Goal: Information Seeking & Learning: Check status

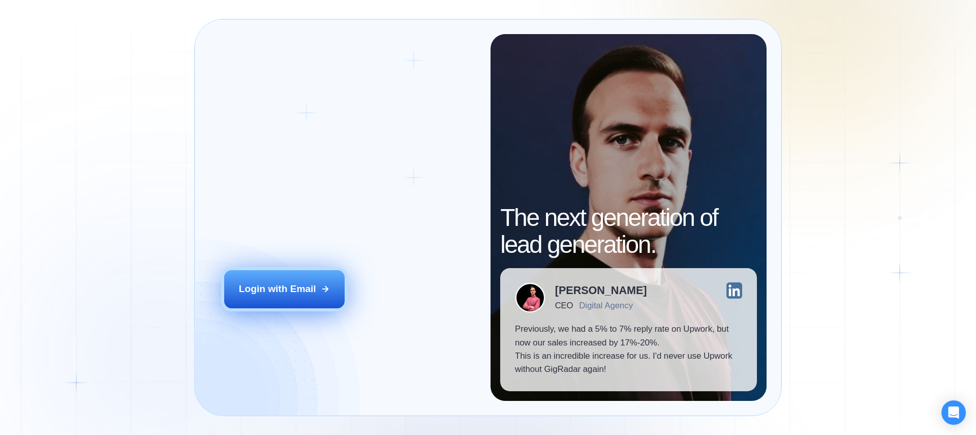
click at [305, 292] on div "Login with Email" at bounding box center [277, 288] width 77 height 13
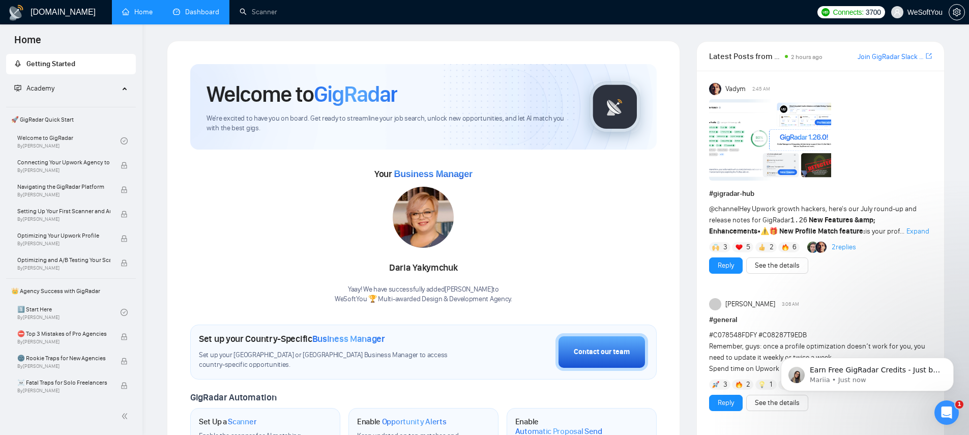
click at [192, 11] on link "Dashboard" at bounding box center [196, 12] width 46 height 9
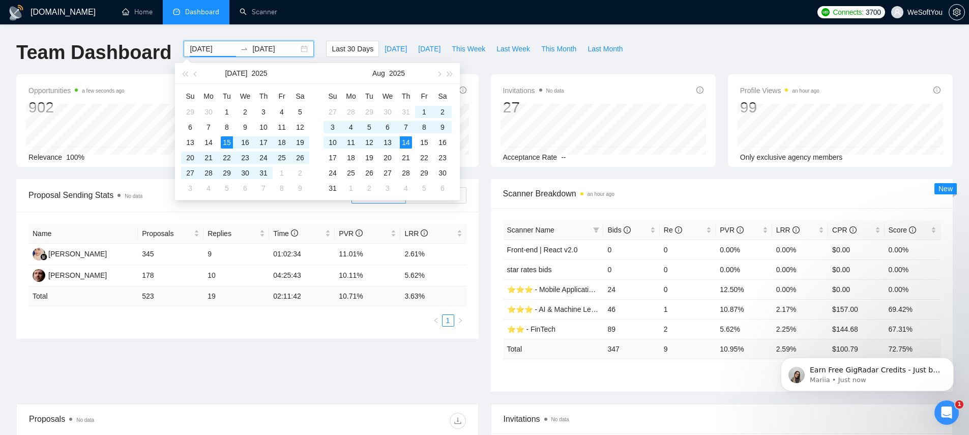
click at [208, 52] on input "2025-07-15" at bounding box center [213, 48] width 46 height 11
click at [305, 31] on div "GigRadar.io Home Dashboard Scanner Connects: 3700 WeSoftYou Team Dashboard 2025…" at bounding box center [484, 403] width 969 height 806
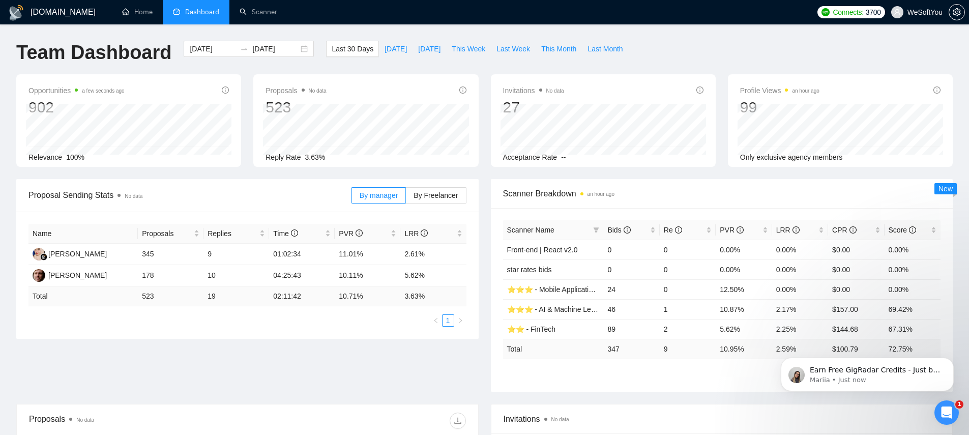
click at [303, 30] on div "GigRadar.io Home Dashboard Scanner Connects: 3700 WeSoftYou Team Dashboard 2025…" at bounding box center [484, 403] width 969 height 806
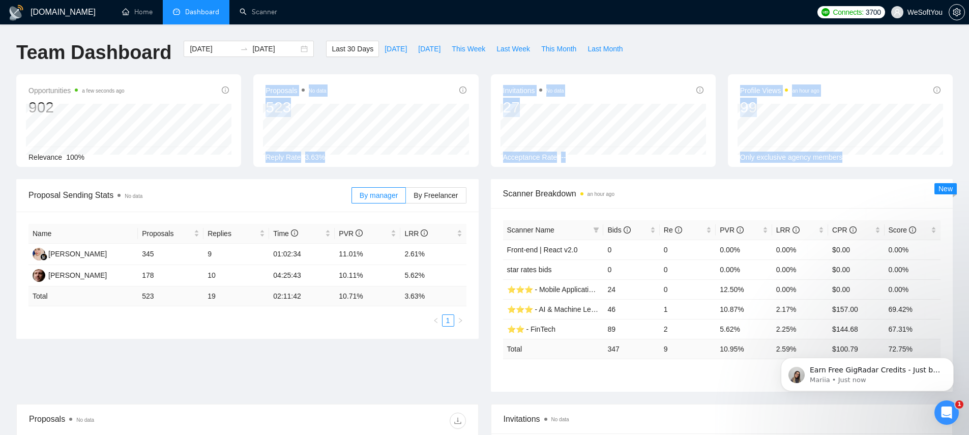
drag, startPoint x: 324, startPoint y: 187, endPoint x: 200, endPoint y: 173, distance: 124.3
click at [204, 172] on main "Team Dashboard 2025-07-15 2025-08-14 Last 30 Days Today Yesterday This Week Las…" at bounding box center [484, 384] width 936 height 687
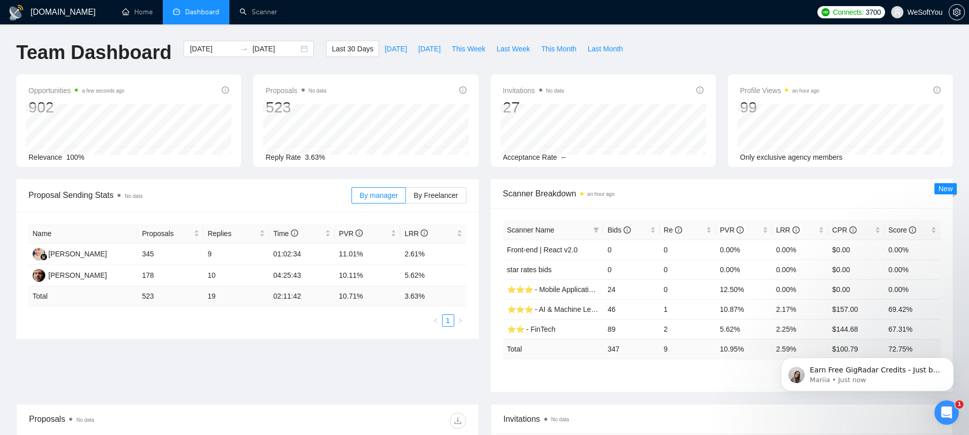
click at [177, 187] on div "Proposal Sending Stats No data" at bounding box center [189, 195] width 323 height 29
drag, startPoint x: 182, startPoint y: 196, endPoint x: 26, endPoint y: 194, distance: 155.6
click at [26, 194] on div "Proposal Sending Stats No data By manager By Freelancer" at bounding box center [247, 195] width 462 height 33
click at [104, 196] on span "Proposal Sending Stats No data" at bounding box center [189, 195] width 323 height 13
drag, startPoint x: 104, startPoint y: 196, endPoint x: 78, endPoint y: 194, distance: 26.0
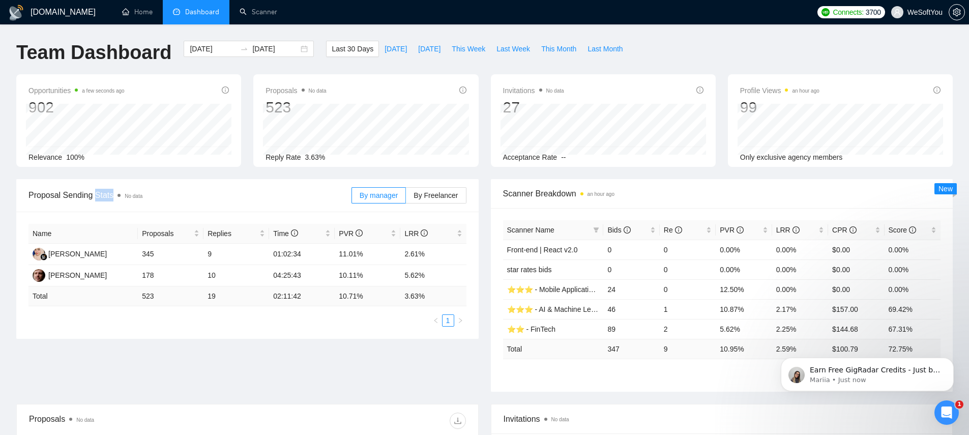
click at [103, 196] on span "Proposal Sending Stats No data" at bounding box center [189, 195] width 323 height 13
click at [76, 195] on span "Proposal Sending Stats No data" at bounding box center [189, 195] width 323 height 13
click at [77, 195] on span "Proposal Sending Stats No data" at bounding box center [189, 195] width 323 height 13
click at [106, 193] on span "Proposal Sending Stats No data" at bounding box center [189, 195] width 323 height 13
click at [169, 200] on span "Proposal Sending Stats No data" at bounding box center [189, 195] width 323 height 13
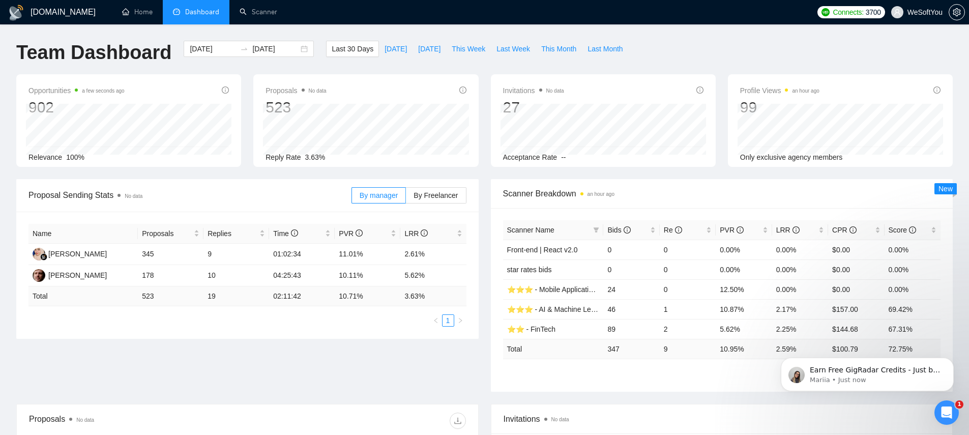
click at [200, 203] on div "Proposal Sending Stats No data" at bounding box center [189, 195] width 323 height 29
drag, startPoint x: 158, startPoint y: 199, endPoint x: 41, endPoint y: 187, distance: 117.6
click at [35, 188] on div "Proposal Sending Stats No data" at bounding box center [189, 195] width 323 height 29
click at [41, 196] on span "Proposal Sending Stats No data" at bounding box center [189, 195] width 323 height 13
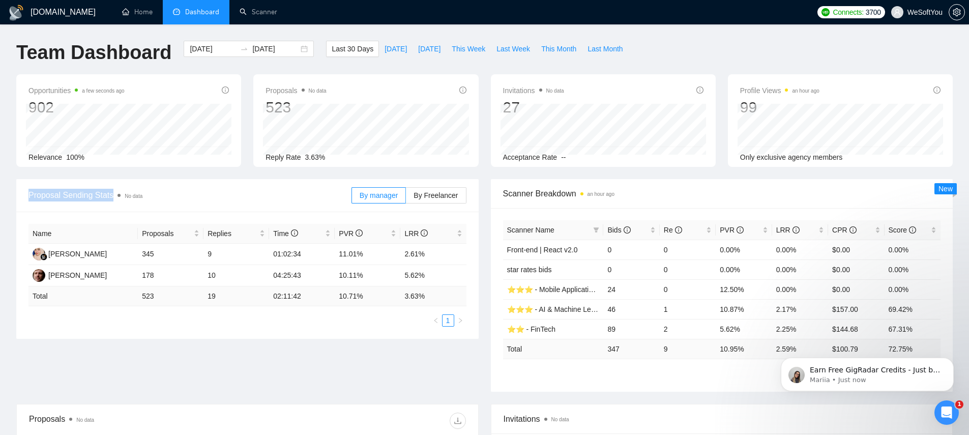
click at [41, 196] on span "Proposal Sending Stats No data" at bounding box center [189, 195] width 323 height 13
click at [87, 196] on span "Proposal Sending Stats No data" at bounding box center [189, 195] width 323 height 13
click at [104, 195] on span "Proposal Sending Stats No data" at bounding box center [189, 195] width 323 height 13
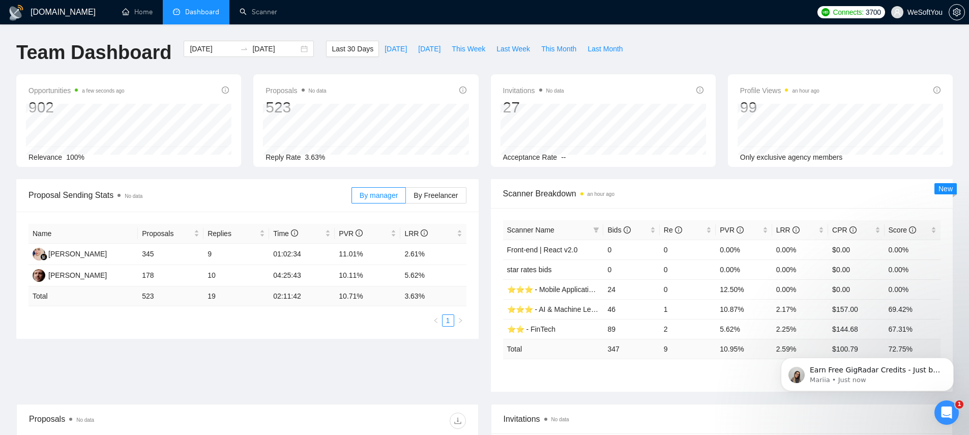
click at [82, 195] on span "Proposal Sending Stats No data" at bounding box center [189, 195] width 323 height 13
click at [104, 195] on span "Proposal Sending Stats No data" at bounding box center [189, 195] width 323 height 13
click at [82, 195] on span "Proposal Sending Stats No data" at bounding box center [189, 195] width 323 height 13
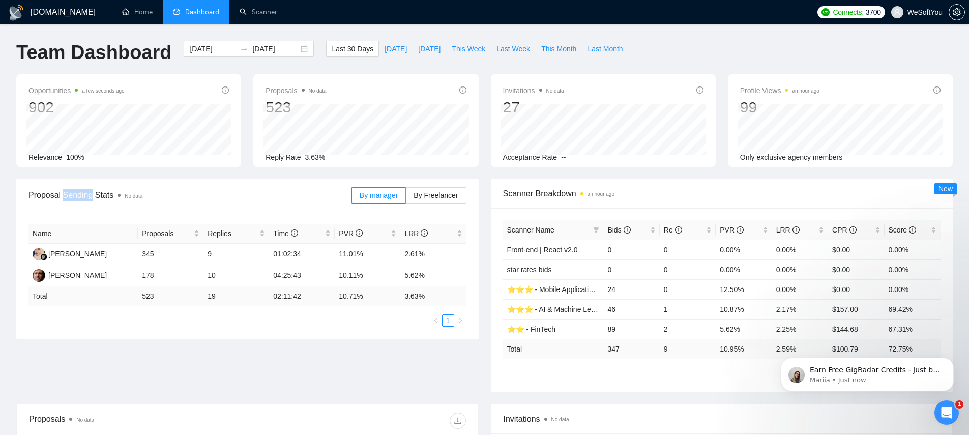
click at [82, 195] on span "Proposal Sending Stats No data" at bounding box center [189, 195] width 323 height 13
click at [102, 194] on span "Proposal Sending Stats No data" at bounding box center [189, 195] width 323 height 13
click at [52, 194] on span "Proposal Sending Stats No data" at bounding box center [189, 195] width 323 height 13
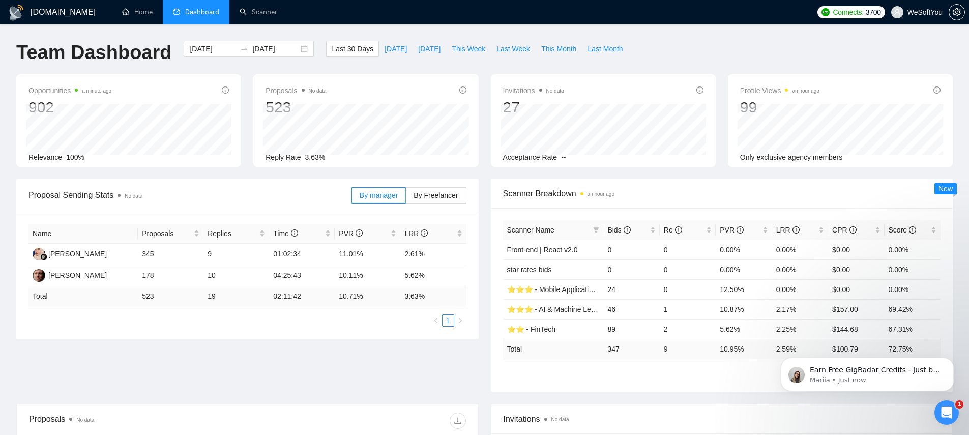
click at [84, 194] on span "Proposal Sending Stats No data" at bounding box center [189, 195] width 323 height 13
click at [111, 195] on span "Proposal Sending Stats No data" at bounding box center [189, 195] width 323 height 13
click at [132, 194] on span "No data" at bounding box center [134, 196] width 18 height 6
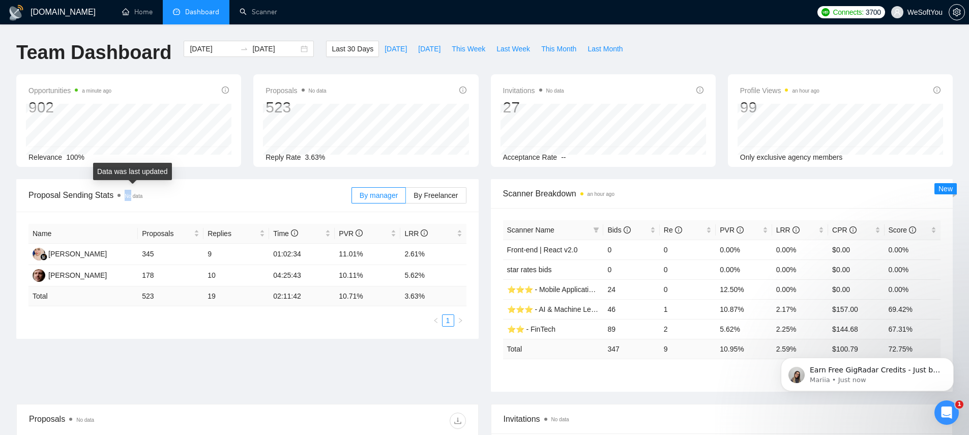
click at [132, 194] on span "No data" at bounding box center [134, 196] width 18 height 6
click at [83, 194] on span "Proposal Sending Stats No data" at bounding box center [189, 195] width 323 height 13
click at [83, 195] on span "Proposal Sending Stats No data" at bounding box center [189, 195] width 323 height 13
click at [54, 193] on span "Proposal Sending Stats No data" at bounding box center [189, 195] width 323 height 13
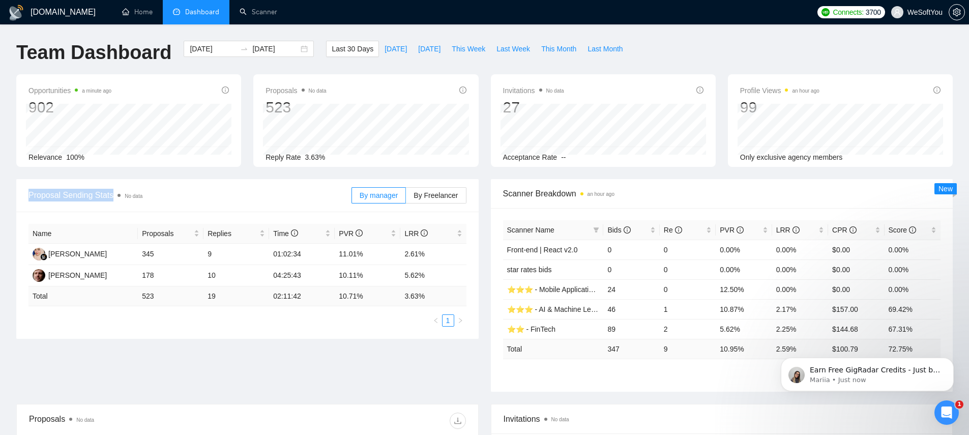
drag, startPoint x: 146, startPoint y: 195, endPoint x: 29, endPoint y: 191, distance: 117.0
click at [29, 191] on span "Proposal Sending Stats No data" at bounding box center [189, 195] width 323 height 13
click at [200, 206] on div "Proposal Sending Stats No data" at bounding box center [189, 195] width 323 height 29
click at [177, 202] on div "Proposal Sending Stats No data" at bounding box center [189, 195] width 323 height 29
drag, startPoint x: 173, startPoint y: 200, endPoint x: 27, endPoint y: 196, distance: 146.0
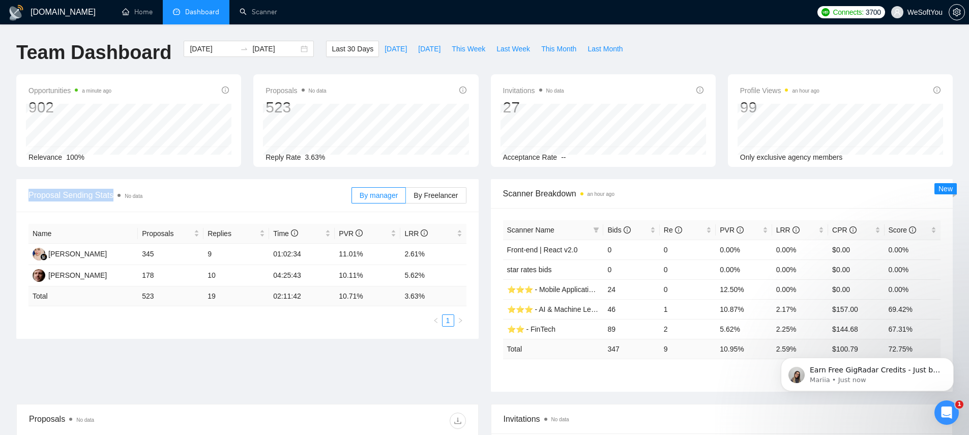
click at [27, 196] on div "Proposal Sending Stats No data By manager By Freelancer" at bounding box center [247, 195] width 462 height 33
drag, startPoint x: 172, startPoint y: 198, endPoint x: 40, endPoint y: 199, distance: 132.7
click at [44, 199] on span "Proposal Sending Stats No data" at bounding box center [189, 195] width 323 height 13
click at [39, 195] on span "Proposal Sending Stats No data" at bounding box center [189, 195] width 323 height 13
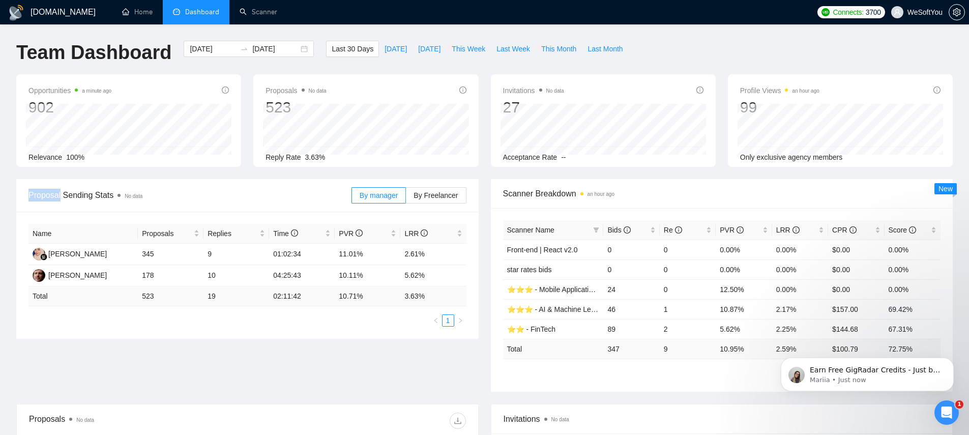
click at [62, 195] on span "Proposal Sending Stats No data" at bounding box center [189, 195] width 323 height 13
click at [80, 195] on span "Proposal Sending Stats No data" at bounding box center [189, 195] width 323 height 13
click at [100, 195] on span "Proposal Sending Stats No data" at bounding box center [189, 195] width 323 height 13
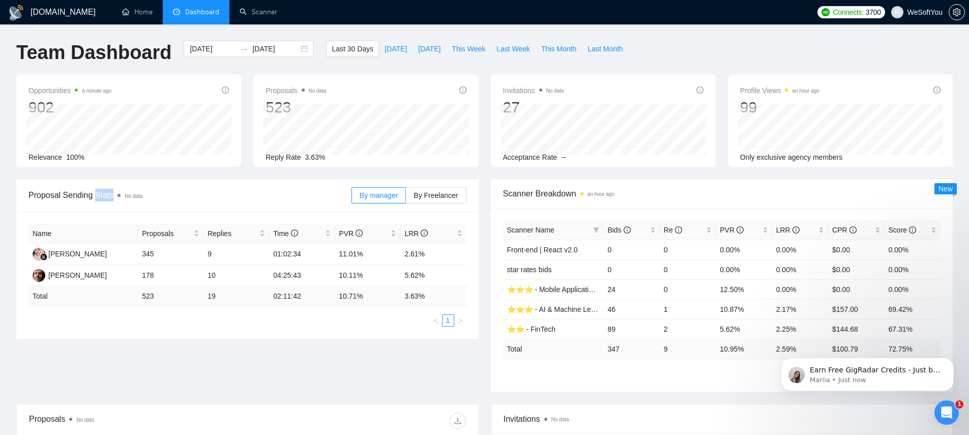
click at [100, 195] on span "Proposal Sending Stats No data" at bounding box center [189, 195] width 323 height 13
click at [81, 194] on span "Proposal Sending Stats No data" at bounding box center [189, 195] width 323 height 13
click at [209, 205] on div "Click to sort ascending" at bounding box center [169, 209] width 80 height 17
click at [163, 229] on span "Proposals" at bounding box center [167, 233] width 50 height 11
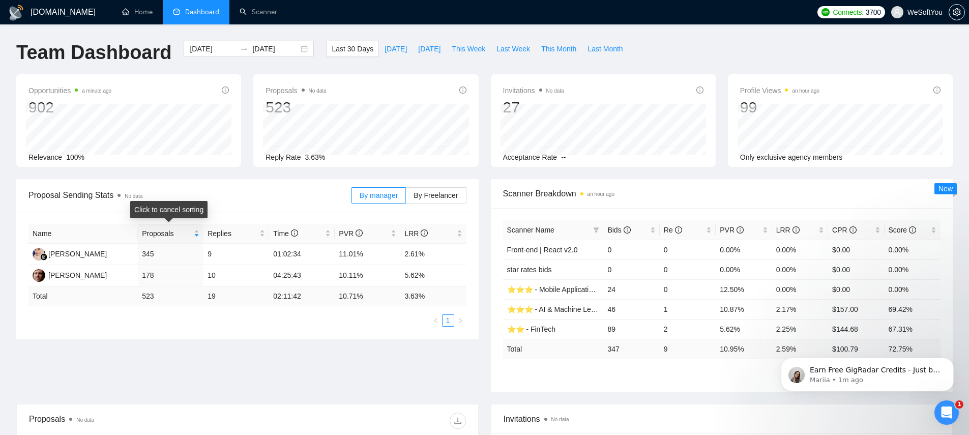
click at [245, 194] on span "Proposal Sending Stats No data" at bounding box center [189, 195] width 323 height 13
drag, startPoint x: 182, startPoint y: 193, endPoint x: 28, endPoint y: 196, distance: 153.6
click at [28, 196] on span "Proposal Sending Stats No data" at bounding box center [189, 195] width 323 height 13
drag, startPoint x: 65, startPoint y: 196, endPoint x: 154, endPoint y: 196, distance: 89.5
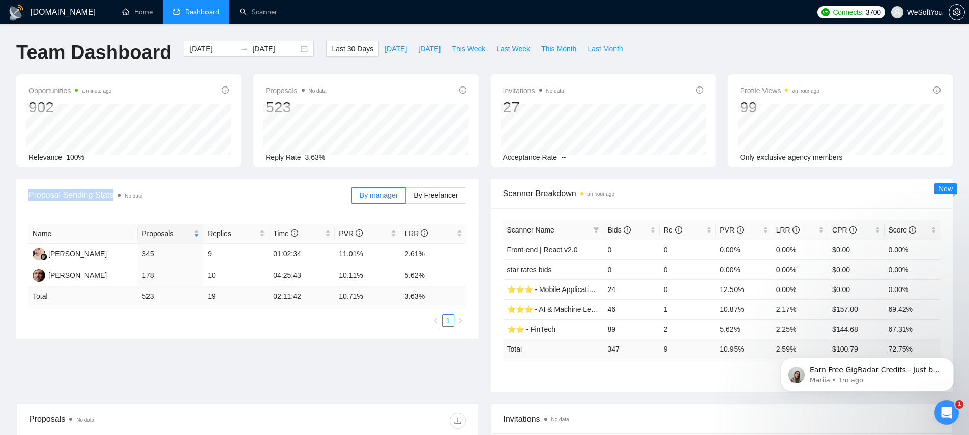
click at [154, 196] on span "Proposal Sending Stats No data" at bounding box center [189, 195] width 323 height 13
drag, startPoint x: 154, startPoint y: 196, endPoint x: 26, endPoint y: 197, distance: 127.6
click at [26, 197] on div "Proposal Sending Stats No data By manager By Freelancer" at bounding box center [247, 195] width 462 height 33
click at [31, 193] on span "Proposal Sending Stats No data" at bounding box center [189, 195] width 323 height 13
drag, startPoint x: 156, startPoint y: 193, endPoint x: 20, endPoint y: 197, distance: 135.8
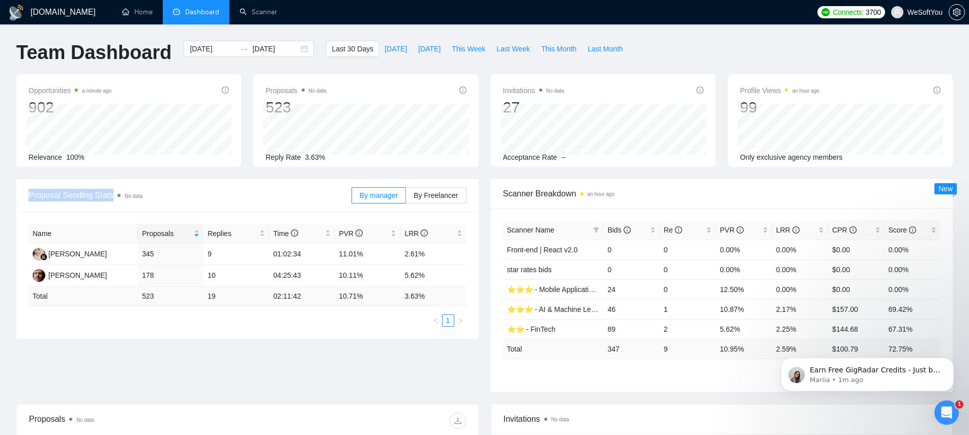
click at [20, 197] on div "Proposal Sending Stats No data By manager By Freelancer" at bounding box center [247, 195] width 462 height 33
drag, startPoint x: 173, startPoint y: 195, endPoint x: 23, endPoint y: 193, distance: 150.5
click at [23, 193] on div "Proposal Sending Stats No data By manager By Freelancer" at bounding box center [247, 195] width 462 height 33
click at [46, 191] on span "Proposal Sending Stats No data" at bounding box center [189, 195] width 323 height 13
click at [47, 191] on span "Proposal Sending Stats No data" at bounding box center [189, 195] width 323 height 13
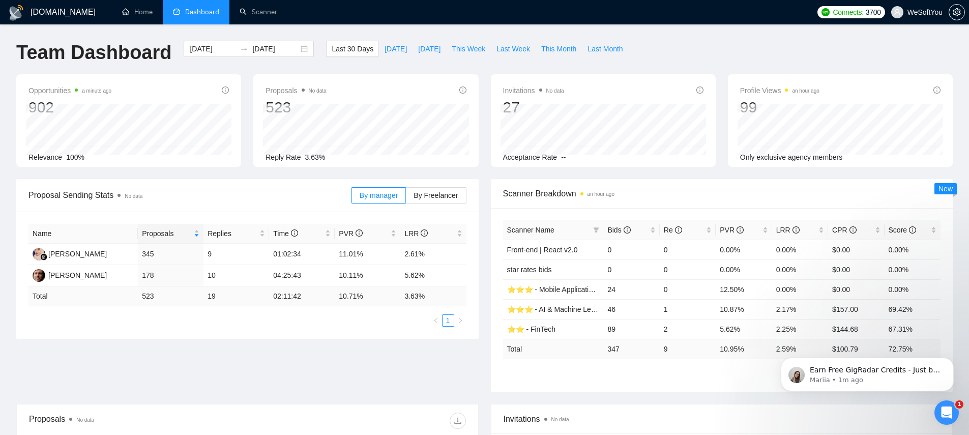
click at [75, 192] on span "Proposal Sending Stats No data" at bounding box center [189, 195] width 323 height 13
click at [100, 190] on span "Proposal Sending Stats No data" at bounding box center [189, 195] width 323 height 13
drag, startPoint x: 143, startPoint y: 195, endPoint x: 33, endPoint y: 197, distance: 110.4
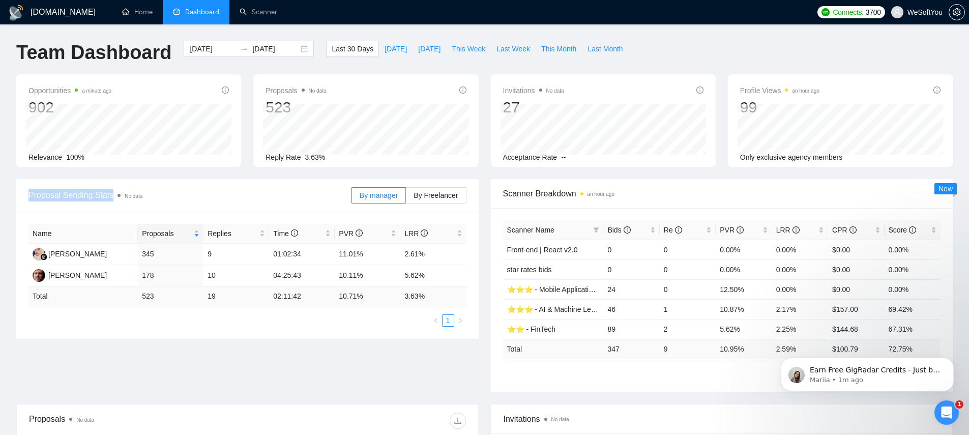
click at [33, 197] on span "Proposal Sending Stats No data" at bounding box center [189, 195] width 323 height 13
click at [29, 195] on span "Proposal Sending Stats No data" at bounding box center [189, 195] width 323 height 13
drag, startPoint x: 29, startPoint y: 195, endPoint x: 187, endPoint y: 192, distance: 157.7
click at [196, 192] on span "Proposal Sending Stats No data" at bounding box center [189, 195] width 323 height 13
drag, startPoint x: 166, startPoint y: 194, endPoint x: 33, endPoint y: 197, distance: 132.7
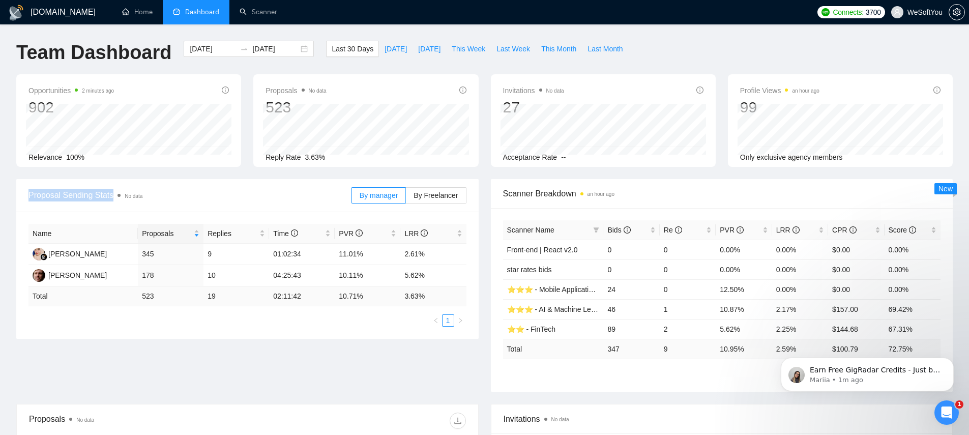
click at [33, 197] on span "Proposal Sending Stats No data" at bounding box center [189, 195] width 323 height 13
click at [35, 195] on span "Proposal Sending Stats No data" at bounding box center [189, 195] width 323 height 13
drag, startPoint x: 150, startPoint y: 195, endPoint x: 17, endPoint y: 189, distance: 133.4
click at [16, 189] on div "Proposal Sending Stats No data By manager By Freelancer" at bounding box center [247, 195] width 462 height 33
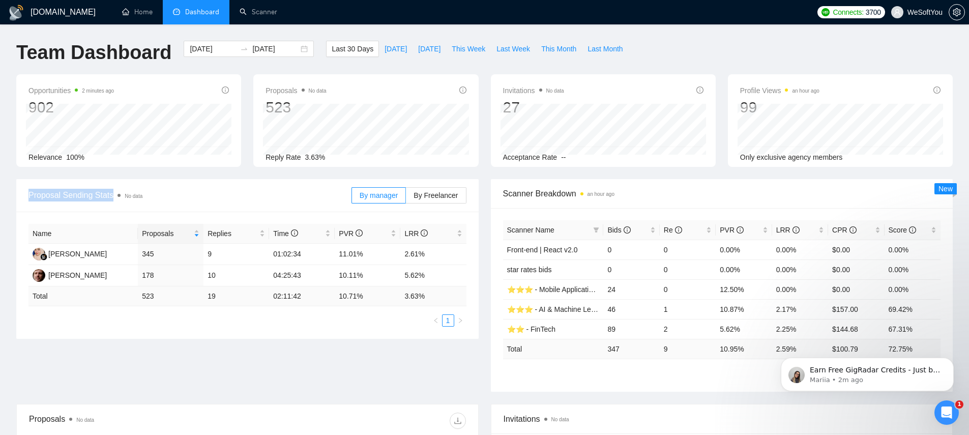
drag, startPoint x: 147, startPoint y: 193, endPoint x: 20, endPoint y: 193, distance: 127.6
click at [20, 193] on div "Proposal Sending Stats No data By manager By Freelancer" at bounding box center [247, 195] width 462 height 33
click at [44, 192] on span "Proposal Sending Stats No data" at bounding box center [189, 195] width 323 height 13
click at [75, 192] on span "Proposal Sending Stats No data" at bounding box center [189, 195] width 323 height 13
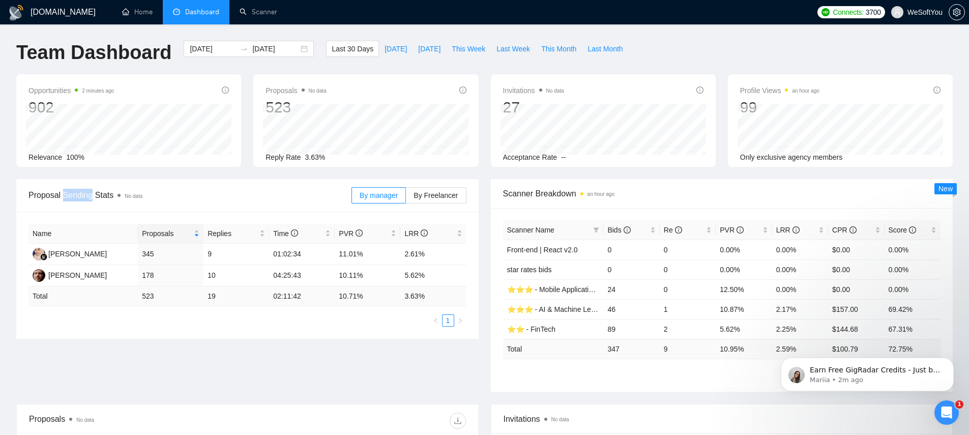
click at [75, 192] on span "Proposal Sending Stats No data" at bounding box center [189, 195] width 323 height 13
click at [102, 195] on span "Proposal Sending Stats No data" at bounding box center [189, 195] width 323 height 13
drag, startPoint x: 157, startPoint y: 196, endPoint x: 29, endPoint y: 194, distance: 127.6
click at [29, 194] on span "Proposal Sending Stats No data" at bounding box center [189, 195] width 323 height 13
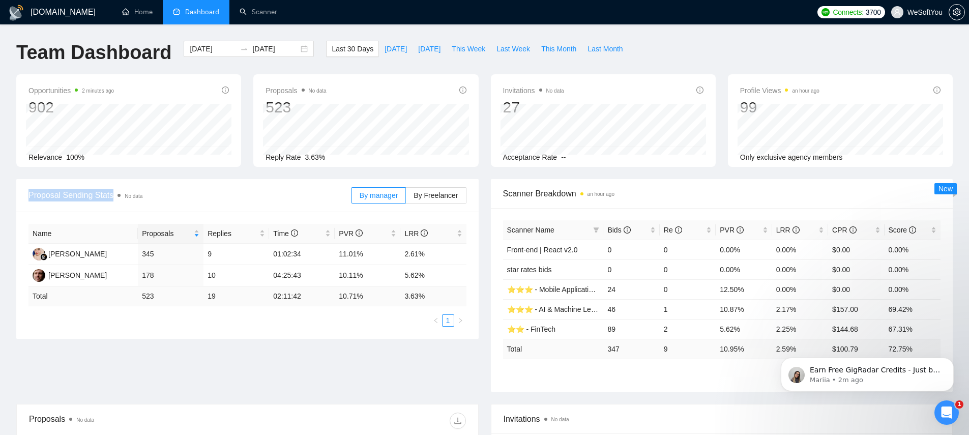
click at [36, 194] on span "Proposal Sending Stats No data" at bounding box center [189, 195] width 323 height 13
click at [70, 192] on span "Proposal Sending Stats No data" at bounding box center [189, 195] width 323 height 13
click at [101, 192] on span "Proposal Sending Stats No data" at bounding box center [189, 195] width 323 height 13
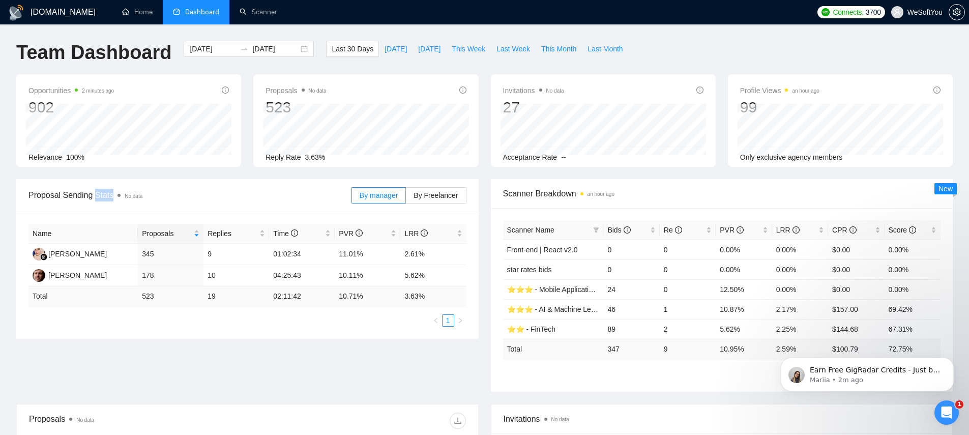
click at [101, 192] on span "Proposal Sending Stats No data" at bounding box center [189, 195] width 323 height 13
click at [79, 192] on span "Proposal Sending Stats No data" at bounding box center [189, 195] width 323 height 13
click at [79, 193] on span "Proposal Sending Stats No data" at bounding box center [189, 195] width 323 height 13
drag, startPoint x: 31, startPoint y: 193, endPoint x: 131, endPoint y: 192, distance: 100.2
click at [131, 192] on span "Proposal Sending Stats No data" at bounding box center [189, 195] width 323 height 13
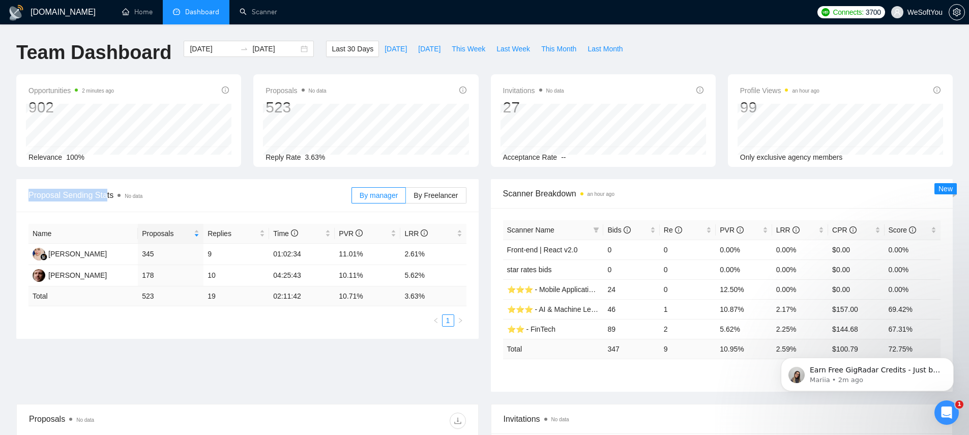
drag, startPoint x: 150, startPoint y: 194, endPoint x: 39, endPoint y: 192, distance: 110.9
click at [24, 192] on div "Proposal Sending Stats No data By manager By Freelancer" at bounding box center [247, 195] width 462 height 33
drag, startPoint x: 135, startPoint y: 196, endPoint x: 141, endPoint y: 196, distance: 5.6
click at [135, 196] on span "No data" at bounding box center [134, 196] width 18 height 6
drag, startPoint x: 151, startPoint y: 195, endPoint x: 23, endPoint y: 196, distance: 127.6
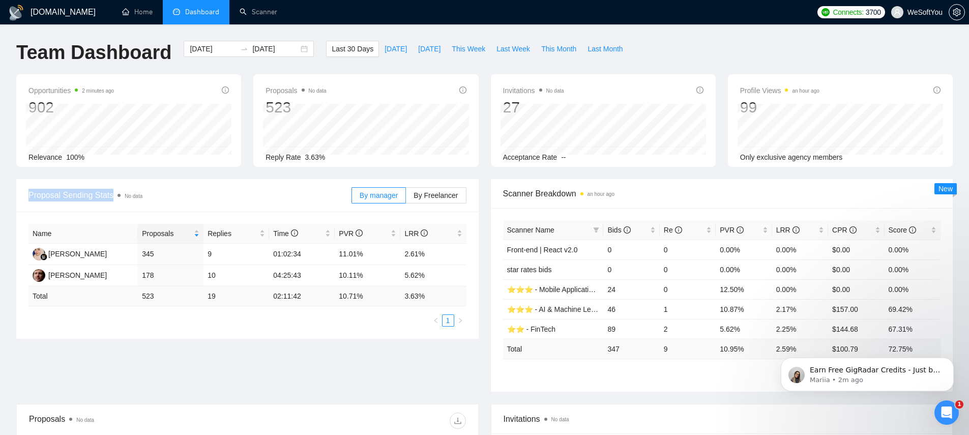
click at [23, 196] on div "Proposal Sending Stats No data By manager By Freelancer" at bounding box center [247, 195] width 462 height 33
drag, startPoint x: 155, startPoint y: 194, endPoint x: 25, endPoint y: 192, distance: 129.7
click at [25, 192] on div "Proposal Sending Stats No data By manager By Freelancer" at bounding box center [247, 195] width 462 height 33
click at [52, 196] on span "Proposal Sending Stats No data" at bounding box center [189, 195] width 323 height 13
click at [52, 197] on span "Proposal Sending Stats No data" at bounding box center [189, 195] width 323 height 13
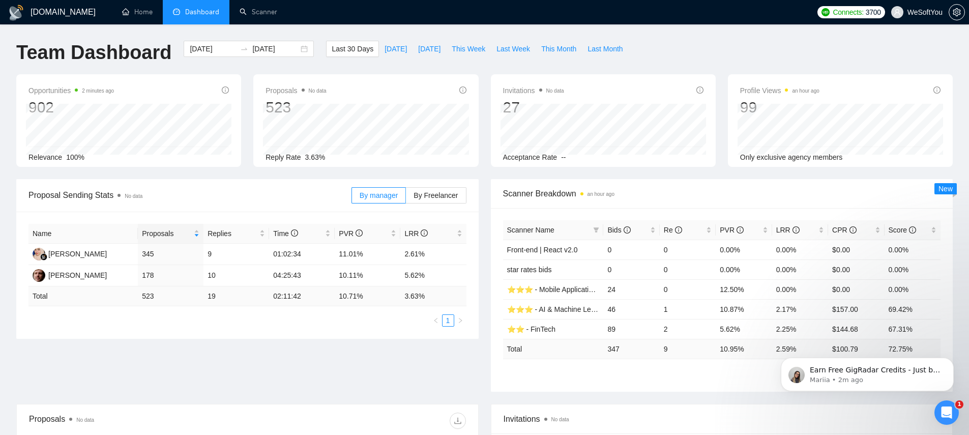
click at [82, 199] on span "Proposal Sending Stats No data" at bounding box center [189, 195] width 323 height 13
click at [109, 195] on span "Proposal Sending Stats No data" at bounding box center [189, 195] width 323 height 13
drag, startPoint x: 121, startPoint y: 197, endPoint x: -16, endPoint y: 195, distance: 136.8
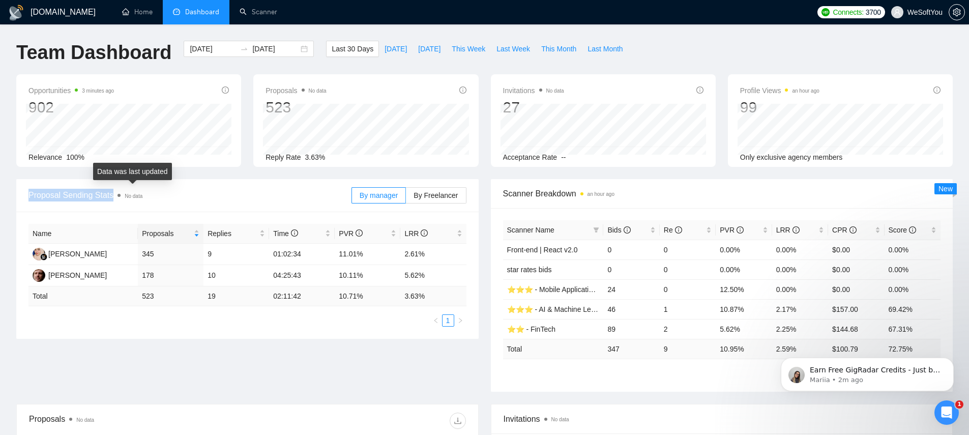
click at [0, 195] on html "GigRadar.io Home Dashboard Scanner Connects: 3700 WeSoftYou Team Dashboard 2025…" at bounding box center [484, 217] width 969 height 435
click at [147, 196] on span "Proposal Sending Stats No data" at bounding box center [189, 195] width 323 height 13
drag, startPoint x: 129, startPoint y: 197, endPoint x: 146, endPoint y: 196, distance: 17.4
click at [146, 196] on span "Proposal Sending Stats No data" at bounding box center [189, 195] width 323 height 13
drag, startPoint x: 157, startPoint y: 195, endPoint x: 35, endPoint y: 196, distance: 122.0
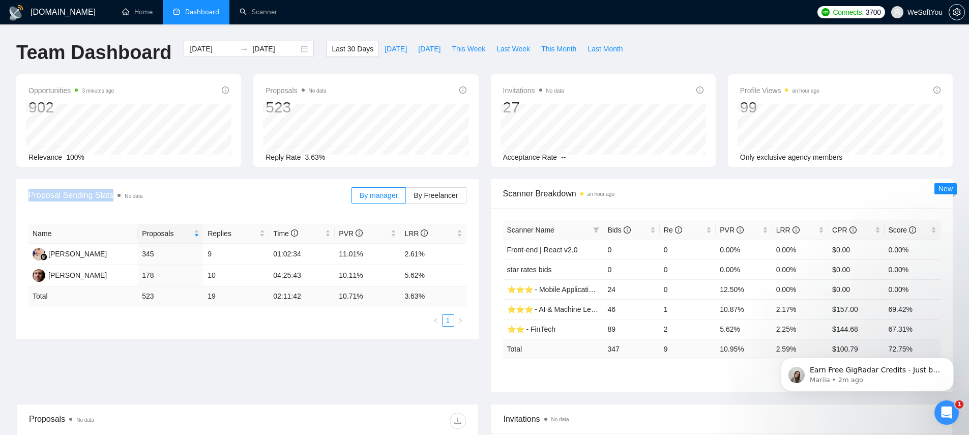
click at [35, 196] on span "Proposal Sending Stats No data" at bounding box center [189, 195] width 323 height 13
click at [68, 193] on span "Proposal Sending Stats No data" at bounding box center [189, 195] width 323 height 13
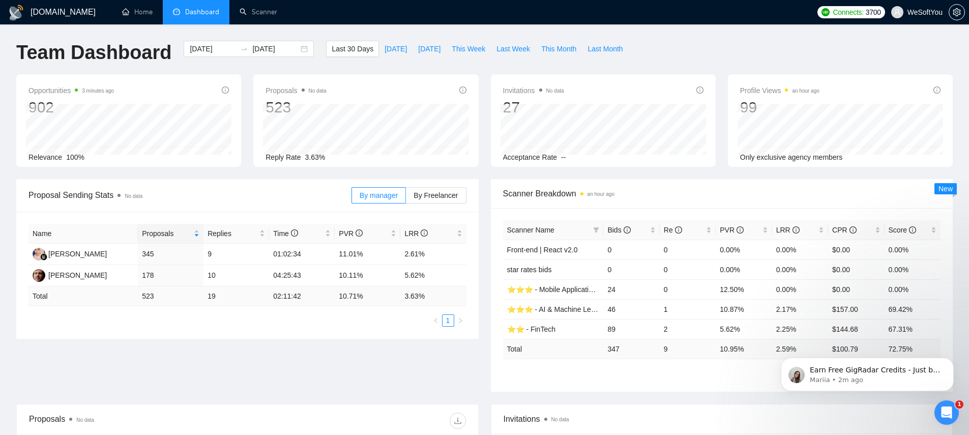
click at [109, 190] on span "Proposal Sending Stats No data" at bounding box center [189, 195] width 323 height 13
click at [92, 196] on span "Proposal Sending Stats No data" at bounding box center [189, 195] width 323 height 13
click at [91, 196] on span "Proposal Sending Stats No data" at bounding box center [189, 195] width 323 height 13
click at [107, 193] on span "Proposal Sending Stats No data" at bounding box center [189, 195] width 323 height 13
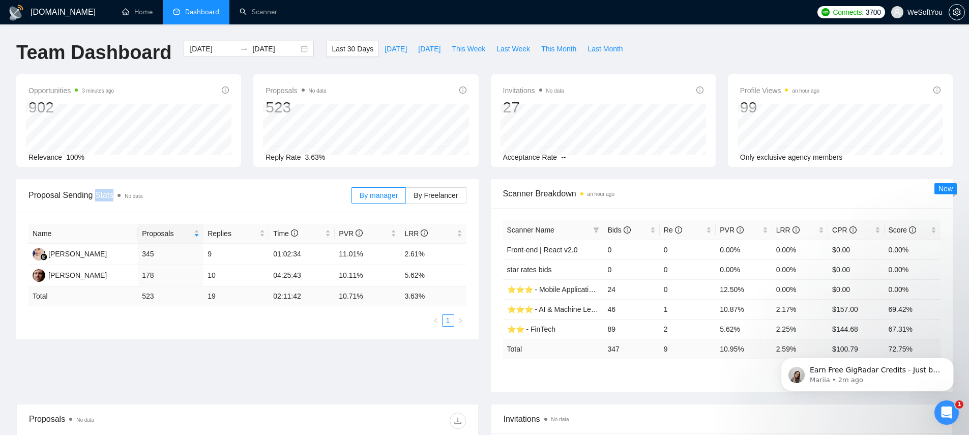
click at [107, 193] on span "Proposal Sending Stats No data" at bounding box center [189, 195] width 323 height 13
click at [32, 198] on span "Proposal Sending Stats No data" at bounding box center [189, 195] width 323 height 13
click at [34, 196] on span "Proposal Sending Stats No data" at bounding box center [189, 195] width 323 height 13
click at [35, 196] on span "Proposal Sending Stats No data" at bounding box center [189, 195] width 323 height 13
click at [201, 204] on div "Click to cancel sorting" at bounding box center [168, 209] width 77 height 17
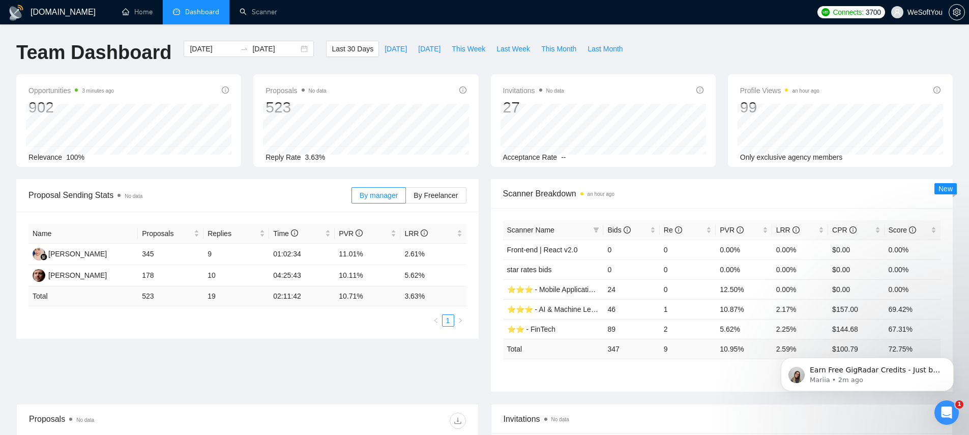
click at [215, 195] on span "Proposal Sending Stats No data" at bounding box center [189, 195] width 323 height 13
drag, startPoint x: 172, startPoint y: 195, endPoint x: 50, endPoint y: 194, distance: 121.5
click at [50, 194] on span "Proposal Sending Stats No data" at bounding box center [189, 195] width 323 height 13
drag, startPoint x: 156, startPoint y: 195, endPoint x: 31, endPoint y: 192, distance: 125.1
click at [31, 192] on span "Proposal Sending Stats No data" at bounding box center [189, 195] width 323 height 13
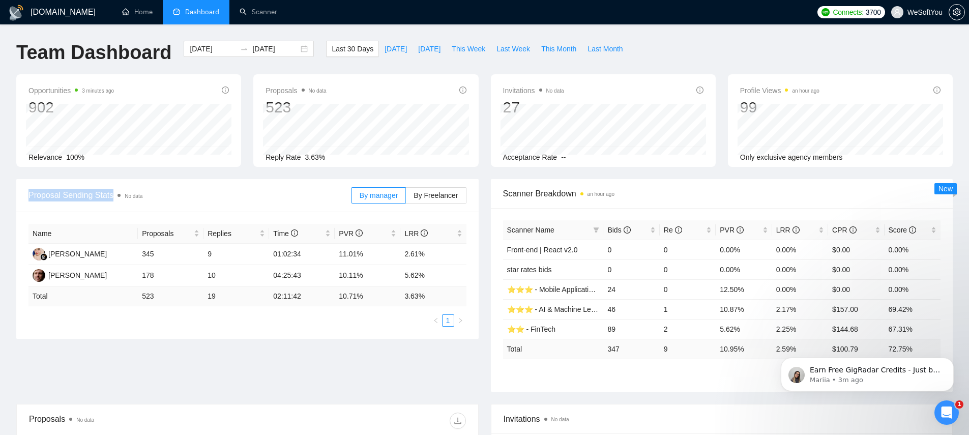
drag, startPoint x: 158, startPoint y: 195, endPoint x: 24, endPoint y: 193, distance: 134.2
click at [22, 194] on div "Proposal Sending Stats No data By manager By Freelancer" at bounding box center [247, 195] width 462 height 33
click at [32, 193] on span "Proposal Sending Stats No data" at bounding box center [189, 195] width 323 height 13
click at [33, 193] on span "Proposal Sending Stats No data" at bounding box center [189, 195] width 323 height 13
drag, startPoint x: 159, startPoint y: 192, endPoint x: -27, endPoint y: 194, distance: 186.6
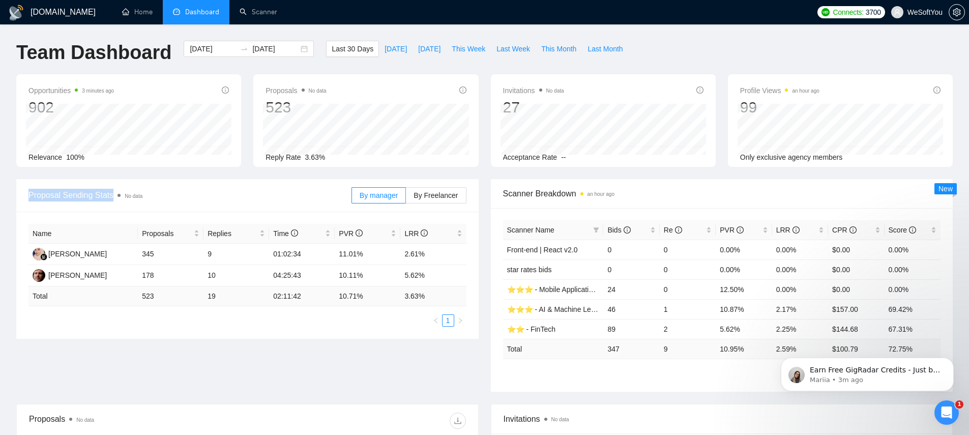
click at [0, 194] on html "GigRadar.io Home Dashboard Scanner Connects: 3700 WeSoftYou Team Dashboard 2025…" at bounding box center [484, 217] width 969 height 435
click at [157, 194] on span "Proposal Sending Stats No data" at bounding box center [189, 195] width 323 height 13
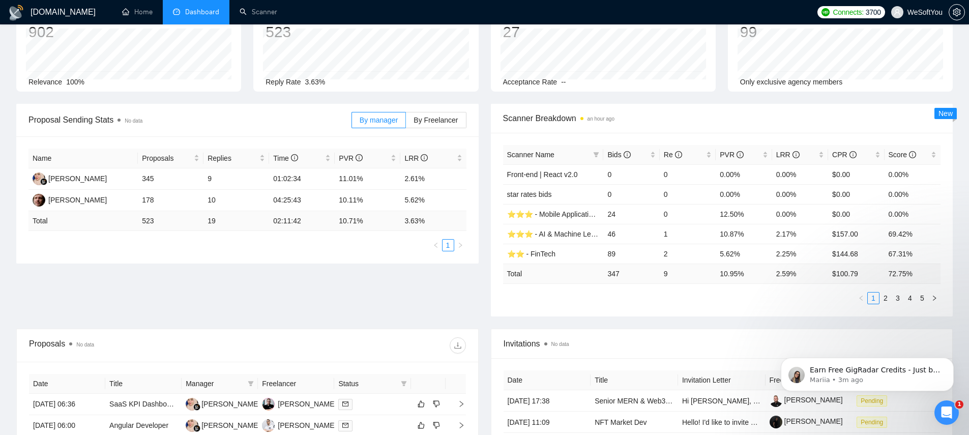
scroll to position [64, 0]
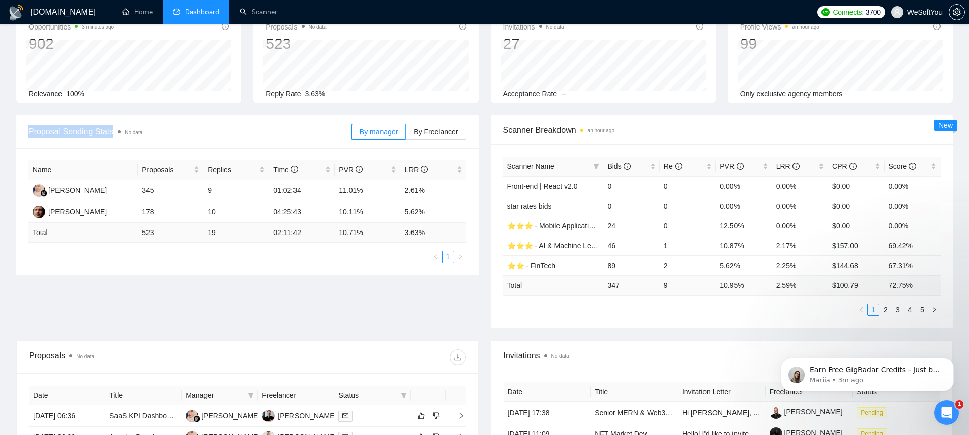
drag, startPoint x: 177, startPoint y: 136, endPoint x: 26, endPoint y: 127, distance: 151.3
click at [26, 127] on div "Proposal Sending Stats No data By manager By Freelancer" at bounding box center [247, 131] width 462 height 33
click at [39, 131] on span "Proposal Sending Stats No data" at bounding box center [189, 131] width 323 height 13
click at [75, 130] on span "Proposal Sending Stats No data" at bounding box center [189, 131] width 323 height 13
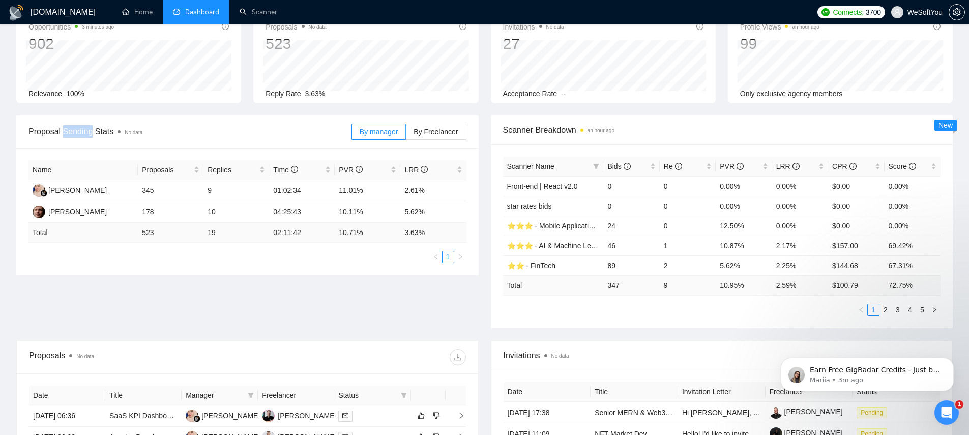
click at [75, 130] on span "Proposal Sending Stats No data" at bounding box center [189, 131] width 323 height 13
click at [99, 130] on span "Proposal Sending Stats No data" at bounding box center [189, 131] width 323 height 13
click at [207, 148] on div "Name Proposals Replies Time PVR LRR Ainun Jariah 345 9 01:02:34 11.01% 2.61% Da…" at bounding box center [247, 211] width 462 height 127
drag, startPoint x: 149, startPoint y: 191, endPoint x: 165, endPoint y: 192, distance: 15.8
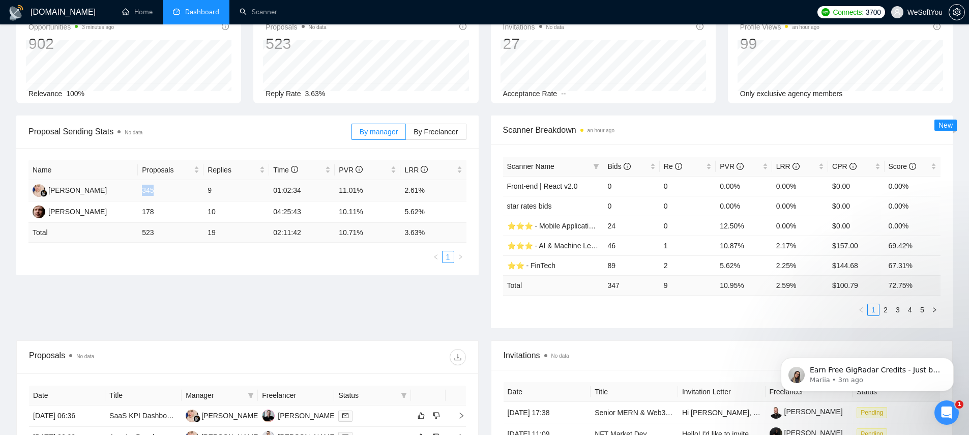
click at [165, 192] on td "345" at bounding box center [171, 190] width 66 height 21
drag, startPoint x: 138, startPoint y: 209, endPoint x: 163, endPoint y: 211, distance: 24.4
click at [163, 211] on td "178" at bounding box center [171, 211] width 66 height 21
drag, startPoint x: 211, startPoint y: 209, endPoint x: 226, endPoint y: 210, distance: 15.3
click at [226, 211] on td "10" at bounding box center [236, 211] width 66 height 21
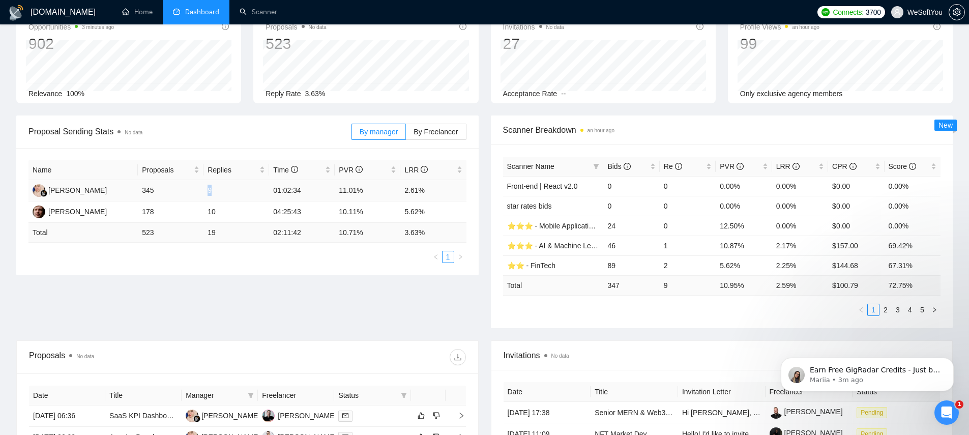
drag, startPoint x: 207, startPoint y: 188, endPoint x: 231, endPoint y: 188, distance: 23.9
click at [225, 189] on tr "Ainun Jariah 345 9 01:02:34 11.01% 2.61%" at bounding box center [247, 190] width 438 height 21
click at [328, 195] on tr "Ainun Jariah 345 9 01:02:34 11.01% 2.61%" at bounding box center [247, 190] width 438 height 21
drag, startPoint x: 252, startPoint y: 207, endPoint x: 234, endPoint y: 207, distance: 18.3
click at [233, 207] on tr "Dan BIank 178 10 04:25:43 10.11% 5.62%" at bounding box center [247, 211] width 438 height 21
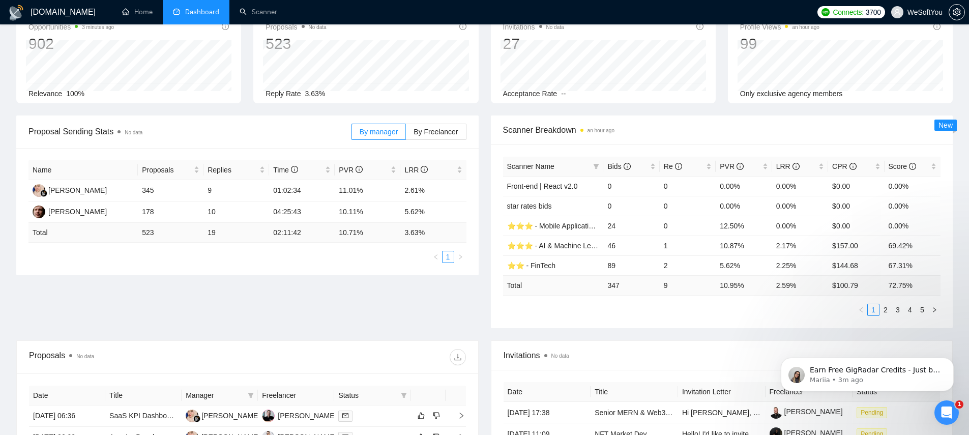
click at [262, 120] on div "Proposal Sending Stats No data" at bounding box center [189, 131] width 323 height 29
click at [257, 127] on span "Proposal Sending Stats No data" at bounding box center [189, 131] width 323 height 13
drag, startPoint x: 238, startPoint y: 142, endPoint x: 148, endPoint y: 137, distance: 89.6
click at [148, 137] on div "Proposal Sending Stats No data" at bounding box center [189, 131] width 323 height 29
drag, startPoint x: 140, startPoint y: 191, endPoint x: 194, endPoint y: 196, distance: 53.7
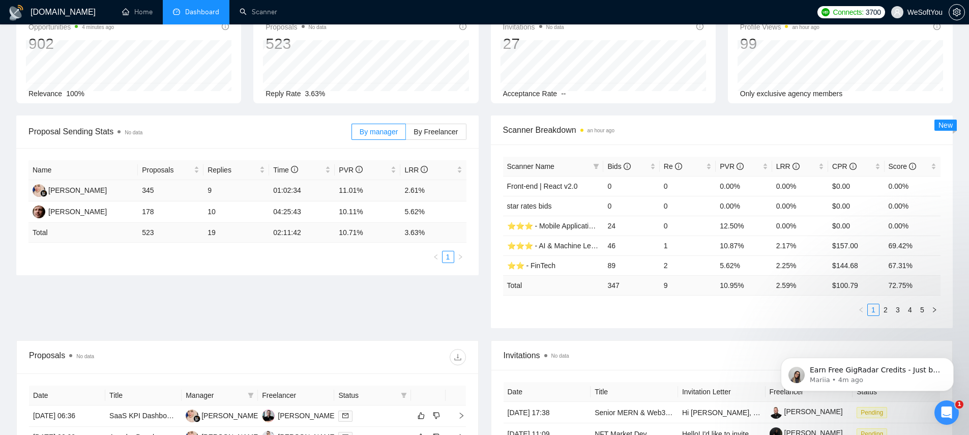
click at [194, 196] on td "345" at bounding box center [171, 190] width 66 height 21
drag, startPoint x: 430, startPoint y: 212, endPoint x: 400, endPoint y: 209, distance: 30.1
click at [400, 209] on tr "Dan BIank 178 10 04:25:43 10.11% 5.62%" at bounding box center [247, 211] width 438 height 21
click at [421, 211] on td "5.62%" at bounding box center [433, 211] width 66 height 21
drag, startPoint x: 422, startPoint y: 211, endPoint x: 400, endPoint y: 210, distance: 21.4
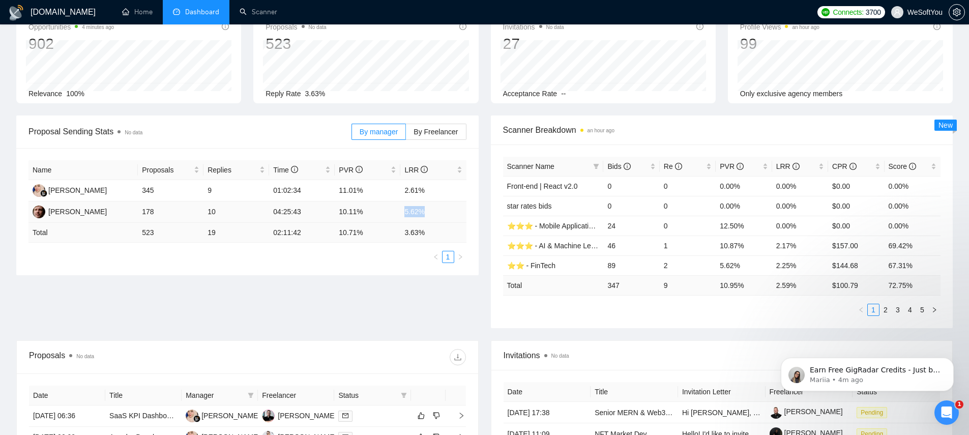
click at [400, 210] on td "5.62%" at bounding box center [433, 211] width 66 height 21
drag, startPoint x: 404, startPoint y: 210, endPoint x: 419, endPoint y: 211, distance: 15.3
click at [422, 211] on td "5.62%" at bounding box center [433, 211] width 66 height 21
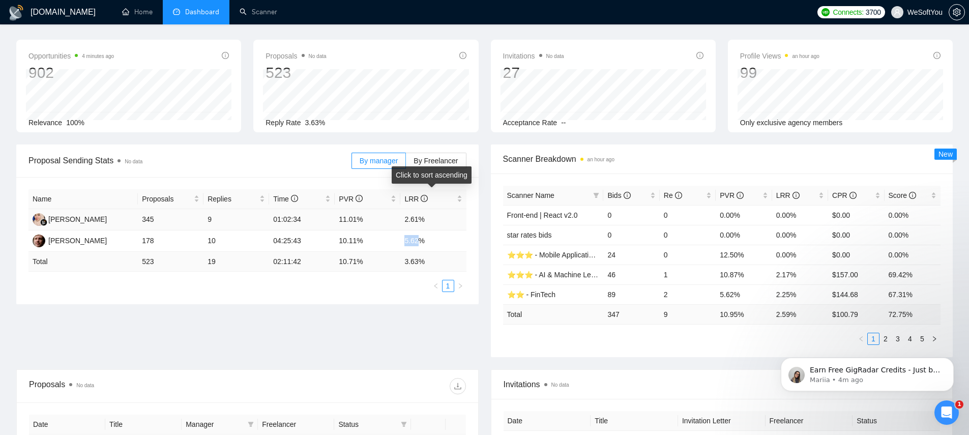
scroll to position [35, 0]
drag, startPoint x: 429, startPoint y: 241, endPoint x: 396, endPoint y: 237, distance: 33.3
click at [396, 237] on tr "Dan BIank 178 10 04:25:43 10.11% 5.62%" at bounding box center [247, 240] width 438 height 21
click at [282, 167] on div "Proposal Sending Stats No data" at bounding box center [189, 159] width 323 height 29
click at [281, 166] on span "Proposal Sending Stats No data" at bounding box center [189, 160] width 323 height 13
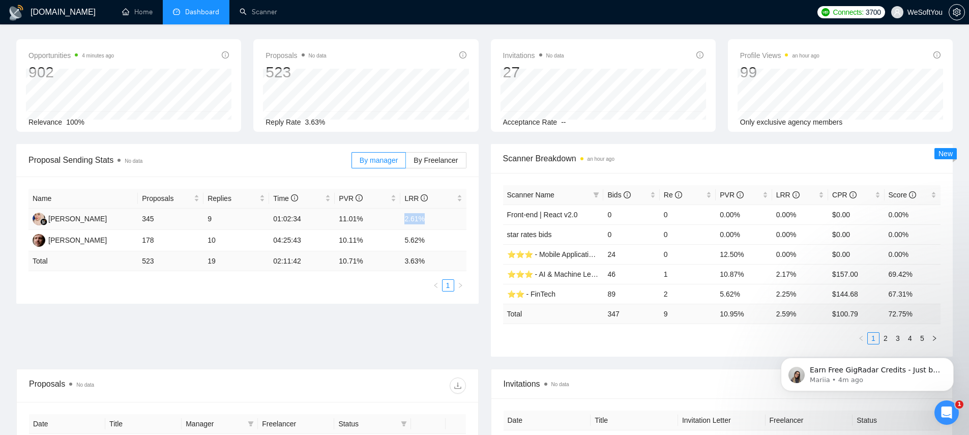
drag, startPoint x: 402, startPoint y: 219, endPoint x: 427, endPoint y: 218, distance: 25.4
click at [427, 218] on td "2.61%" at bounding box center [433, 218] width 66 height 21
drag, startPoint x: 271, startPoint y: 217, endPoint x: 301, endPoint y: 239, distance: 37.1
click at [301, 229] on tbody "Ainun Jariah 345 9 01:02:34 11.01% 2.61% Dan BIank 178 10 04:25:43 10.11% 5.62%" at bounding box center [247, 229] width 438 height 43
drag, startPoint x: 307, startPoint y: 239, endPoint x: 274, endPoint y: 238, distance: 33.1
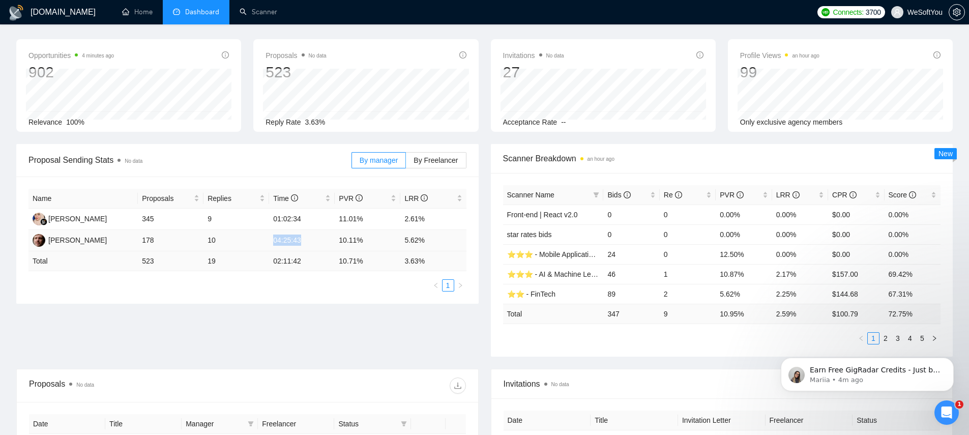
click at [274, 238] on td "04:25:43" at bounding box center [302, 240] width 66 height 21
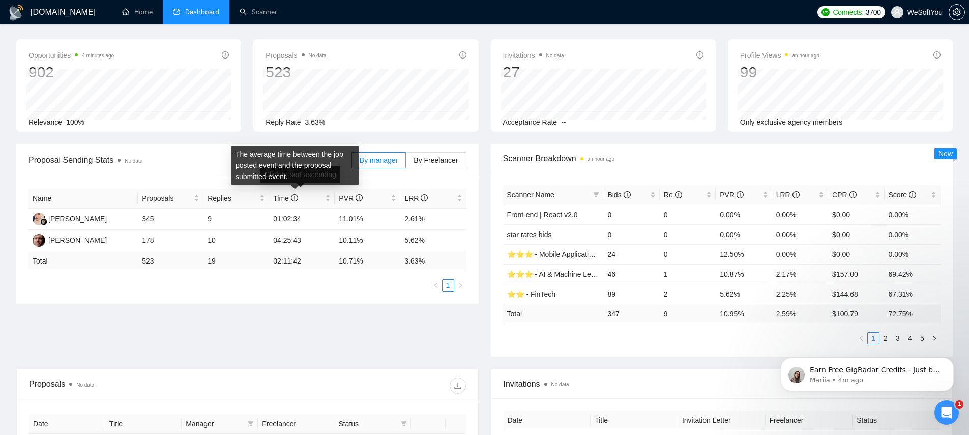
click at [221, 163] on span "Proposal Sending Stats No data" at bounding box center [189, 160] width 323 height 13
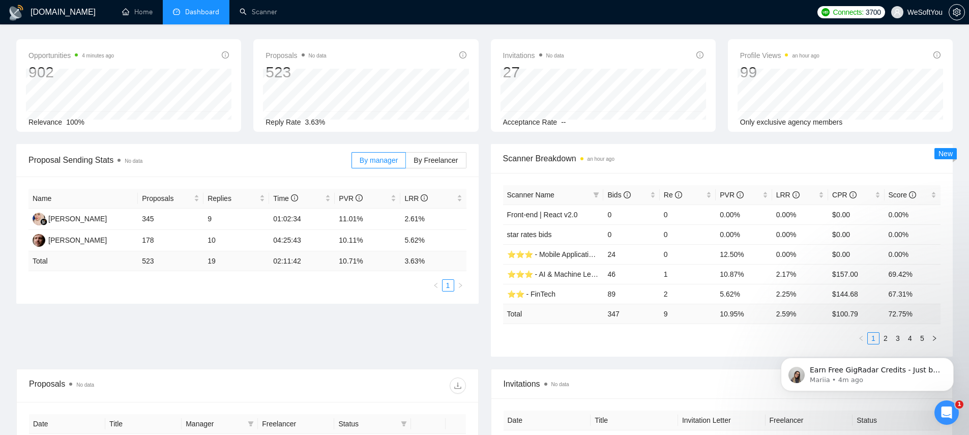
click at [223, 160] on span "Proposal Sending Stats No data" at bounding box center [189, 160] width 323 height 13
click at [221, 157] on span "Proposal Sending Stats No data" at bounding box center [189, 160] width 323 height 13
drag, startPoint x: 264, startPoint y: 162, endPoint x: 97, endPoint y: 156, distance: 167.4
click at [97, 156] on span "Proposal Sending Stats No data" at bounding box center [189, 160] width 323 height 13
click at [184, 159] on span "Proposal Sending Stats No data" at bounding box center [189, 160] width 323 height 13
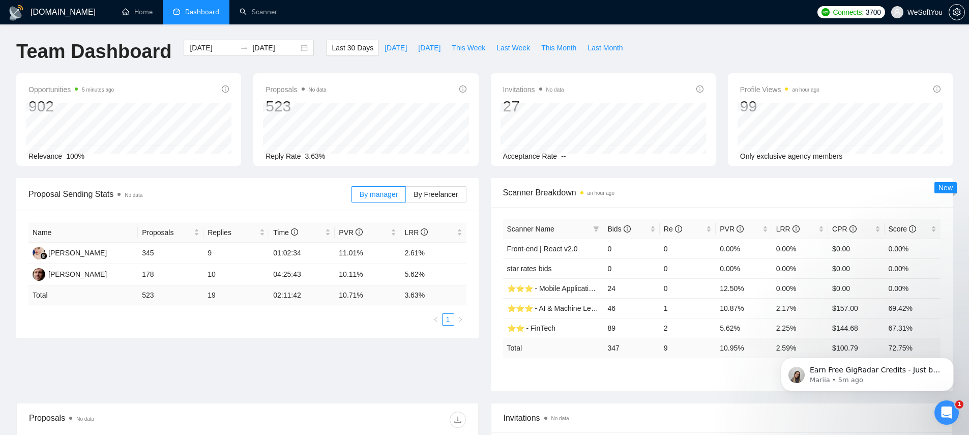
scroll to position [0, 0]
click at [218, 186] on div "Proposal Sending Stats No data" at bounding box center [189, 195] width 323 height 29
drag, startPoint x: 412, startPoint y: 254, endPoint x: 437, endPoint y: 257, distance: 25.1
click at [437, 257] on td "2.61%" at bounding box center [433, 254] width 66 height 21
drag, startPoint x: 430, startPoint y: 272, endPoint x: 404, endPoint y: 270, distance: 26.0
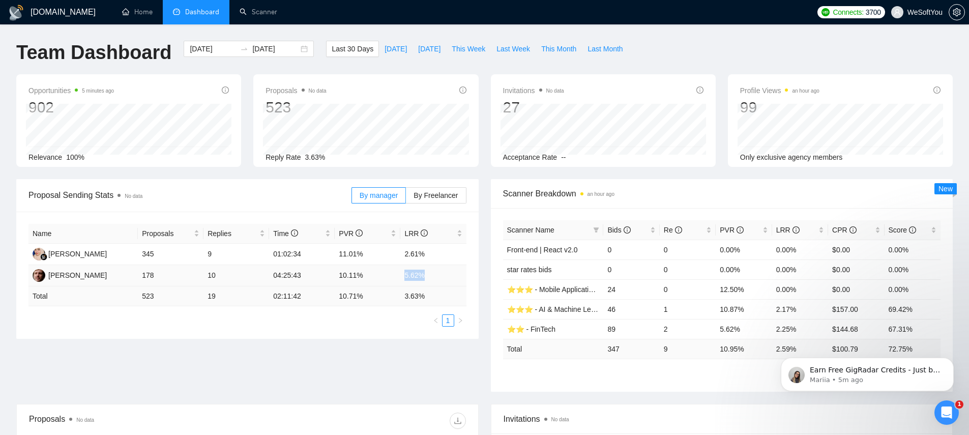
click at [403, 271] on td "5.62%" at bounding box center [433, 275] width 66 height 21
click at [322, 201] on span "Proposal Sending Stats No data" at bounding box center [189, 195] width 323 height 13
click at [458, 193] on label "By Freelancer" at bounding box center [436, 195] width 60 height 16
click at [406, 198] on input "By Freelancer" at bounding box center [406, 198] width 0 height 0
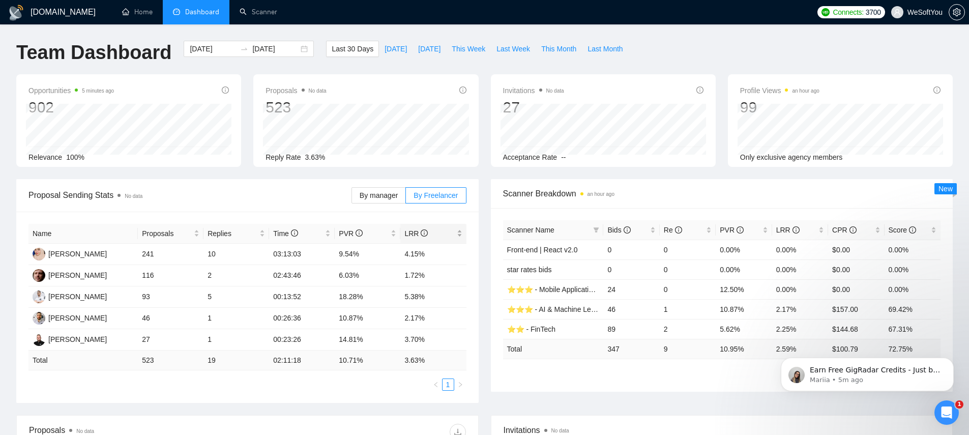
click at [419, 232] on span "LRR" at bounding box center [415, 233] width 23 height 8
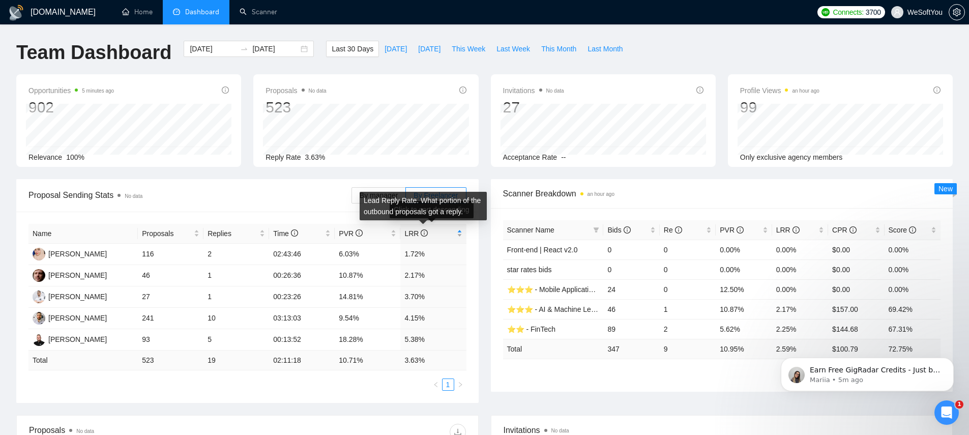
click at [425, 234] on icon "info-circle" at bounding box center [423, 232] width 7 height 7
click at [357, 192] on label "By manager" at bounding box center [378, 195] width 54 height 16
click at [352, 198] on input "By manager" at bounding box center [352, 198] width 0 height 0
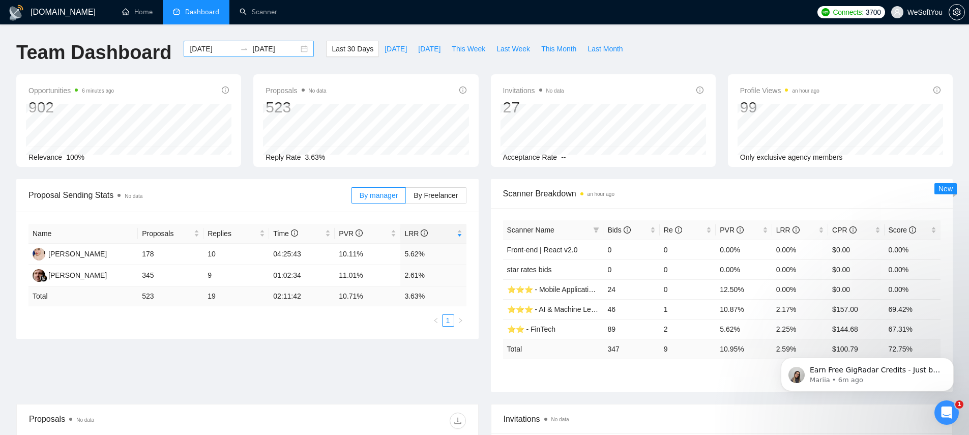
click at [221, 48] on input "2025-07-15" at bounding box center [213, 48] width 46 height 11
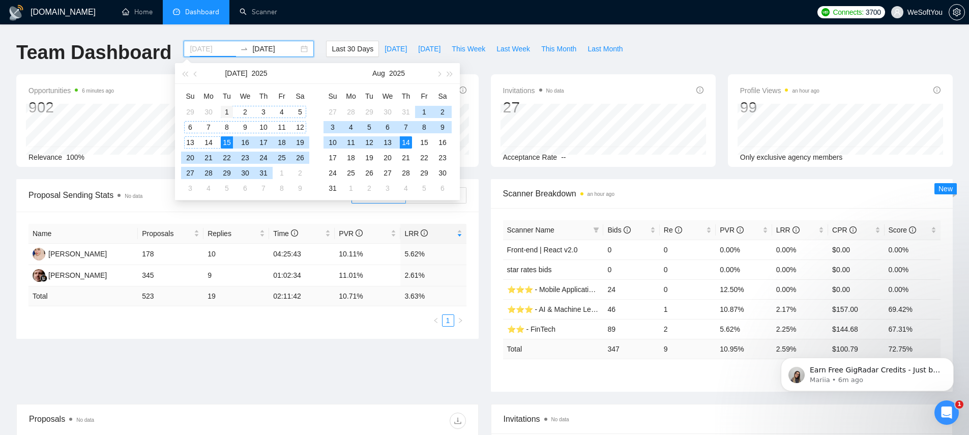
type input "2025-07-01"
click at [228, 110] on div "1" at bounding box center [227, 112] width 12 height 12
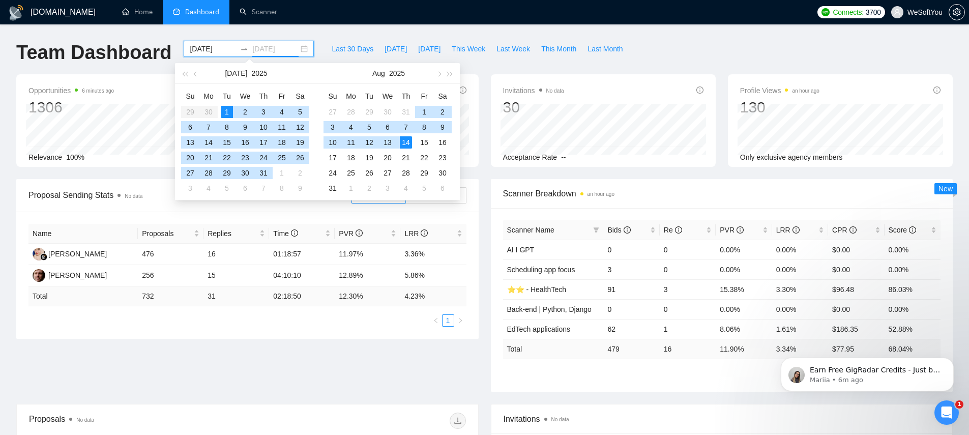
type input "2025-08-14"
click at [409, 142] on div "14" at bounding box center [406, 142] width 12 height 12
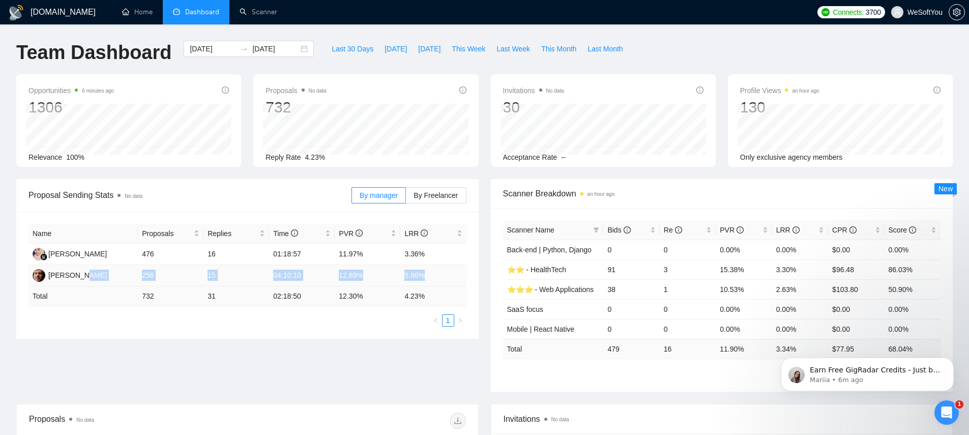
drag, startPoint x: 190, startPoint y: 273, endPoint x: 447, endPoint y: 283, distance: 257.5
click at [447, 283] on tr "Dan BIank 256 15 04:10:10 12.89% 5.86%" at bounding box center [247, 275] width 438 height 21
click at [427, 276] on td "5.86%" at bounding box center [433, 275] width 66 height 21
drag, startPoint x: 138, startPoint y: 254, endPoint x: 186, endPoint y: 253, distance: 47.8
click at [186, 253] on td "476" at bounding box center [171, 254] width 66 height 21
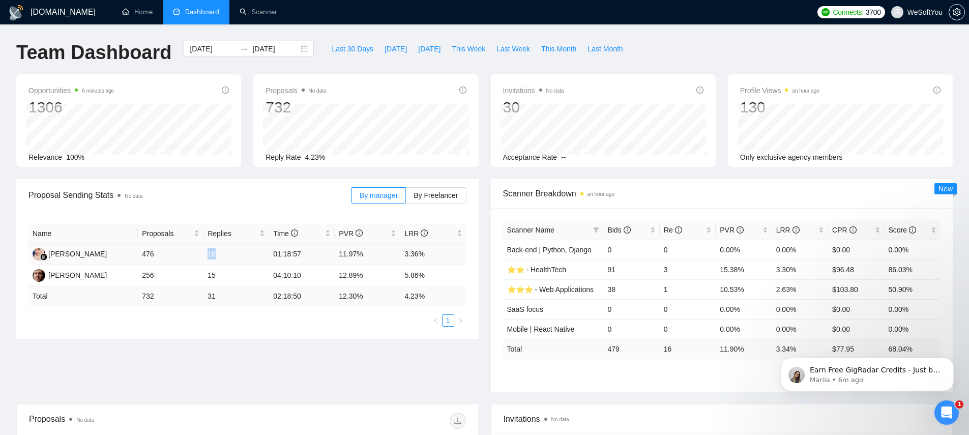
drag, startPoint x: 223, startPoint y: 254, endPoint x: 202, endPoint y: 254, distance: 20.9
click at [202, 254] on tr "Ainun Jariah 476 16 01:18:57 11.97% 3.36%" at bounding box center [247, 254] width 438 height 21
drag, startPoint x: 172, startPoint y: 276, endPoint x: 129, endPoint y: 271, distance: 43.5
click at [129, 271] on tr "Dan BIank 256 15 04:10:10 12.89% 5.86%" at bounding box center [247, 275] width 438 height 21
click at [266, 209] on div "Proposal Sending Stats No data" at bounding box center [189, 195] width 323 height 29
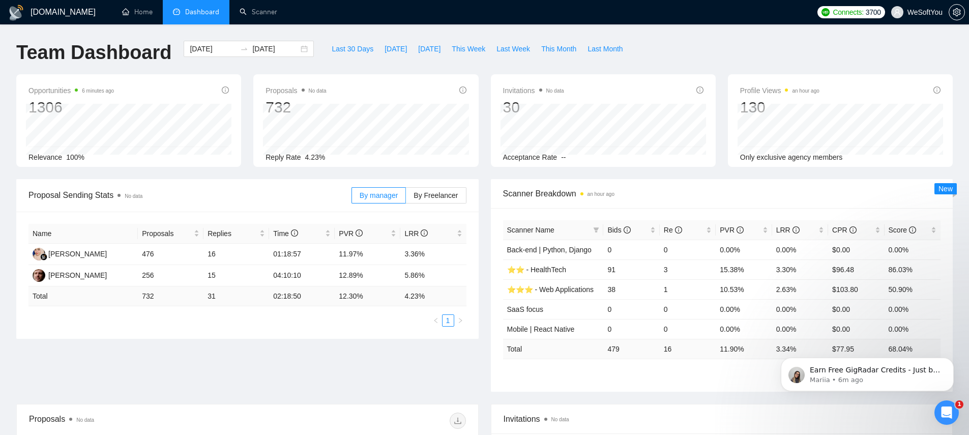
drag, startPoint x: 276, startPoint y: 297, endPoint x: 321, endPoint y: 299, distance: 45.8
click at [321, 299] on td "02:18:50" at bounding box center [302, 296] width 66 height 20
drag, startPoint x: 293, startPoint y: 295, endPoint x: 262, endPoint y: 290, distance: 30.8
click at [262, 290] on tr "Total 732 31 02:18:50 12.30 % 4.23 %" at bounding box center [247, 296] width 438 height 20
click at [261, 322] on ul "1" at bounding box center [247, 320] width 438 height 12
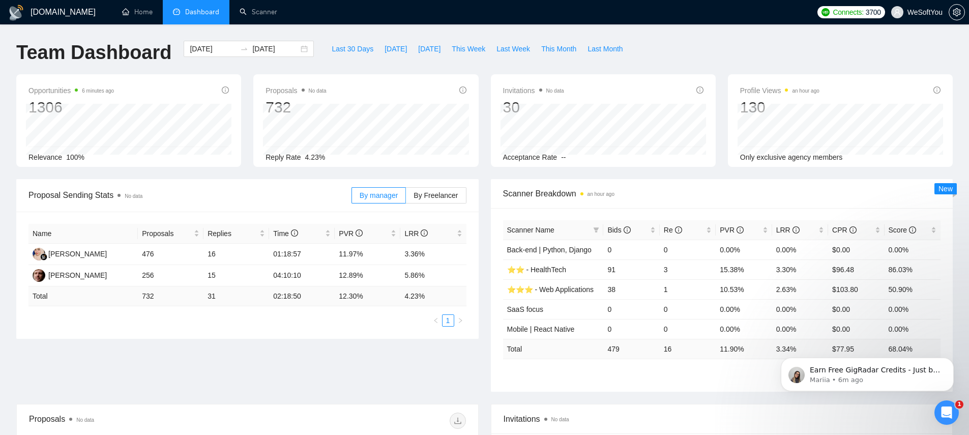
click at [267, 196] on span "Proposal Sending Stats No data" at bounding box center [189, 195] width 323 height 13
click at [268, 190] on span "Proposal Sending Stats No data" at bounding box center [189, 195] width 323 height 13
click at [274, 189] on span "Proposal Sending Stats No data" at bounding box center [189, 195] width 323 height 13
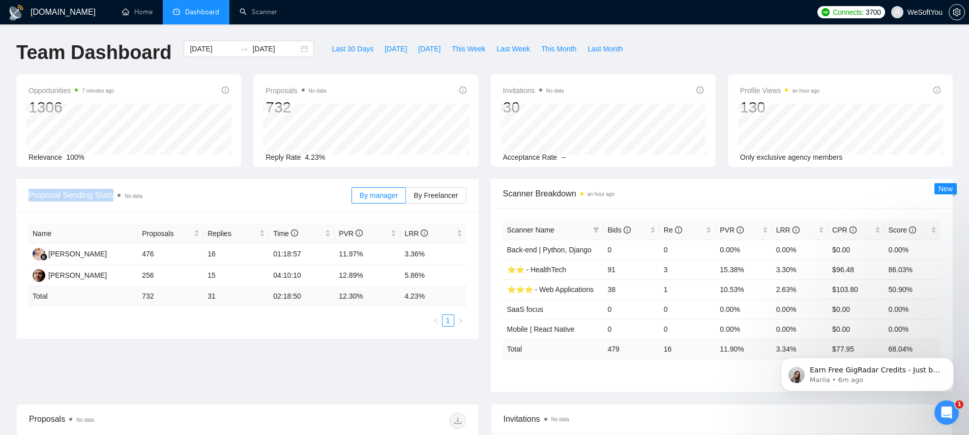
drag, startPoint x: 106, startPoint y: 191, endPoint x: 36, endPoint y: 186, distance: 70.9
click at [36, 186] on div "Proposal Sending Stats No data" at bounding box center [189, 195] width 323 height 29
click at [76, 196] on span "Proposal Sending Stats No data" at bounding box center [189, 195] width 323 height 13
click at [111, 198] on span "Proposal Sending Stats No data" at bounding box center [189, 195] width 323 height 13
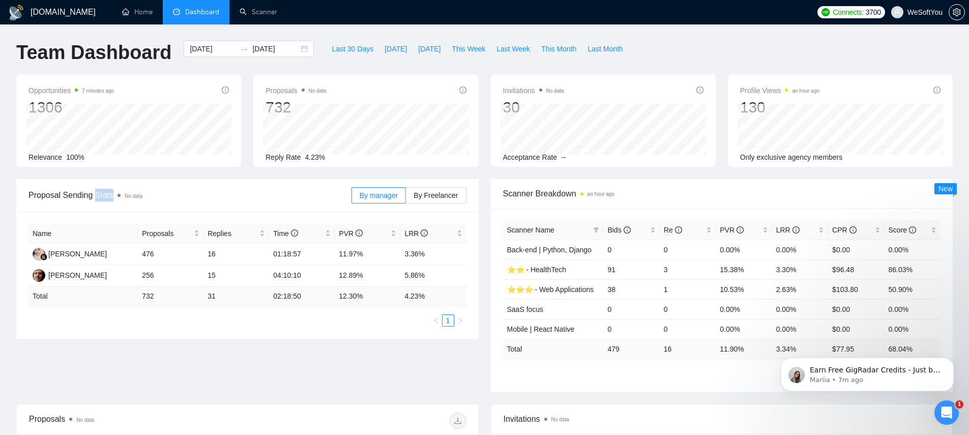
click at [111, 198] on span "Proposal Sending Stats No data" at bounding box center [189, 195] width 323 height 13
drag, startPoint x: 130, startPoint y: 198, endPoint x: 156, endPoint y: 197, distance: 25.9
click at [162, 199] on span "Proposal Sending Stats No data" at bounding box center [189, 195] width 323 height 13
drag, startPoint x: 152, startPoint y: 195, endPoint x: 121, endPoint y: 194, distance: 31.1
click at [121, 194] on span "Proposal Sending Stats No data" at bounding box center [189, 195] width 323 height 13
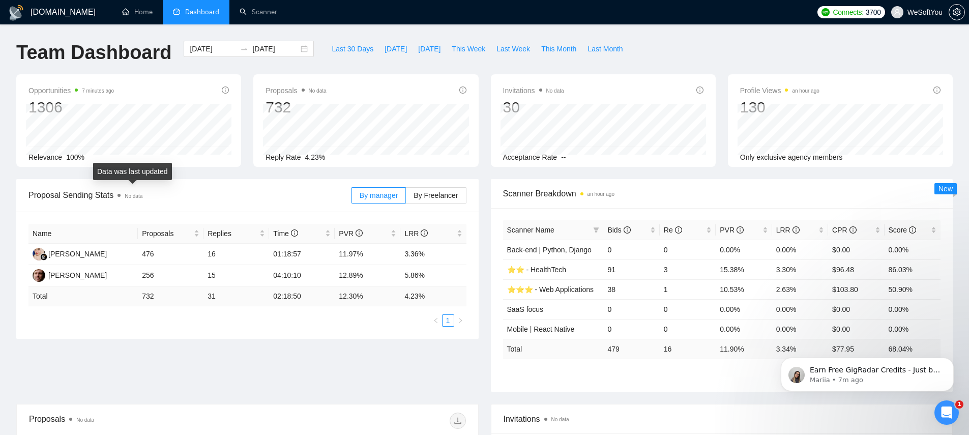
drag, startPoint x: 128, startPoint y: 195, endPoint x: 162, endPoint y: 198, distance: 34.7
click at [162, 198] on span "Proposal Sending Stats No data" at bounding box center [189, 195] width 323 height 13
drag, startPoint x: 136, startPoint y: 196, endPoint x: 147, endPoint y: 196, distance: 11.2
click at [147, 196] on span "Proposal Sending Stats No data" at bounding box center [189, 195] width 323 height 13
click at [146, 197] on span "Proposal Sending Stats No data" at bounding box center [189, 195] width 323 height 13
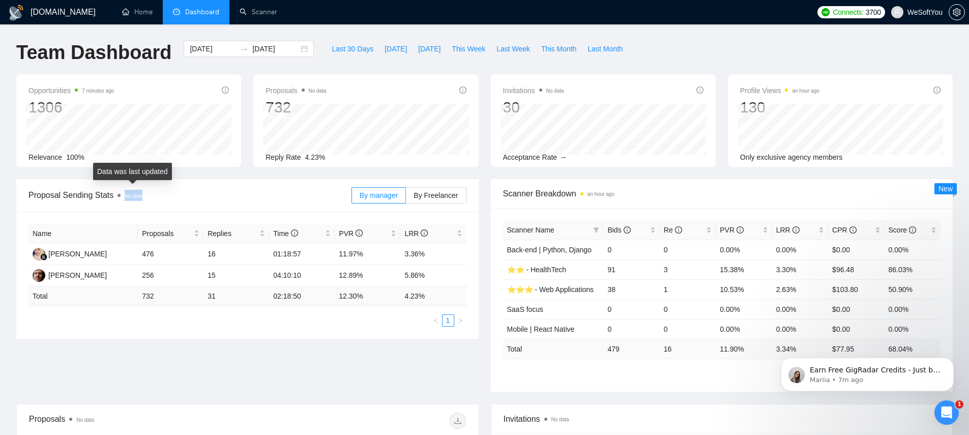
click at [147, 197] on span "Proposal Sending Stats No data" at bounding box center [189, 195] width 323 height 13
click at [145, 195] on span "Proposal Sending Stats No data" at bounding box center [189, 195] width 323 height 13
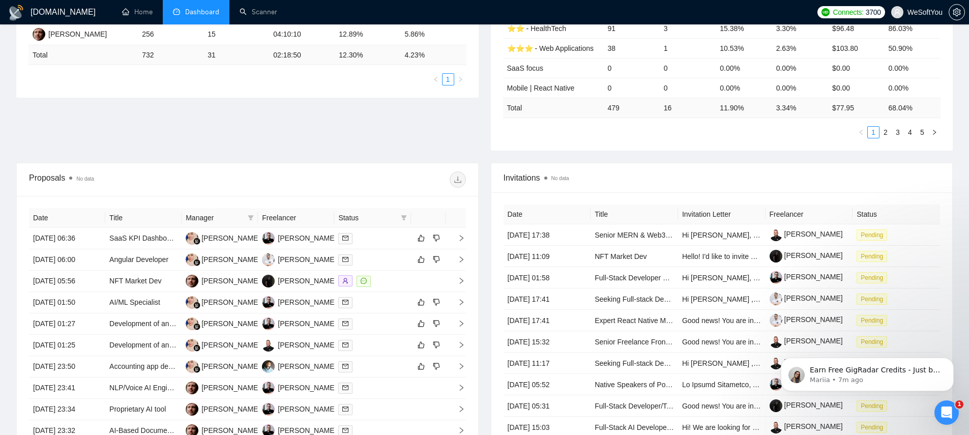
scroll to position [245, 0]
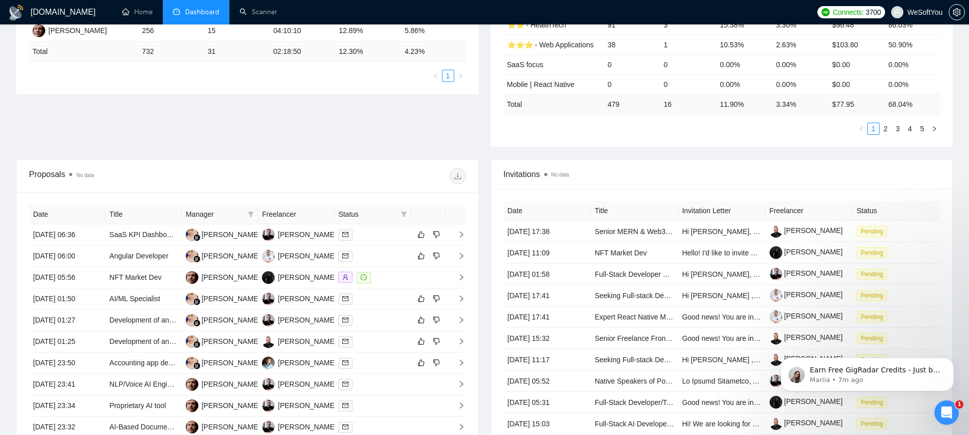
click at [208, 216] on span "Manager" at bounding box center [215, 213] width 58 height 11
click at [249, 216] on icon "filter" at bounding box center [251, 214] width 6 height 6
click at [191, 232] on input "checkbox" at bounding box center [191, 233] width 8 height 8
checkbox input "true"
click at [259, 166] on div "Proposals No data" at bounding box center [247, 176] width 437 height 33
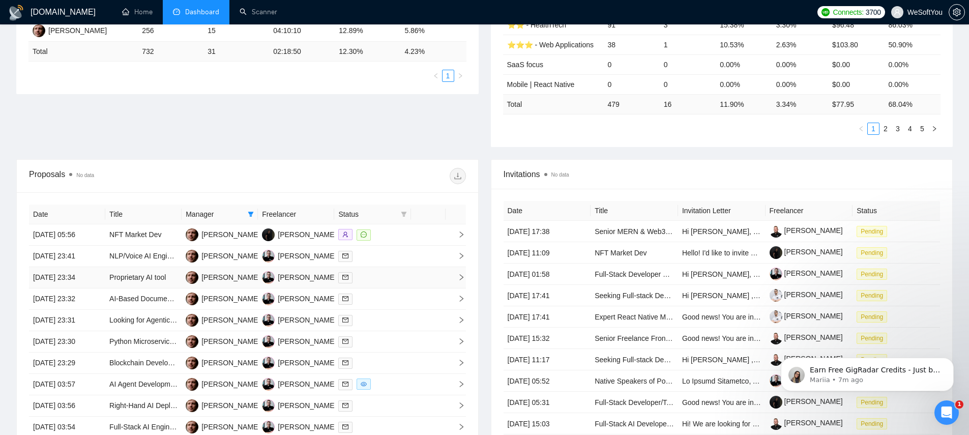
click at [84, 274] on td "13 Aug, 2025 23:34" at bounding box center [67, 277] width 76 height 21
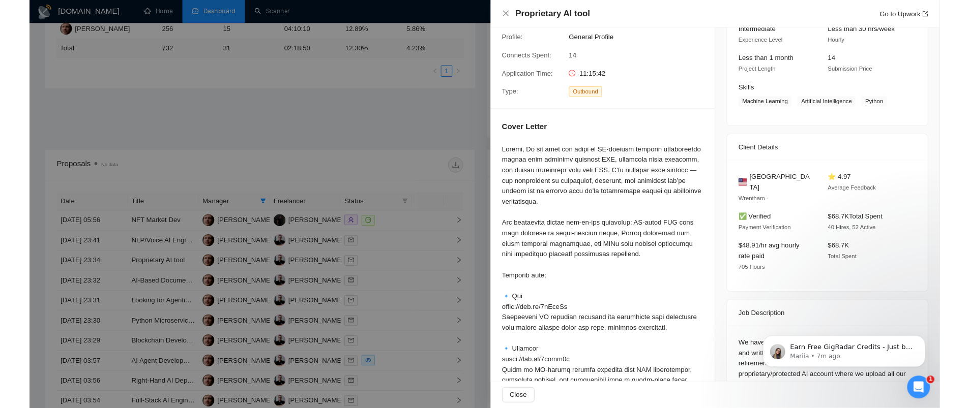
scroll to position [71, 0]
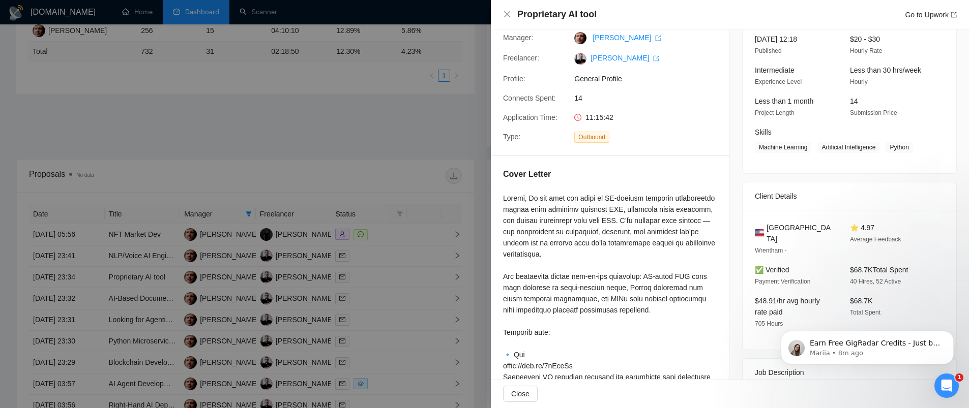
click at [596, 214] on div at bounding box center [610, 389] width 214 height 392
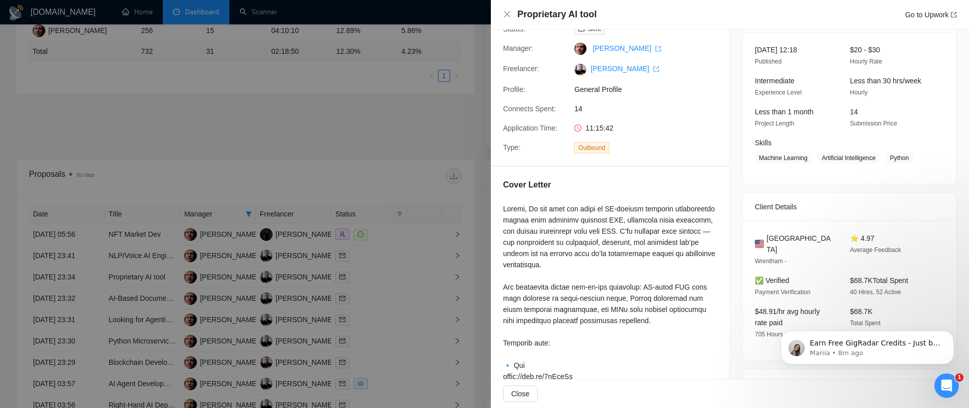
scroll to position [0, 0]
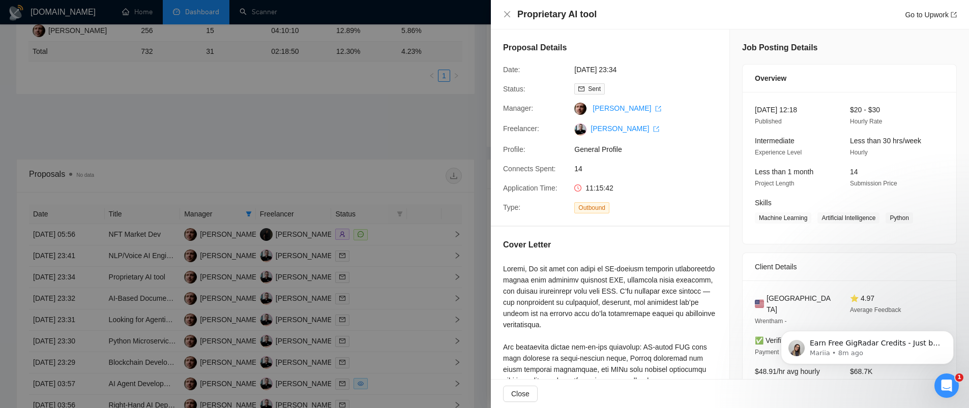
drag, startPoint x: 583, startPoint y: 69, endPoint x: 596, endPoint y: 191, distance: 122.7
click at [676, 85] on div "Proposal Details Date: 13 Aug, 2025 23:34 Status: Sent Manager: Dan BIank Freel…" at bounding box center [610, 127] width 238 height 196
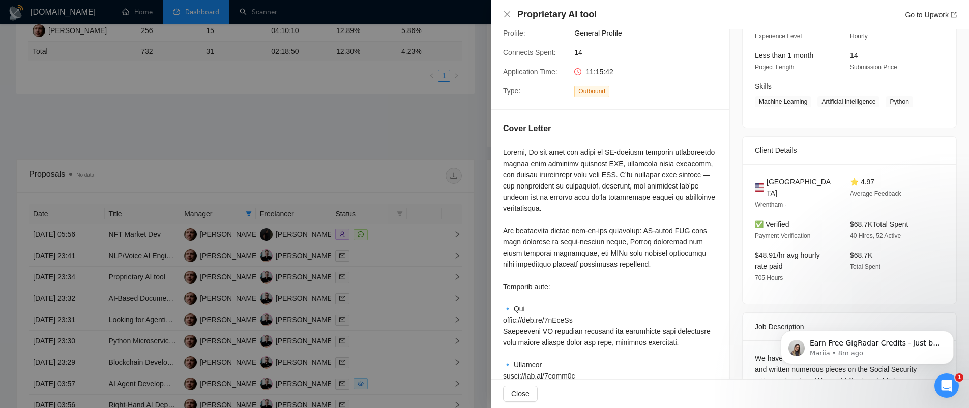
scroll to position [125, 0]
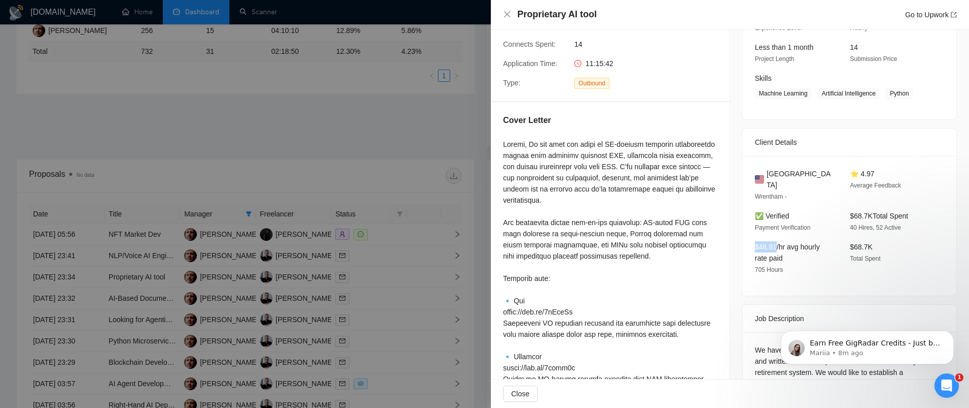
drag, startPoint x: 755, startPoint y: 230, endPoint x: 672, endPoint y: 218, distance: 83.8
click at [773, 242] on div "$48.91/hr avg hourly rate paid 705 Hours" at bounding box center [793, 259] width 87 height 34
click at [552, 185] on div at bounding box center [610, 335] width 214 height 392
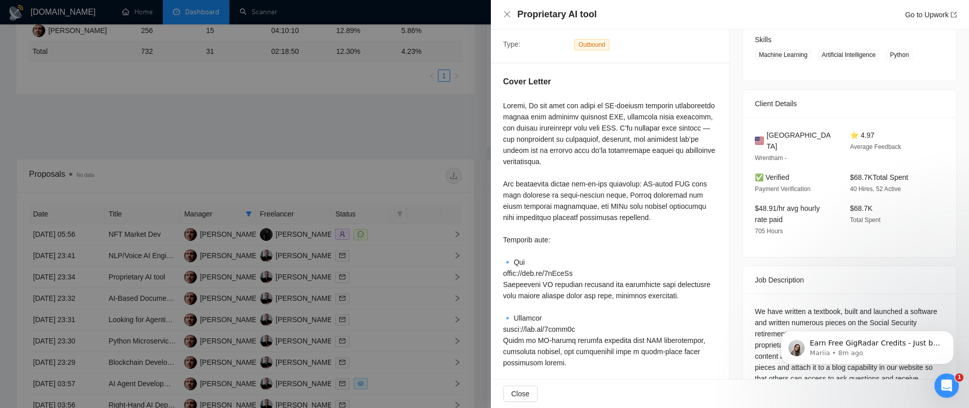
scroll to position [164, 0]
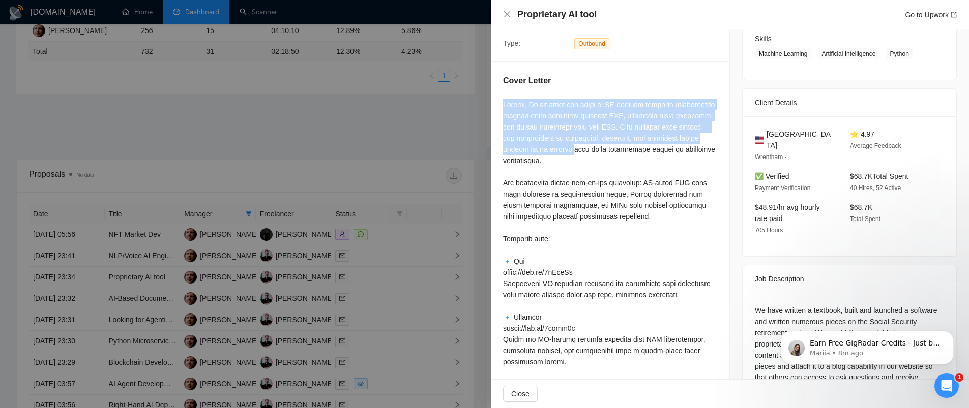
drag, startPoint x: 502, startPoint y: 105, endPoint x: 625, endPoint y: 155, distance: 132.6
click at [625, 155] on div "Cover Letter" at bounding box center [610, 285] width 238 height 444
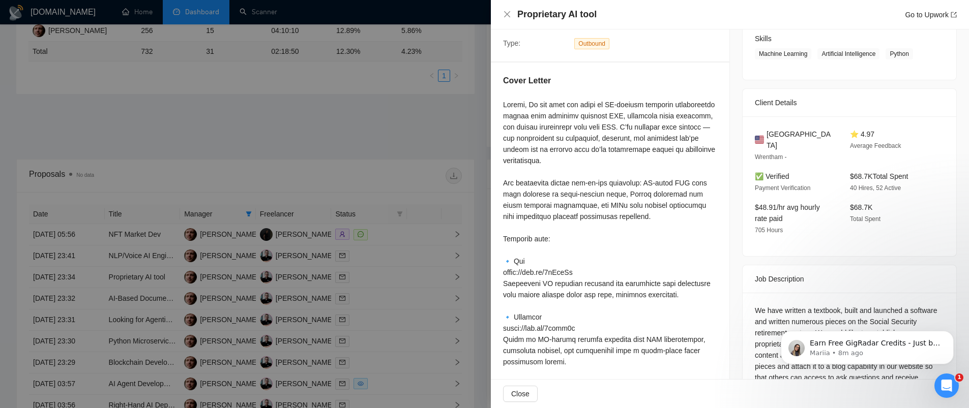
click at [643, 167] on div at bounding box center [610, 295] width 214 height 392
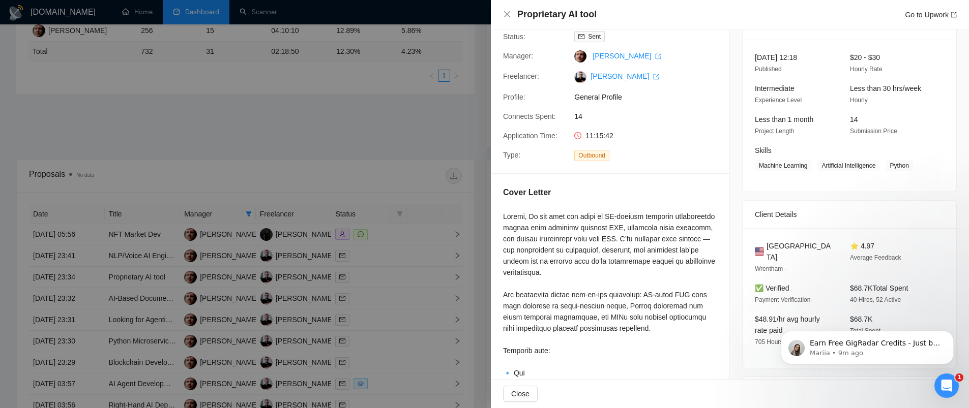
scroll to position [77, 0]
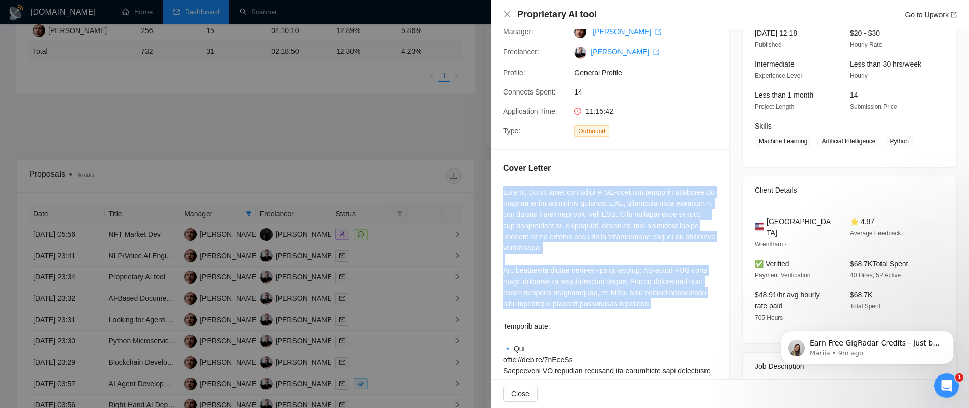
drag, startPoint x: 503, startPoint y: 192, endPoint x: 677, endPoint y: 303, distance: 206.2
click at [677, 303] on div at bounding box center [610, 383] width 214 height 392
click at [676, 300] on div at bounding box center [610, 383] width 214 height 392
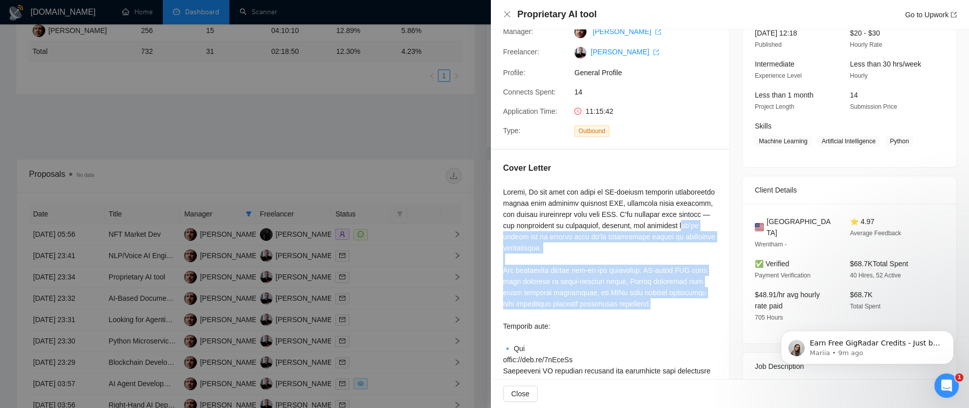
drag, startPoint x: 675, startPoint y: 305, endPoint x: 534, endPoint y: 240, distance: 154.5
click at [534, 240] on div at bounding box center [610, 383] width 214 height 392
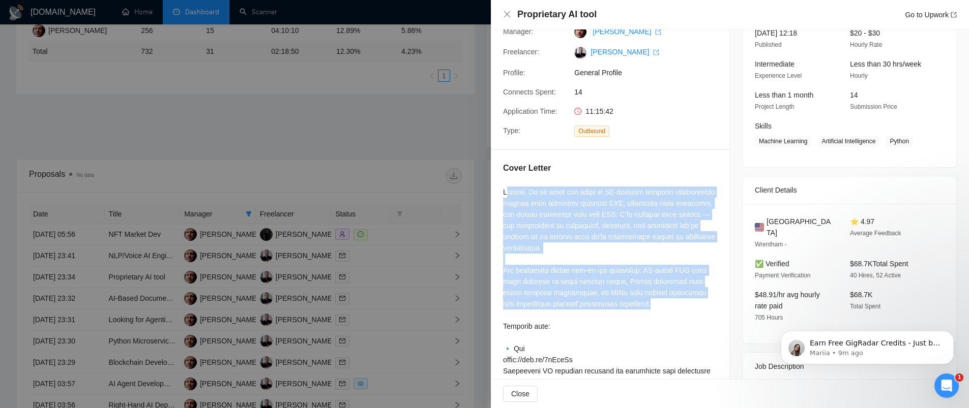
drag, startPoint x: 505, startPoint y: 192, endPoint x: 674, endPoint y: 303, distance: 201.5
click at [674, 303] on div at bounding box center [610, 383] width 214 height 392
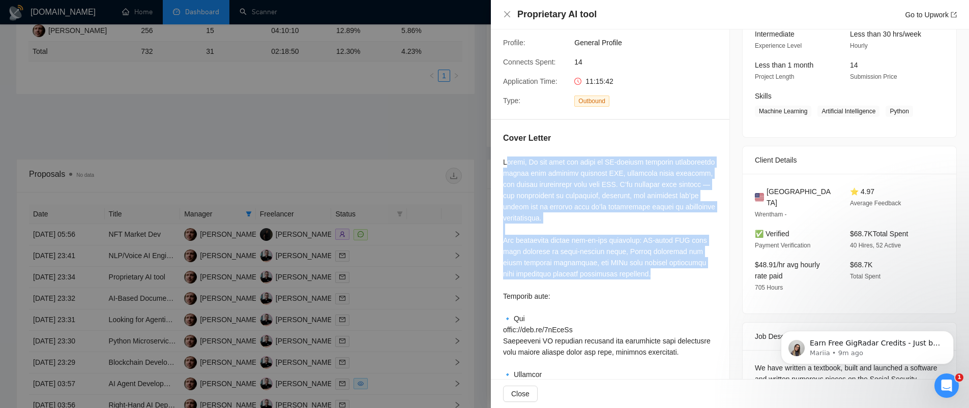
scroll to position [107, 0]
click at [520, 201] on div at bounding box center [610, 352] width 214 height 392
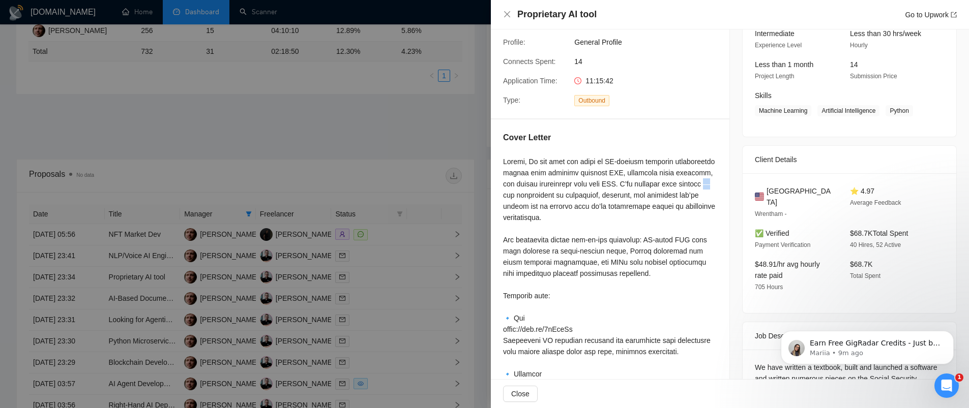
drag, startPoint x: 550, startPoint y: 197, endPoint x: 544, endPoint y: 197, distance: 6.6
click at [544, 197] on div at bounding box center [610, 352] width 214 height 392
click at [533, 161] on div at bounding box center [610, 352] width 214 height 392
drag, startPoint x: 535, startPoint y: 161, endPoint x: 527, endPoint y: 162, distance: 7.6
click at [527, 162] on div at bounding box center [610, 352] width 214 height 392
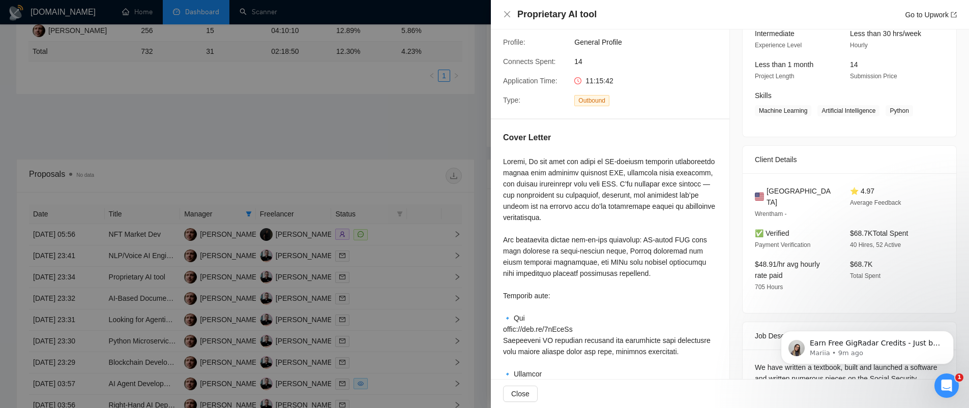
click at [570, 180] on div at bounding box center [610, 352] width 214 height 392
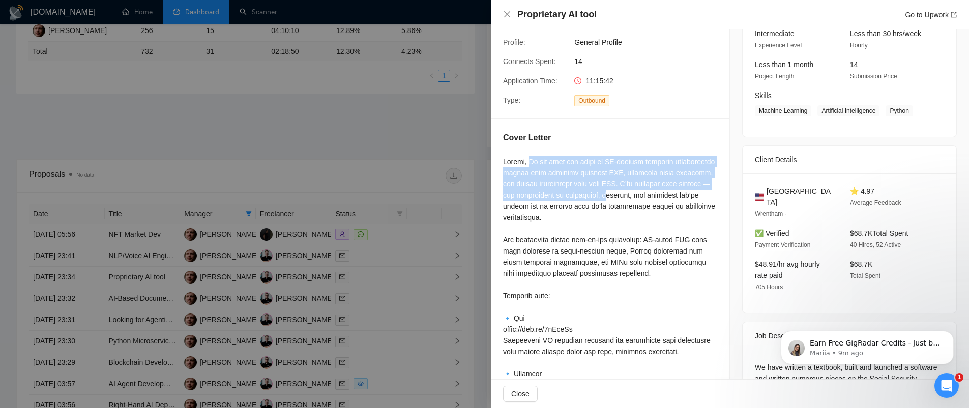
drag, startPoint x: 528, startPoint y: 162, endPoint x: 661, endPoint y: 191, distance: 135.7
click at [661, 191] on div at bounding box center [610, 352] width 214 height 392
click at [532, 160] on div at bounding box center [610, 352] width 214 height 392
drag, startPoint x: 528, startPoint y: 162, endPoint x: 621, endPoint y: 185, distance: 95.5
click at [620, 184] on div at bounding box center [610, 352] width 214 height 392
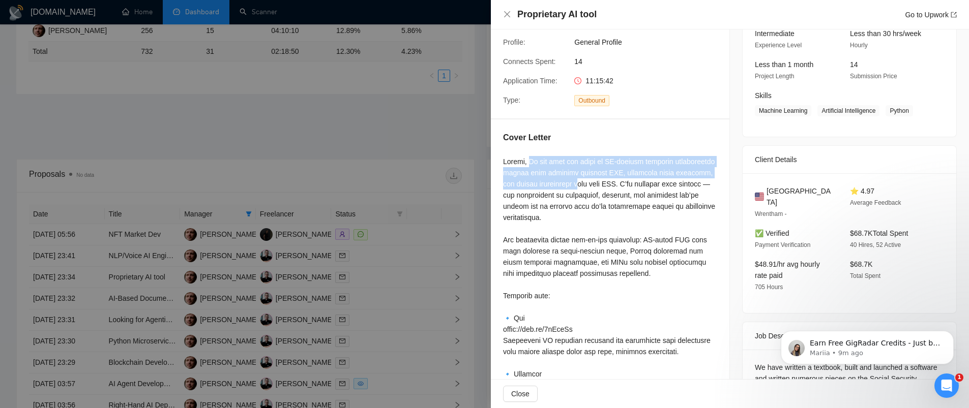
click at [601, 172] on div at bounding box center [610, 352] width 214 height 392
drag, startPoint x: 615, startPoint y: 163, endPoint x: 656, endPoint y: 178, distance: 43.3
click at [656, 178] on div at bounding box center [610, 352] width 214 height 392
click at [627, 173] on div at bounding box center [610, 352] width 214 height 392
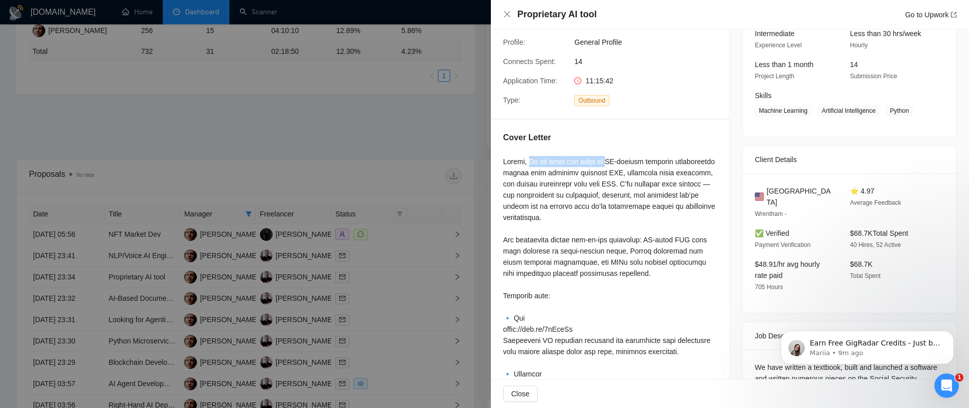
drag, startPoint x: 612, startPoint y: 162, endPoint x: 528, endPoint y: 161, distance: 83.9
click at [528, 161] on div at bounding box center [610, 352] width 214 height 392
click at [554, 165] on div at bounding box center [610, 352] width 214 height 392
drag, startPoint x: 616, startPoint y: 163, endPoint x: 672, endPoint y: 168, distance: 56.2
click at [670, 169] on div at bounding box center [610, 352] width 214 height 392
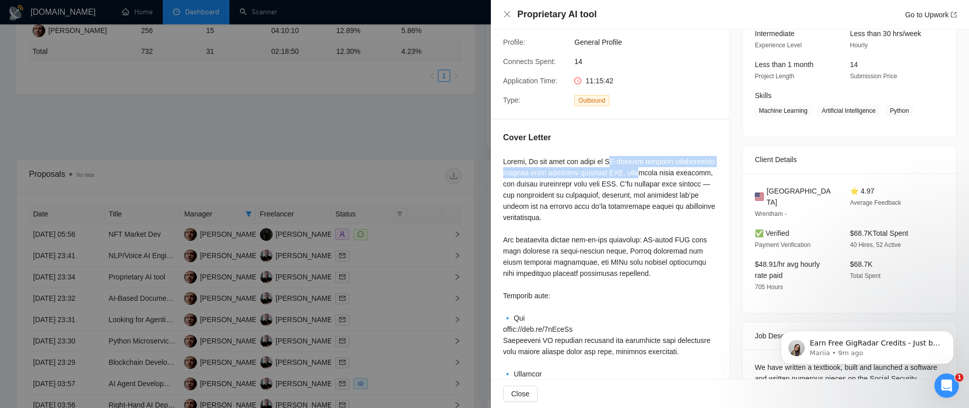
click at [669, 167] on div at bounding box center [610, 352] width 214 height 392
drag, startPoint x: 612, startPoint y: 162, endPoint x: 657, endPoint y: 170, distance: 45.9
click at [657, 170] on div at bounding box center [610, 352] width 214 height 392
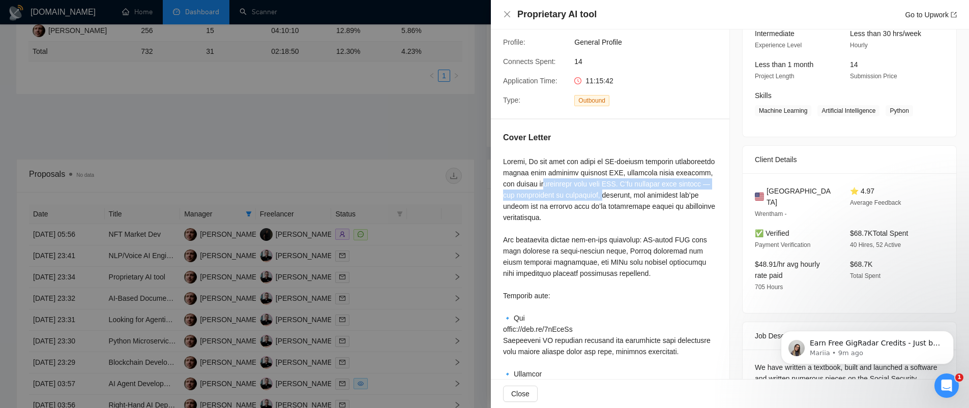
drag, startPoint x: 584, startPoint y: 185, endPoint x: 656, endPoint y: 199, distance: 74.1
click at [656, 198] on div at bounding box center [610, 352] width 214 height 392
click at [656, 199] on div at bounding box center [610, 352] width 214 height 392
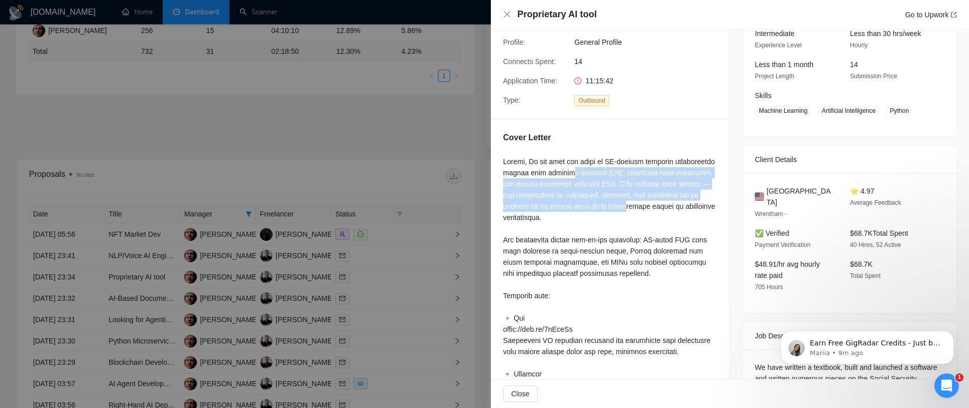
drag, startPoint x: 606, startPoint y: 176, endPoint x: 677, endPoint y: 204, distance: 76.5
click at [677, 204] on div at bounding box center [610, 352] width 214 height 392
click at [677, 203] on div at bounding box center [610, 352] width 214 height 392
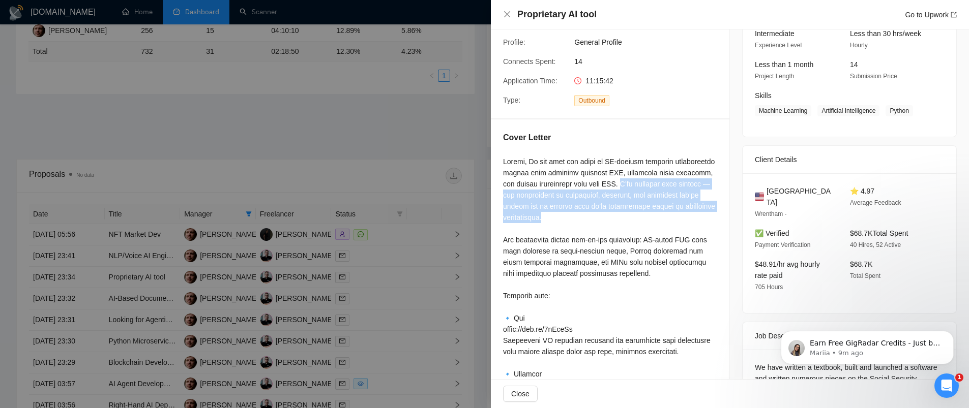
drag, startPoint x: 667, startPoint y: 185, endPoint x: 690, endPoint y: 217, distance: 40.1
click at [690, 217] on div at bounding box center [610, 352] width 214 height 392
click at [647, 199] on div at bounding box center [610, 352] width 214 height 392
drag, startPoint x: 667, startPoint y: 187, endPoint x: 683, endPoint y: 212, distance: 29.9
click at [683, 212] on div at bounding box center [610, 352] width 214 height 392
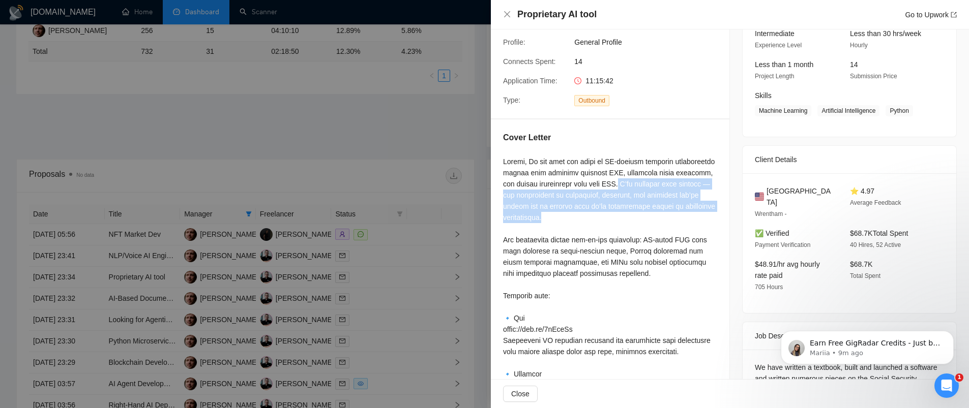
click at [549, 196] on div at bounding box center [610, 352] width 214 height 392
drag, startPoint x: 553, startPoint y: 197, endPoint x: 624, endPoint y: 219, distance: 74.5
click at [624, 219] on div at bounding box center [610, 352] width 214 height 392
click at [591, 213] on div at bounding box center [610, 352] width 214 height 392
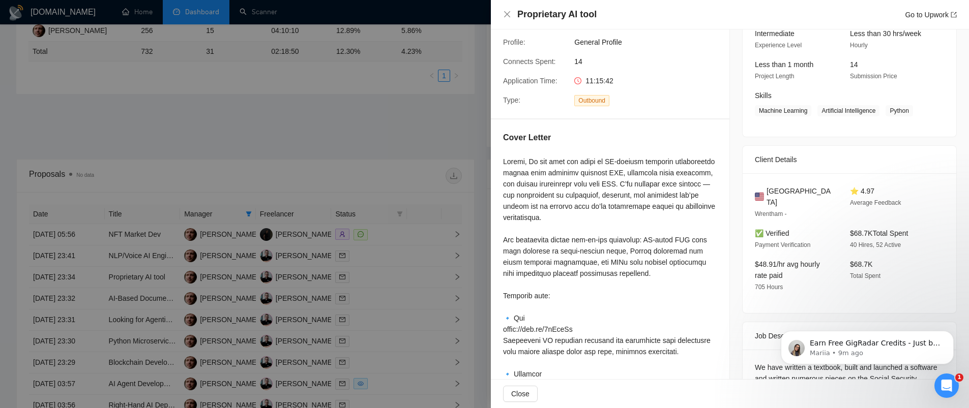
drag, startPoint x: 553, startPoint y: 196, endPoint x: 639, endPoint y: 222, distance: 90.2
click at [639, 222] on div at bounding box center [610, 352] width 214 height 392
drag, startPoint x: 552, startPoint y: 194, endPoint x: 643, endPoint y: 226, distance: 96.3
click at [643, 226] on div at bounding box center [610, 352] width 214 height 392
click at [626, 217] on div at bounding box center [610, 352] width 214 height 392
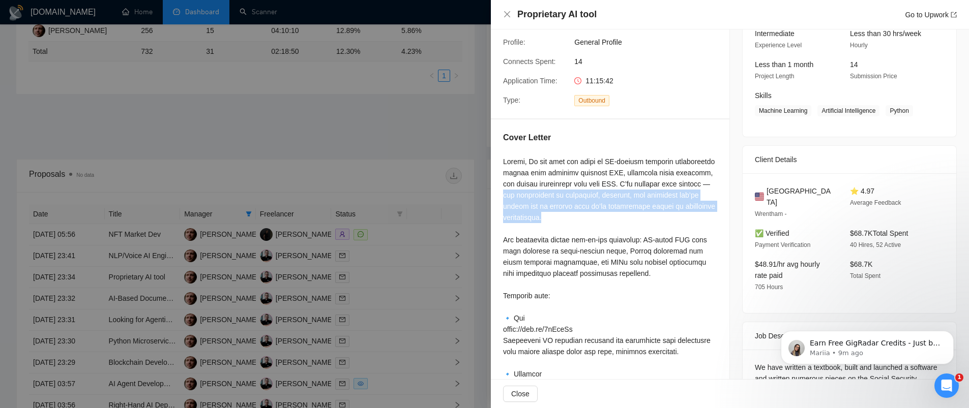
drag, startPoint x: 623, startPoint y: 220, endPoint x: 552, endPoint y: 193, distance: 76.1
click at [552, 193] on div at bounding box center [610, 352] width 214 height 392
click at [561, 204] on div at bounding box center [610, 352] width 214 height 392
drag, startPoint x: 552, startPoint y: 197, endPoint x: 662, endPoint y: 224, distance: 113.0
click at [662, 224] on div at bounding box center [610, 352] width 214 height 392
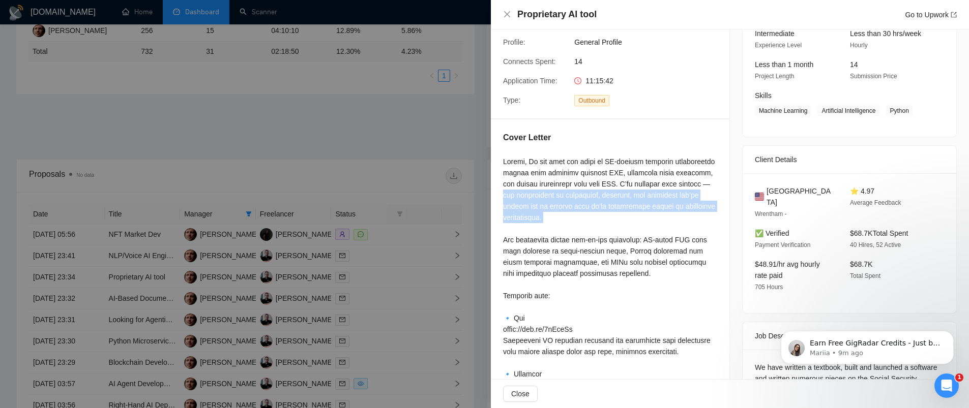
click at [662, 224] on div at bounding box center [610, 352] width 214 height 392
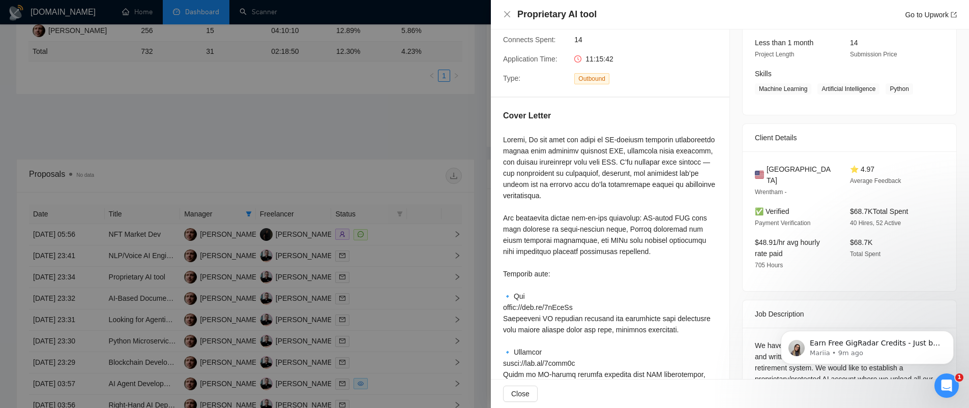
scroll to position [140, 0]
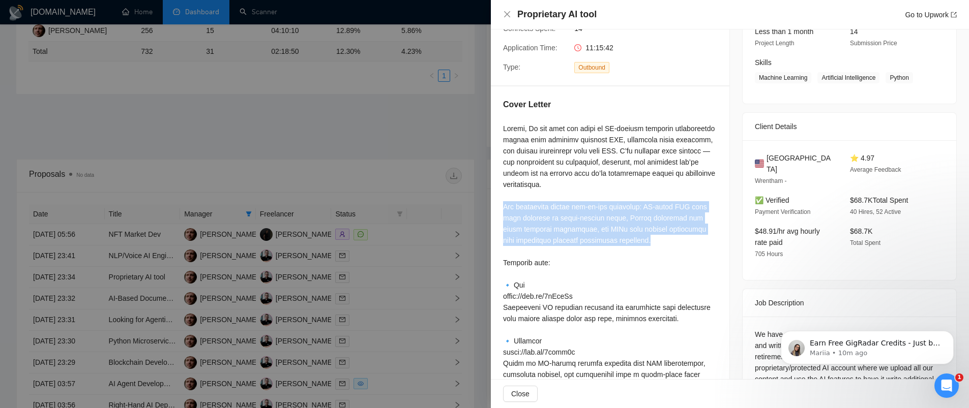
drag, startPoint x: 503, startPoint y: 207, endPoint x: 683, endPoint y: 238, distance: 182.7
click at [683, 238] on div at bounding box center [610, 319] width 214 height 392
drag, startPoint x: 642, startPoint y: 217, endPoint x: 651, endPoint y: 223, distance: 10.7
click at [642, 217] on div at bounding box center [610, 319] width 214 height 392
drag, startPoint x: 514, startPoint y: 208, endPoint x: 703, endPoint y: 238, distance: 191.4
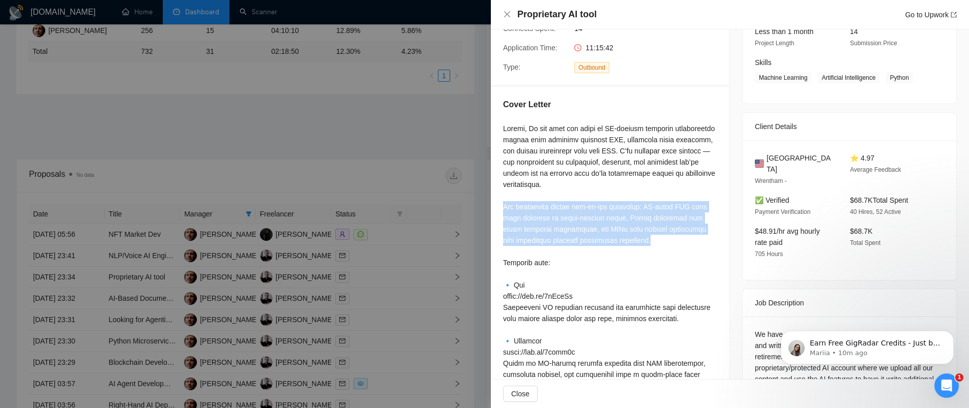
click at [706, 239] on div at bounding box center [610, 319] width 214 height 392
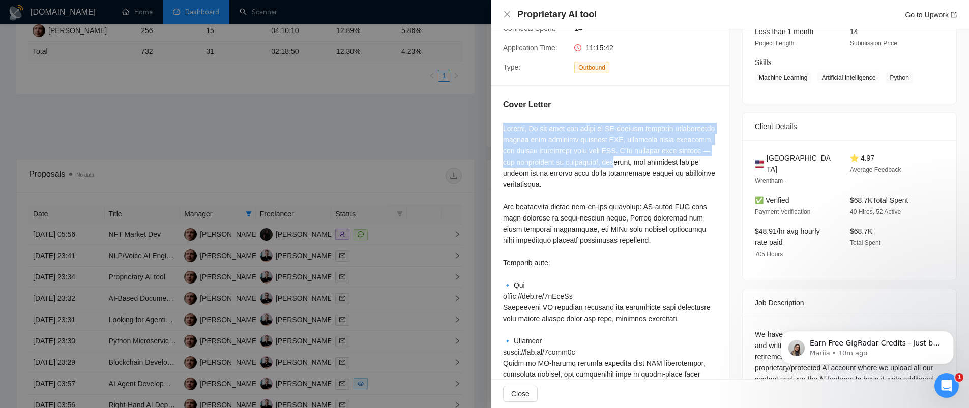
drag, startPoint x: 572, startPoint y: 123, endPoint x: 669, endPoint y: 160, distance: 104.2
click at [669, 160] on div at bounding box center [610, 319] width 214 height 392
click at [578, 136] on div at bounding box center [610, 319] width 214 height 392
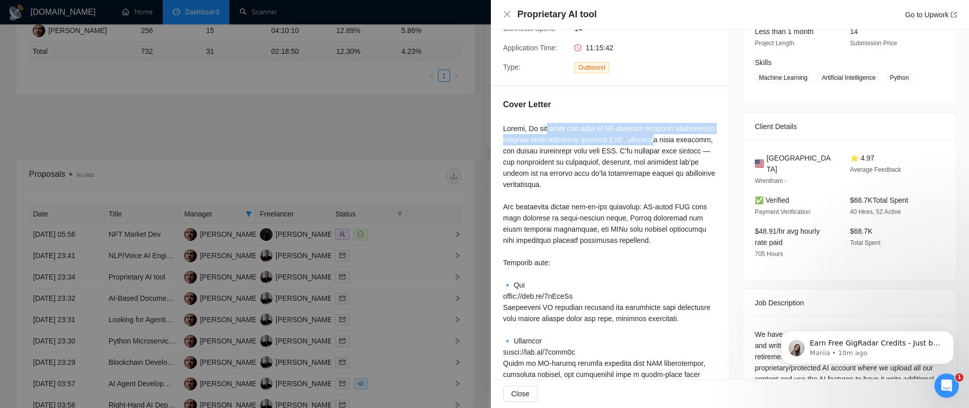
drag, startPoint x: 551, startPoint y: 133, endPoint x: 681, endPoint y: 138, distance: 129.8
click at [681, 138] on div at bounding box center [610, 319] width 214 height 392
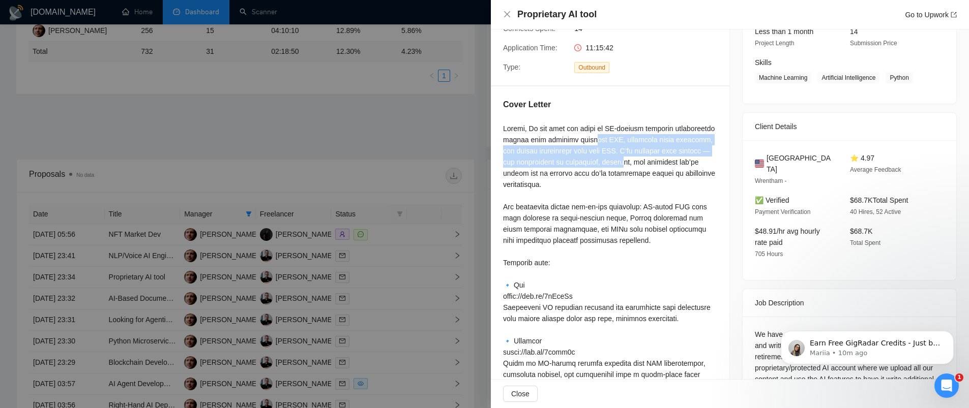
drag, startPoint x: 669, startPoint y: 155, endPoint x: 677, endPoint y: 160, distance: 9.6
click at [677, 160] on div at bounding box center [610, 319] width 214 height 392
drag, startPoint x: 648, startPoint y: 164, endPoint x: 662, endPoint y: 169, distance: 14.6
click at [649, 164] on div at bounding box center [610, 319] width 214 height 392
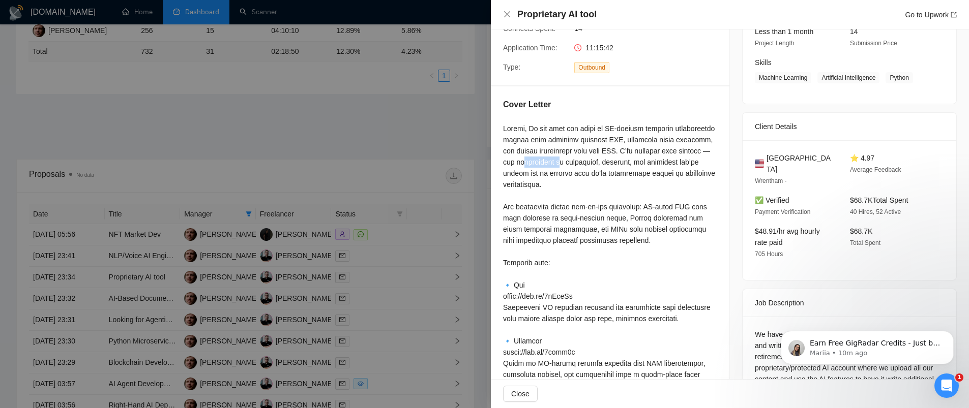
drag, startPoint x: 573, startPoint y: 158, endPoint x: 610, endPoint y: 166, distance: 38.1
click at [610, 166] on div at bounding box center [610, 319] width 214 height 392
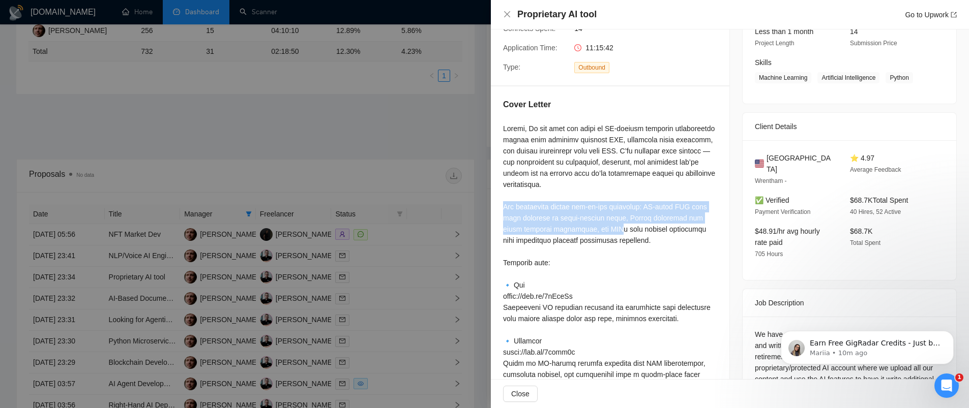
drag, startPoint x: 503, startPoint y: 207, endPoint x: 623, endPoint y: 234, distance: 122.4
click at [623, 234] on div at bounding box center [610, 319] width 214 height 392
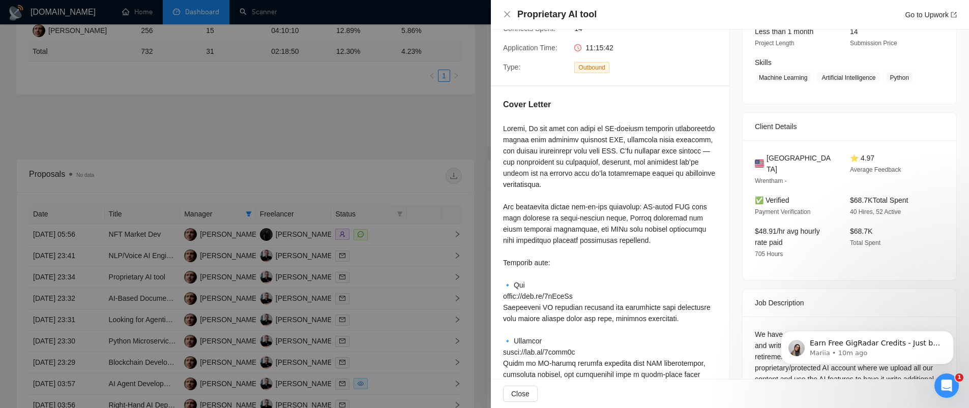
click at [615, 238] on div at bounding box center [610, 319] width 214 height 392
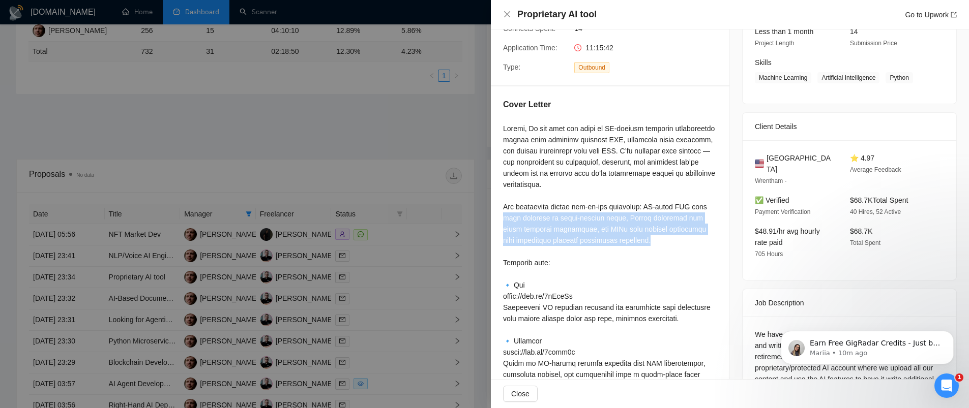
drag, startPoint x: 514, startPoint y: 218, endPoint x: 673, endPoint y: 242, distance: 160.9
click at [673, 242] on div at bounding box center [610, 319] width 214 height 392
click at [652, 222] on div at bounding box center [610, 319] width 214 height 392
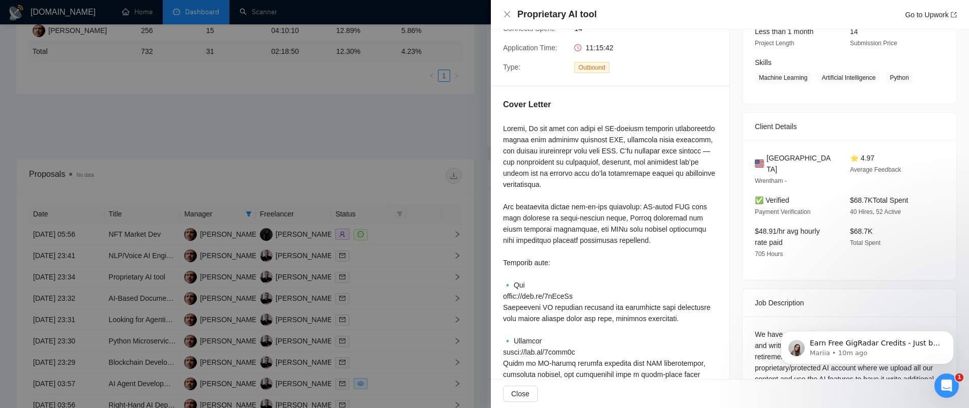
click at [658, 220] on div at bounding box center [610, 319] width 214 height 392
click at [659, 220] on div at bounding box center [610, 319] width 214 height 392
click at [664, 220] on div at bounding box center [610, 319] width 214 height 392
click at [684, 221] on div at bounding box center [610, 319] width 214 height 392
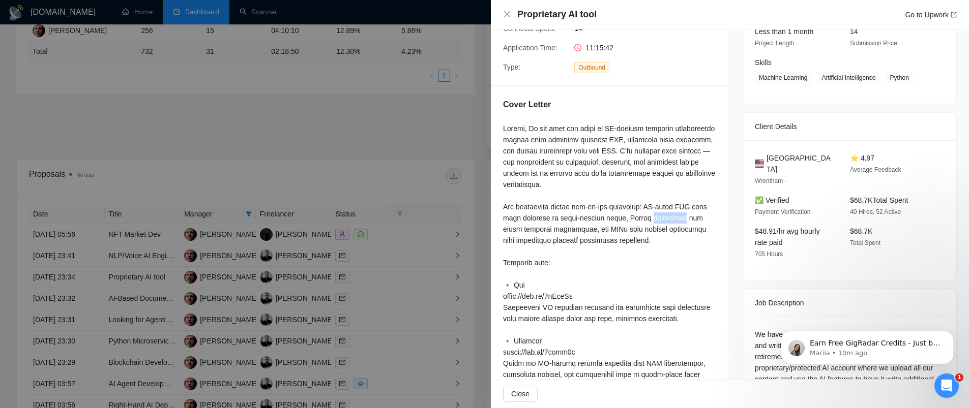
click at [684, 221] on div at bounding box center [610, 319] width 214 height 392
click at [673, 220] on div at bounding box center [610, 319] width 214 height 392
click at [600, 148] on div at bounding box center [610, 319] width 214 height 392
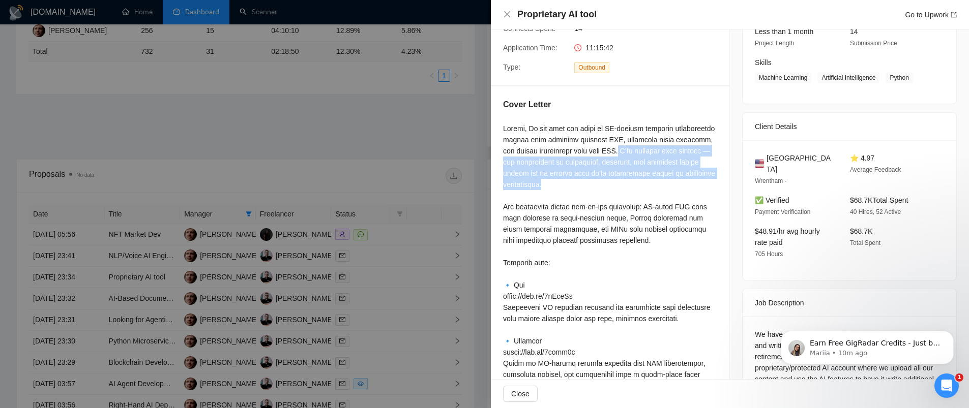
drag, startPoint x: 665, startPoint y: 153, endPoint x: 681, endPoint y: 181, distance: 32.6
click at [681, 181] on div at bounding box center [610, 319] width 214 height 392
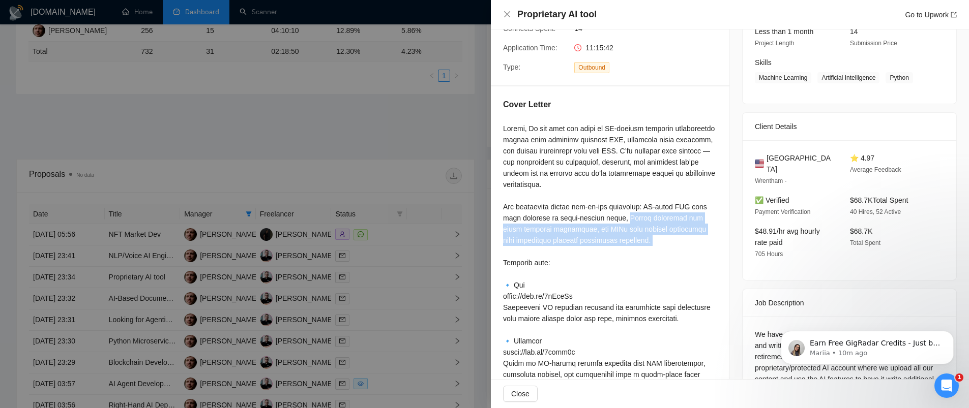
drag, startPoint x: 648, startPoint y: 219, endPoint x: 689, endPoint y: 248, distance: 50.4
click at [689, 248] on div at bounding box center [610, 319] width 214 height 392
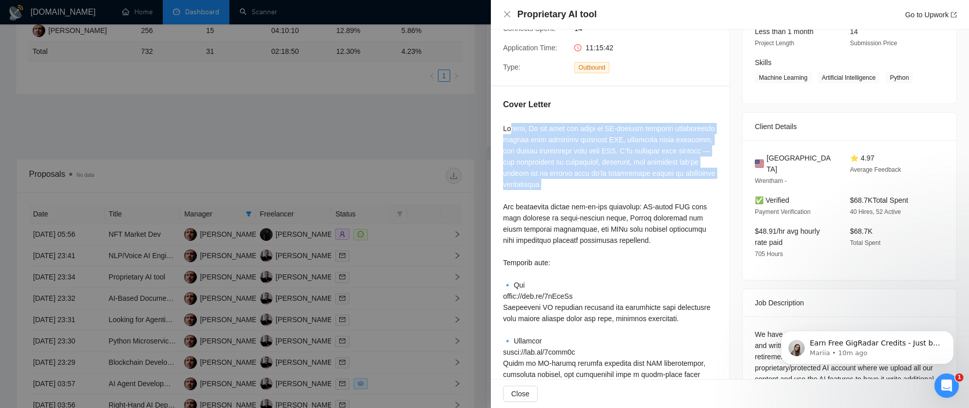
drag, startPoint x: 510, startPoint y: 128, endPoint x: 622, endPoint y: 160, distance: 116.2
click at [692, 188] on div at bounding box center [610, 319] width 214 height 392
click at [628, 160] on div at bounding box center [610, 319] width 214 height 392
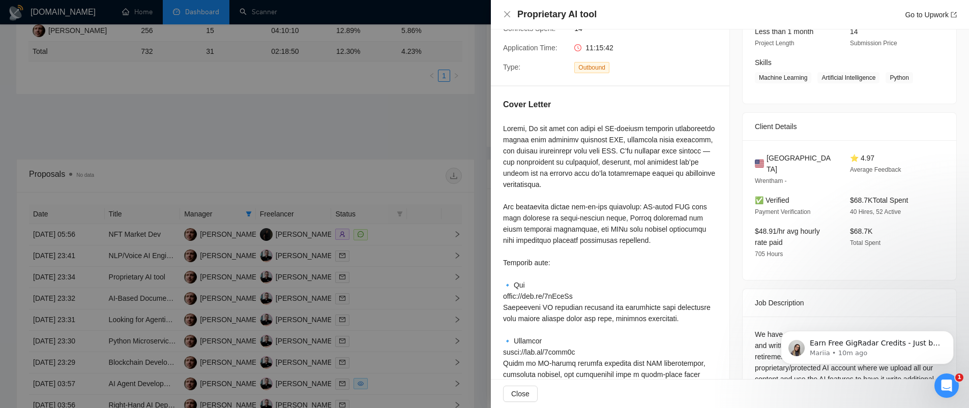
scroll to position [142, 0]
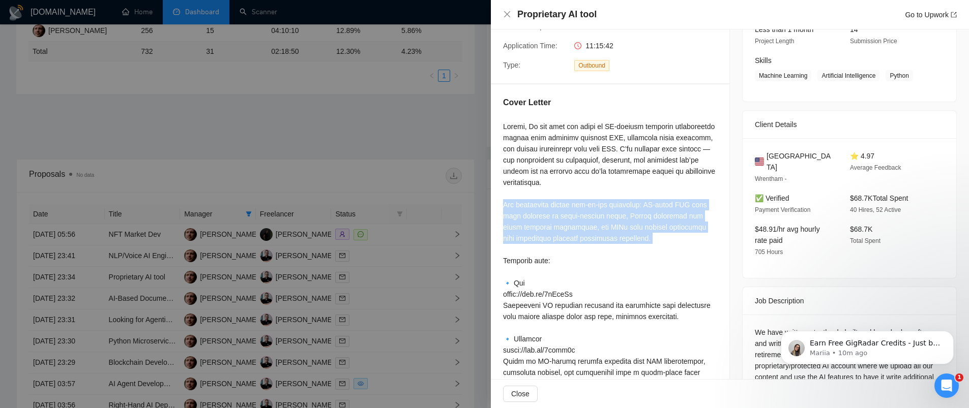
drag, startPoint x: 503, startPoint y: 205, endPoint x: 671, endPoint y: 243, distance: 172.0
click at [671, 243] on div at bounding box center [610, 317] width 214 height 392
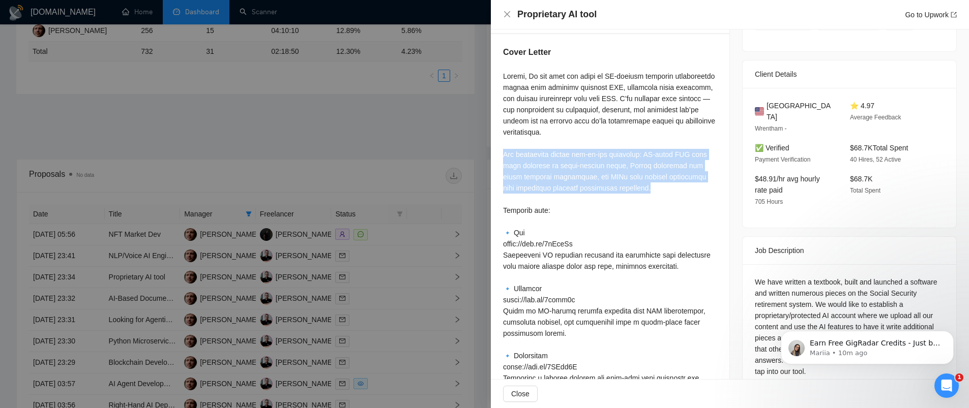
scroll to position [193, 0]
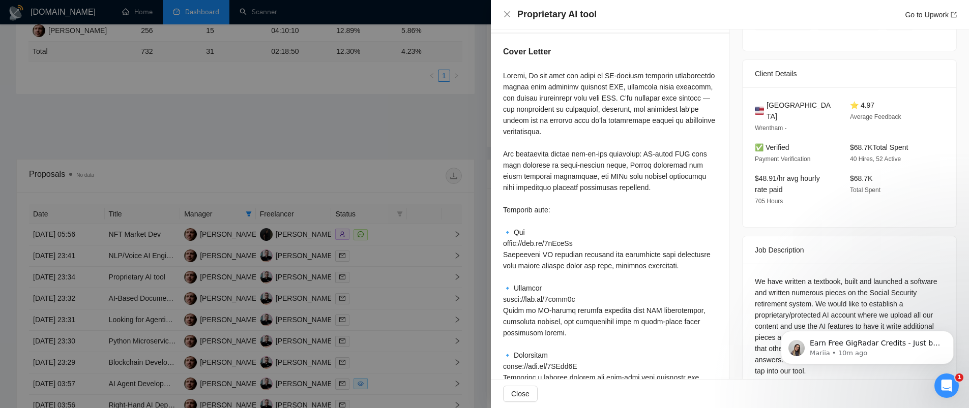
drag, startPoint x: 512, startPoint y: 214, endPoint x: 584, endPoint y: 221, distance: 72.6
click at [584, 221] on div at bounding box center [610, 266] width 214 height 392
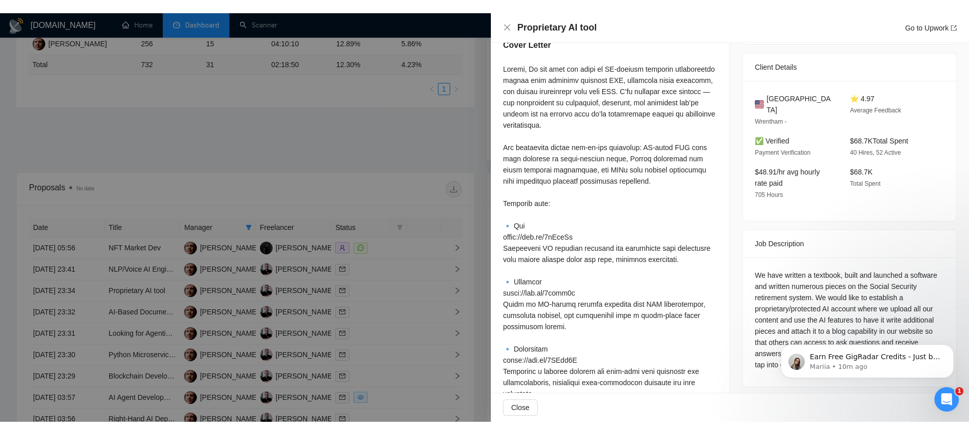
scroll to position [223, 0]
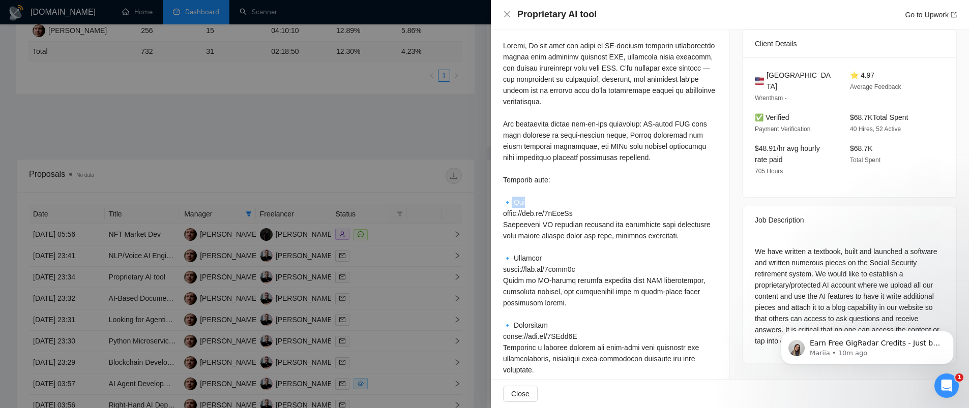
drag, startPoint x: 509, startPoint y: 202, endPoint x: 539, endPoint y: 205, distance: 29.6
click at [539, 205] on div at bounding box center [610, 236] width 214 height 392
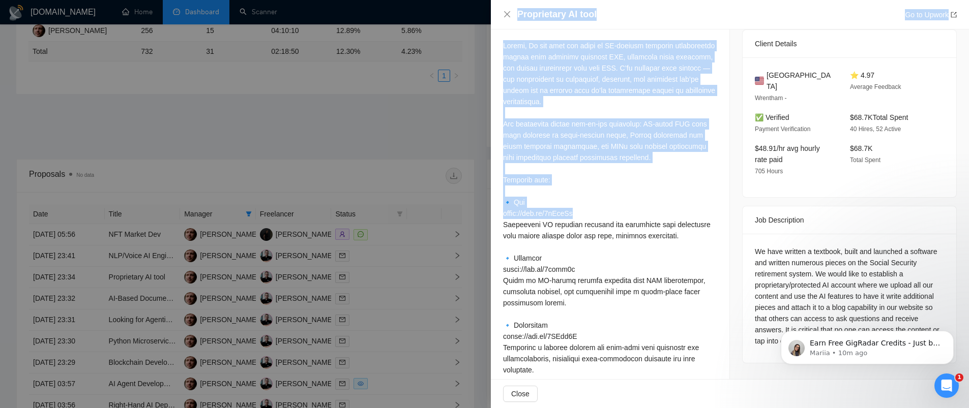
drag, startPoint x: 580, startPoint y: 215, endPoint x: 489, endPoint y: 213, distance: 91.0
click at [489, 214] on div "Proprietary AI tool Go to Upwork Proposal Details Date: 13 Aug, 2025 23:34 Stat…" at bounding box center [484, 204] width 969 height 408
drag, startPoint x: 543, startPoint y: 216, endPoint x: 565, endPoint y: 217, distance: 21.9
click at [543, 216] on div at bounding box center [610, 236] width 214 height 392
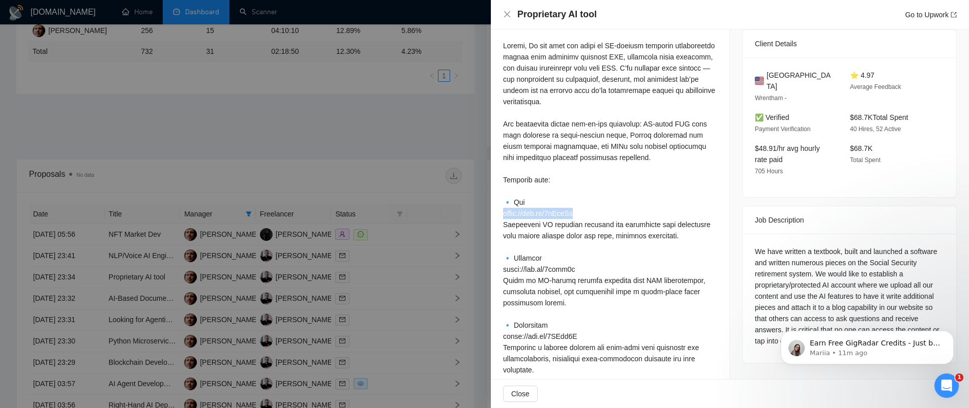
drag, startPoint x: 580, startPoint y: 216, endPoint x: 504, endPoint y: 215, distance: 76.3
click at [504, 215] on div at bounding box center [610, 236] width 214 height 392
copy div "ttps://bit.ly/4eDbhRy"
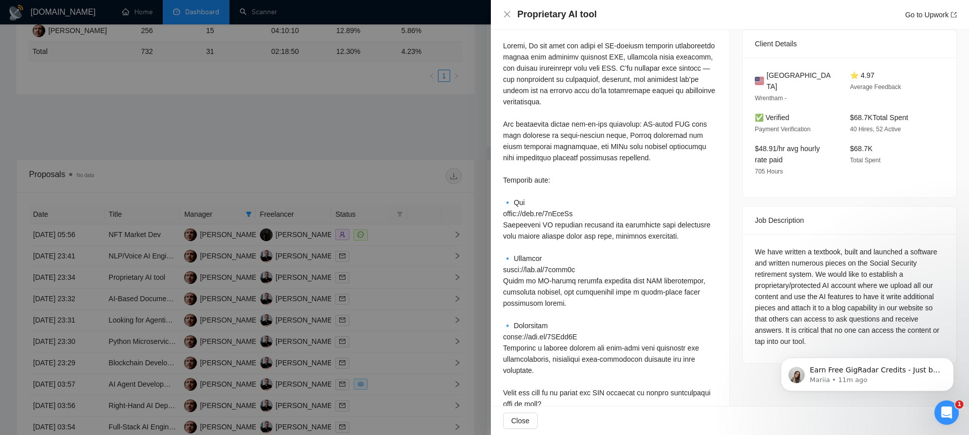
click at [557, 221] on div at bounding box center [610, 236] width 214 height 392
drag, startPoint x: 501, startPoint y: 214, endPoint x: 586, endPoint y: 214, distance: 84.9
click at [586, 214] on div "Cover Letter" at bounding box center [610, 226] width 238 height 444
copy div "ttps://bit.ly/4eDbhRy"
drag, startPoint x: 564, startPoint y: 271, endPoint x: 503, endPoint y: 273, distance: 61.0
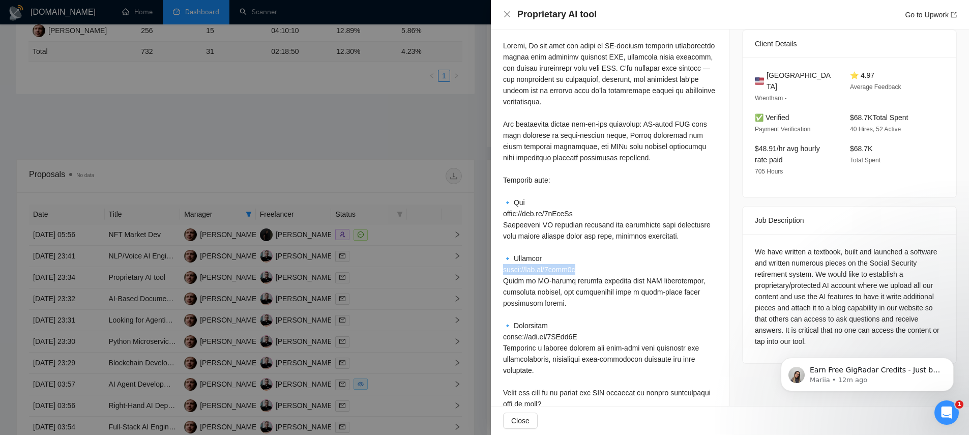
click at [503, 273] on div at bounding box center [610, 236] width 214 height 392
copy div "tps://bit.ly/3ziml6k B"
click at [525, 336] on div at bounding box center [610, 236] width 214 height 392
drag, startPoint x: 503, startPoint y: 337, endPoint x: 579, endPoint y: 339, distance: 75.8
click at [579, 339] on div at bounding box center [610, 236] width 214 height 392
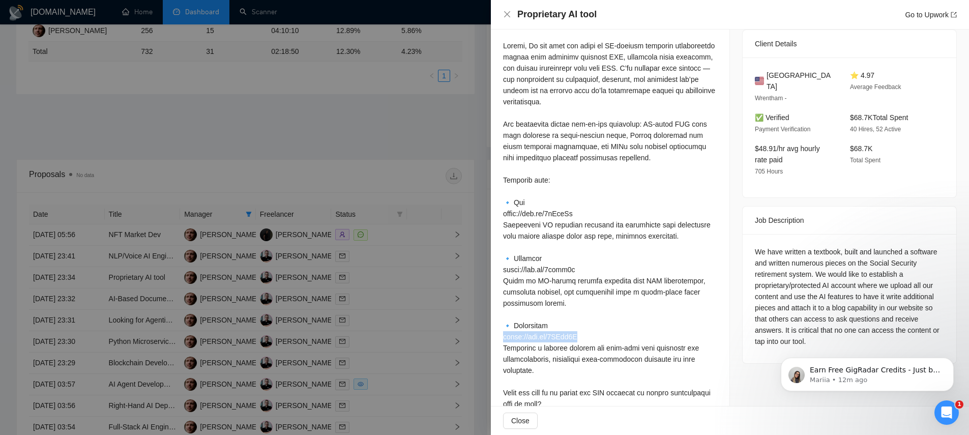
copy div "ps://bit.ly/3XEag5G De"
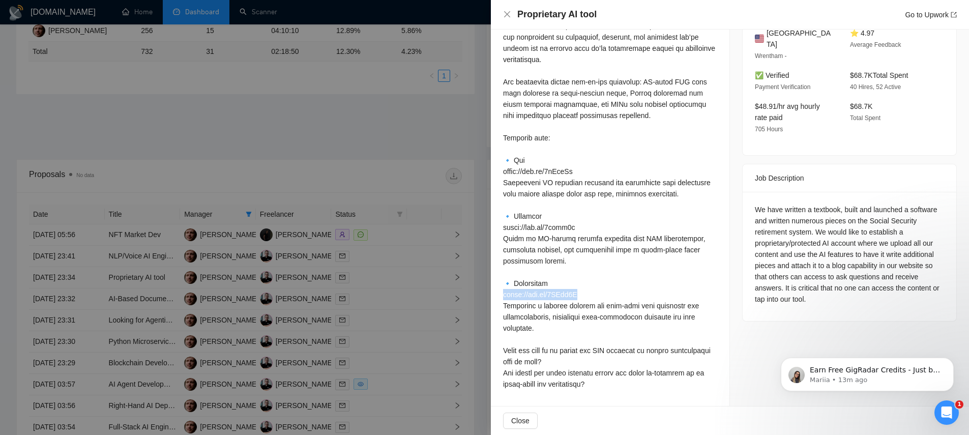
scroll to position [277, 0]
click at [543, 281] on div at bounding box center [610, 194] width 214 height 392
drag, startPoint x: 581, startPoint y: 282, endPoint x: 503, endPoint y: 285, distance: 77.8
click at [503, 285] on div at bounding box center [610, 194] width 214 height 392
click at [502, 285] on div "Cover Letter" at bounding box center [610, 183] width 238 height 444
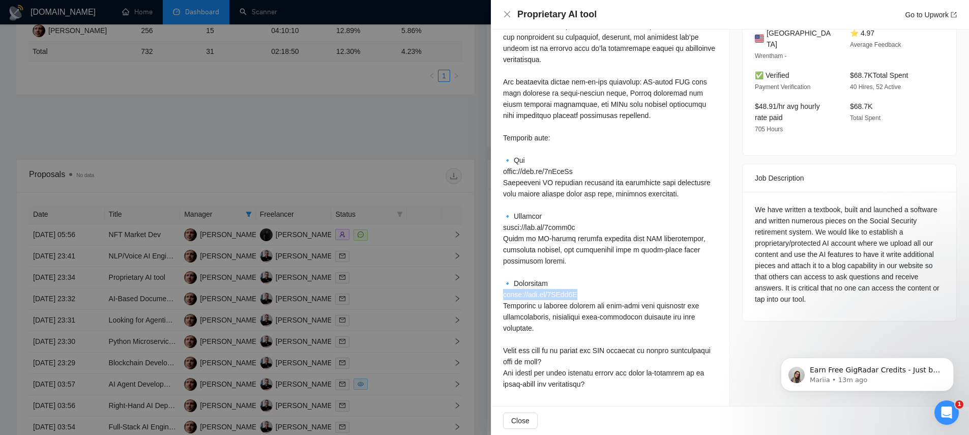
drag, startPoint x: 503, startPoint y: 284, endPoint x: 579, endPoint y: 284, distance: 75.8
click at [579, 284] on div at bounding box center [610, 194] width 214 height 392
click at [529, 282] on div at bounding box center [610, 194] width 214 height 392
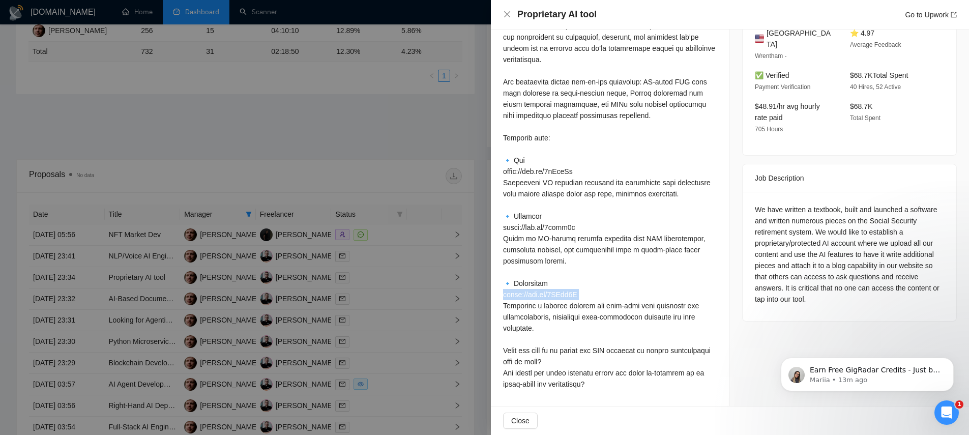
click at [530, 282] on div at bounding box center [610, 194] width 214 height 392
click at [582, 281] on div at bounding box center [610, 194] width 214 height 392
drag, startPoint x: 580, startPoint y: 282, endPoint x: 531, endPoint y: 284, distance: 48.8
click at [531, 284] on div at bounding box center [610, 194] width 214 height 392
click at [533, 283] on div at bounding box center [610, 194] width 214 height 392
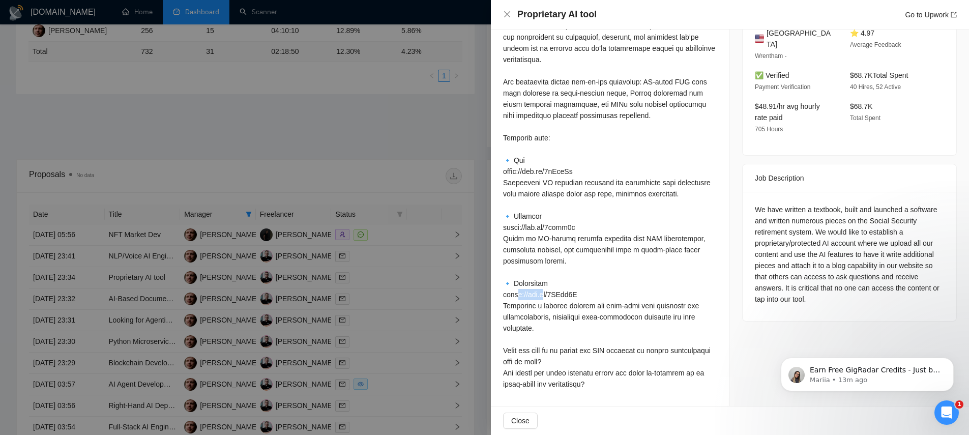
drag, startPoint x: 539, startPoint y: 282, endPoint x: 521, endPoint y: 282, distance: 18.3
click at [516, 282] on div at bounding box center [610, 194] width 214 height 392
click at [520, 281] on div at bounding box center [610, 194] width 214 height 392
drag, startPoint x: 522, startPoint y: 283, endPoint x: 600, endPoint y: 286, distance: 77.9
click at [600, 286] on div at bounding box center [610, 194] width 214 height 392
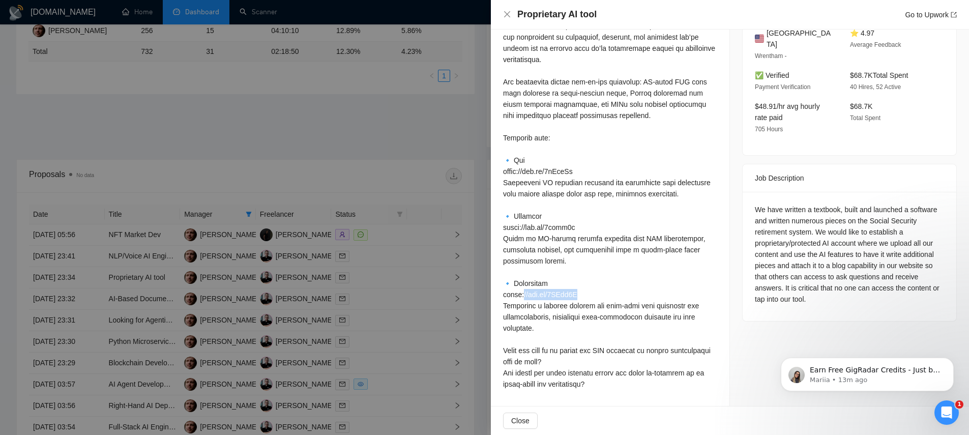
click at [600, 286] on div at bounding box center [610, 194] width 214 height 392
drag, startPoint x: 586, startPoint y: 284, endPoint x: 496, endPoint y: 279, distance: 90.6
click at [495, 280] on div "Cover Letter" at bounding box center [610, 183] width 238 height 444
click at [529, 281] on div at bounding box center [610, 194] width 214 height 392
drag, startPoint x: 545, startPoint y: 282, endPoint x: 490, endPoint y: 276, distance: 55.3
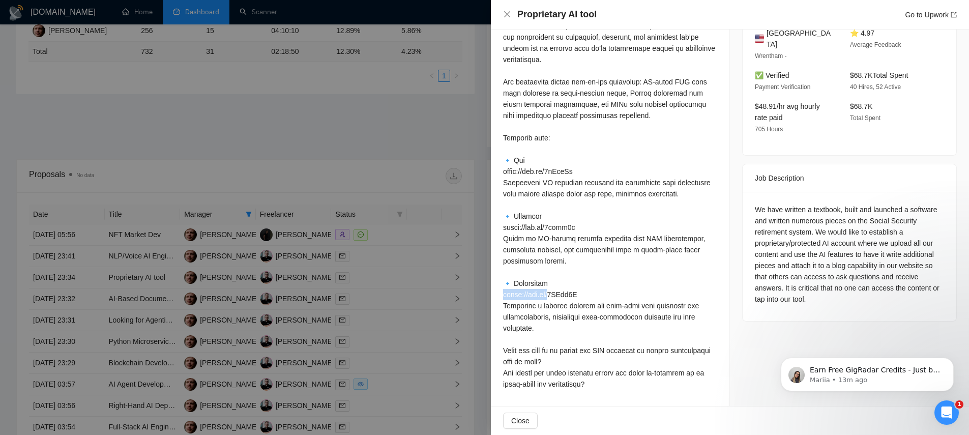
click at [494, 282] on div "Cover Letter" at bounding box center [610, 183] width 238 height 444
copy div "ps://bit.ly/3XE"
click at [580, 332] on div at bounding box center [610, 194] width 214 height 392
drag, startPoint x: 527, startPoint y: 281, endPoint x: 544, endPoint y: 282, distance: 16.8
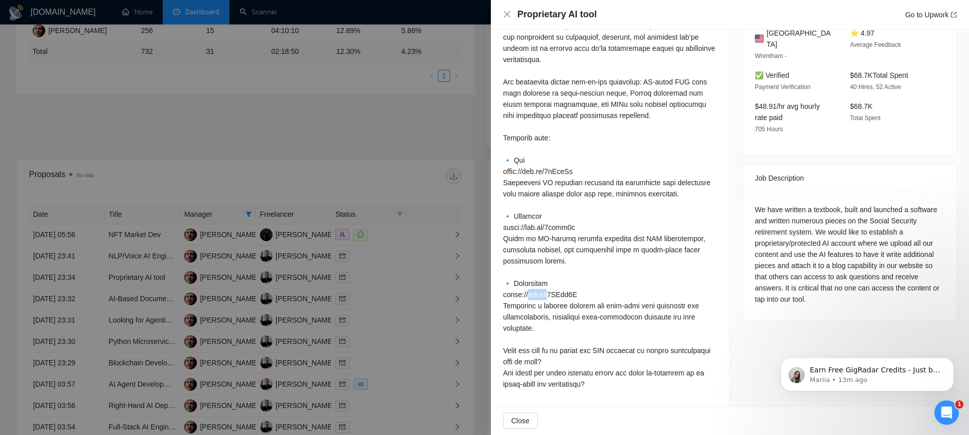
click at [544, 282] on div at bounding box center [610, 194] width 214 height 392
click at [590, 279] on div at bounding box center [610, 194] width 214 height 392
drag, startPoint x: 526, startPoint y: 281, endPoint x: 495, endPoint y: 281, distance: 31.0
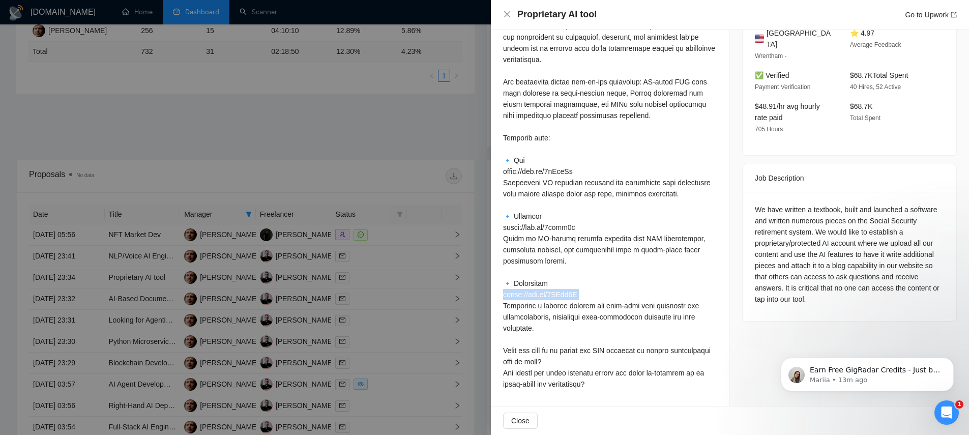
click at [495, 281] on div "Cover Letter" at bounding box center [610, 183] width 238 height 444
click at [565, 280] on div at bounding box center [610, 194] width 214 height 392
drag, startPoint x: 549, startPoint y: 282, endPoint x: 504, endPoint y: 283, distance: 44.2
click at [504, 283] on div at bounding box center [610, 194] width 214 height 392
click at [515, 282] on div at bounding box center [610, 194] width 214 height 392
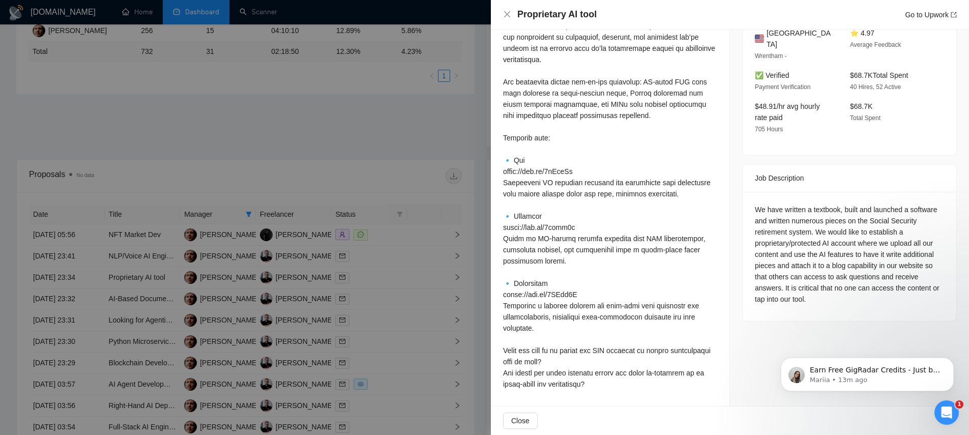
drag, startPoint x: 505, startPoint y: 281, endPoint x: 620, endPoint y: 290, distance: 115.8
click at [620, 290] on div at bounding box center [610, 194] width 214 height 392
drag, startPoint x: 589, startPoint y: 284, endPoint x: 504, endPoint y: 281, distance: 85.5
click at [504, 281] on div at bounding box center [610, 194] width 214 height 392
click at [580, 279] on div at bounding box center [610, 194] width 214 height 392
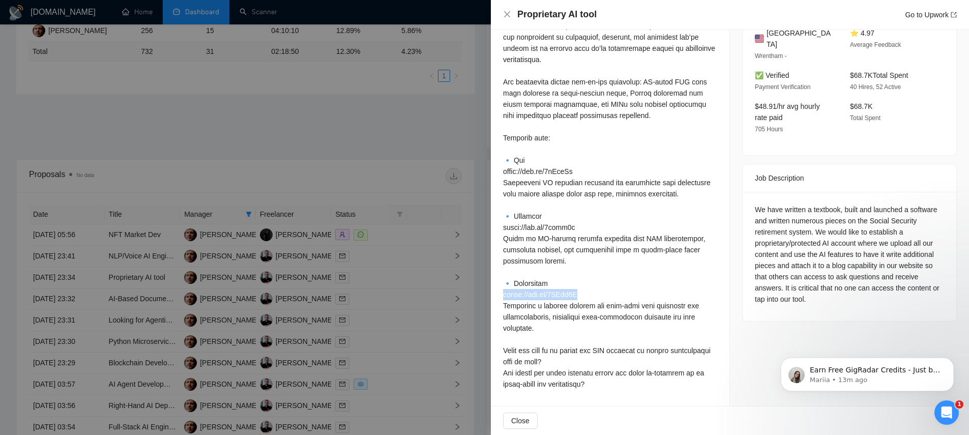
drag, startPoint x: 580, startPoint y: 279, endPoint x: 503, endPoint y: 280, distance: 76.3
click at [503, 280] on div at bounding box center [610, 194] width 214 height 392
click at [544, 280] on div at bounding box center [610, 194] width 214 height 392
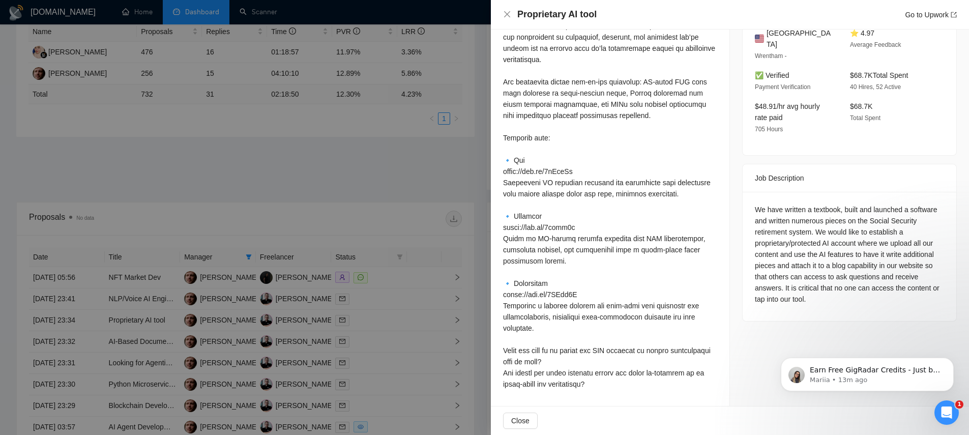
scroll to position [98, 0]
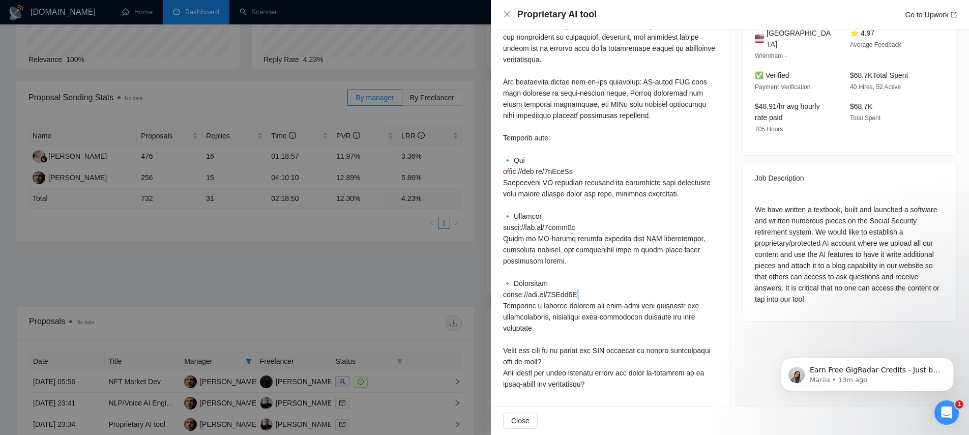
drag, startPoint x: 579, startPoint y: 261, endPoint x: 502, endPoint y: 266, distance: 76.4
click at [503, 266] on div at bounding box center [610, 194] width 214 height 392
click at [508, 263] on div at bounding box center [610, 194] width 214 height 392
drag, startPoint x: 500, startPoint y: 263, endPoint x: 588, endPoint y: 260, distance: 88.0
click at [588, 260] on div "Cover Letter" at bounding box center [610, 183] width 238 height 444
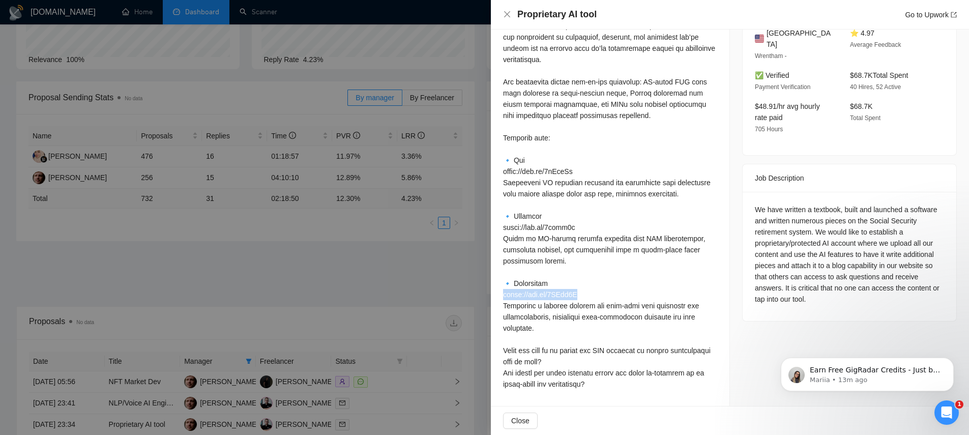
click at [583, 260] on div at bounding box center [610, 194] width 214 height 392
click at [559, 259] on div at bounding box center [610, 194] width 214 height 392
click at [574, 260] on div at bounding box center [610, 194] width 214 height 392
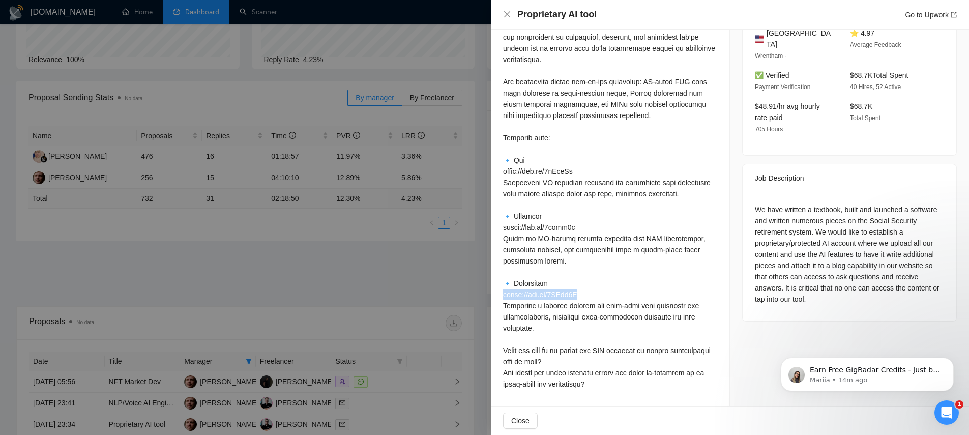
drag, startPoint x: 578, startPoint y: 260, endPoint x: 503, endPoint y: 258, distance: 74.8
click at [503, 258] on div at bounding box center [610, 194] width 214 height 392
click at [537, 272] on div at bounding box center [610, 194] width 214 height 392
click at [569, 275] on div at bounding box center [610, 194] width 214 height 392
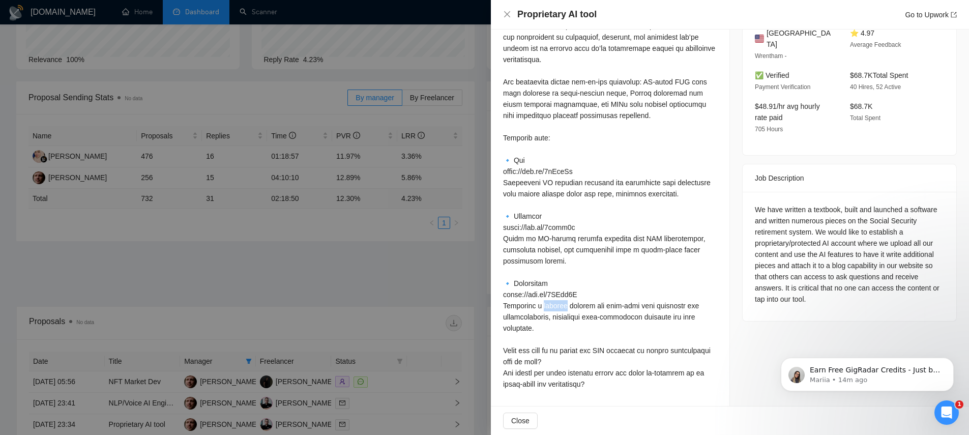
click at [569, 275] on div at bounding box center [610, 194] width 214 height 392
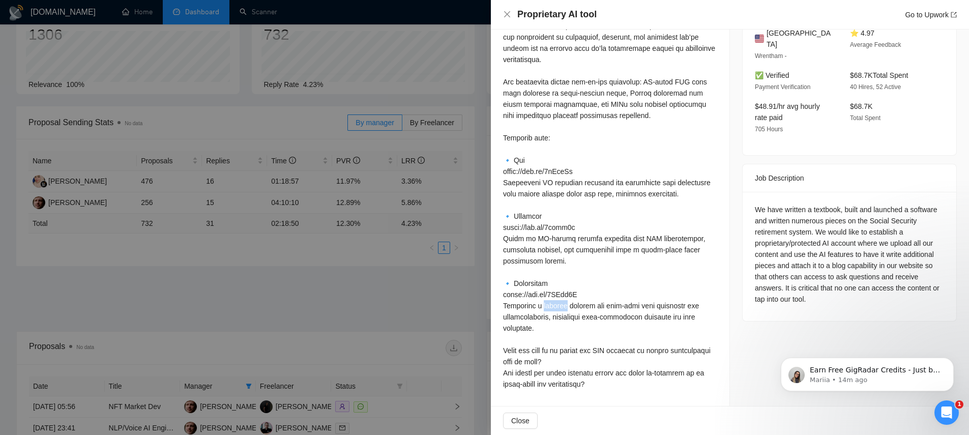
scroll to position [0, 0]
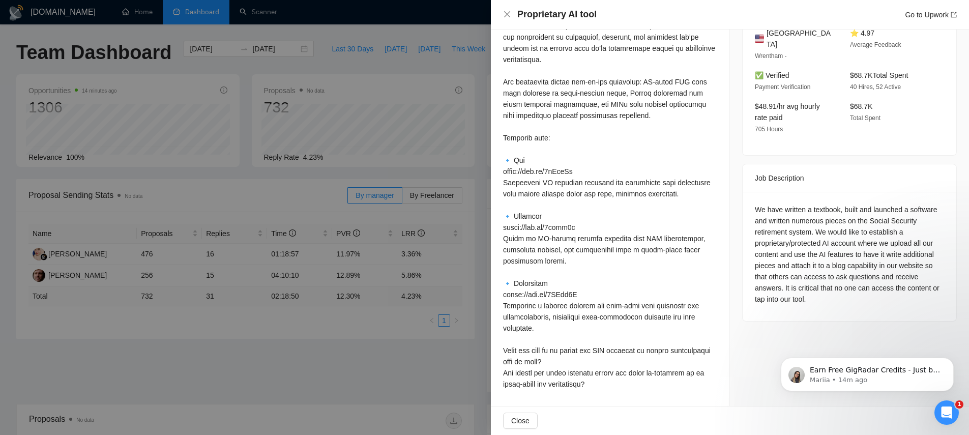
click at [571, 321] on div at bounding box center [610, 194] width 214 height 392
drag, startPoint x: 503, startPoint y: 263, endPoint x: 592, endPoint y: 265, distance: 89.0
click at [592, 265] on div at bounding box center [610, 194] width 214 height 392
drag, startPoint x: 554, startPoint y: 262, endPoint x: 545, endPoint y: 262, distance: 9.2
click at [546, 262] on div at bounding box center [610, 194] width 214 height 392
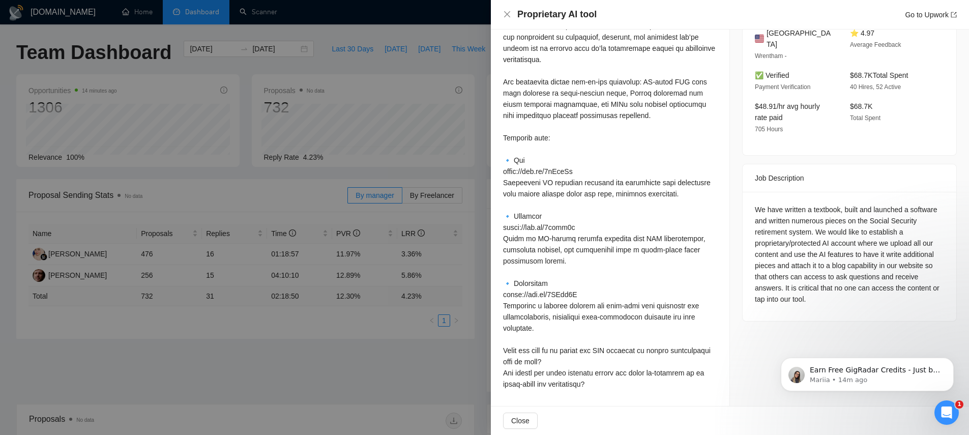
click at [538, 262] on div at bounding box center [610, 194] width 214 height 392
drag, startPoint x: 529, startPoint y: 262, endPoint x: 561, endPoint y: 264, distance: 32.1
click at [560, 264] on div at bounding box center [610, 194] width 214 height 392
click at [571, 264] on div at bounding box center [610, 194] width 214 height 392
click at [588, 264] on div at bounding box center [610, 194] width 214 height 392
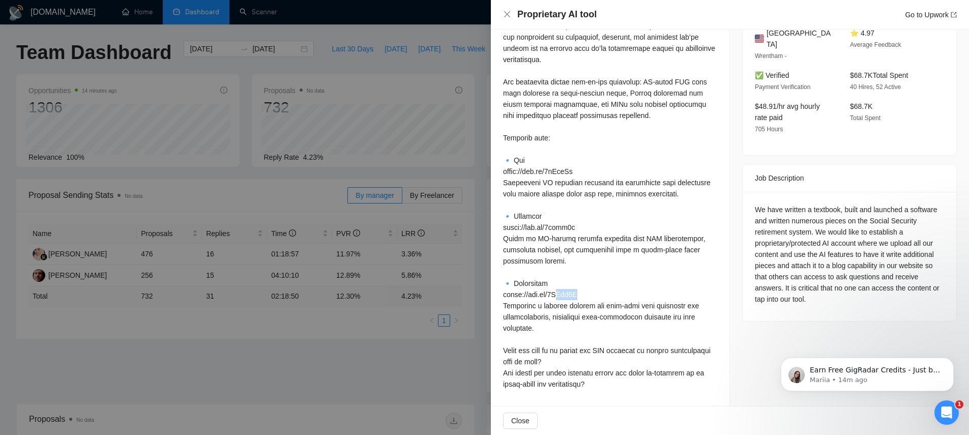
drag, startPoint x: 555, startPoint y: 262, endPoint x: 585, endPoint y: 263, distance: 30.0
click at [585, 263] on div at bounding box center [610, 194] width 214 height 392
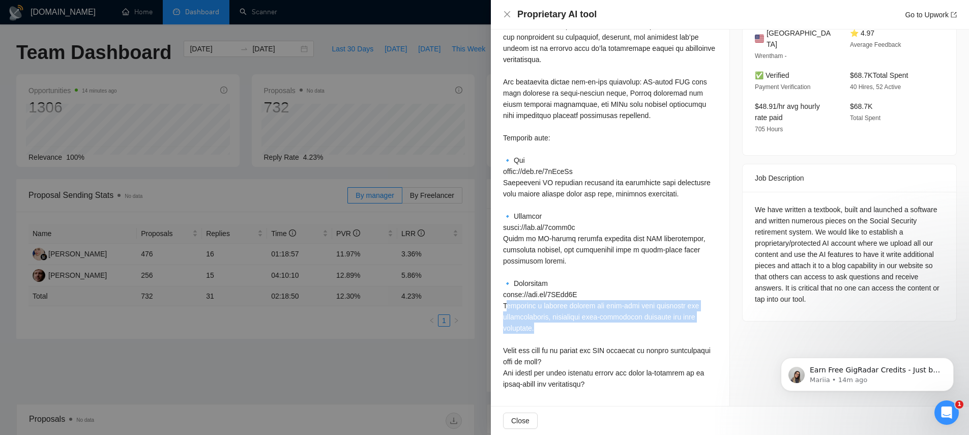
drag, startPoint x: 506, startPoint y: 271, endPoint x: 586, endPoint y: 294, distance: 83.3
click at [586, 294] on div at bounding box center [610, 194] width 214 height 392
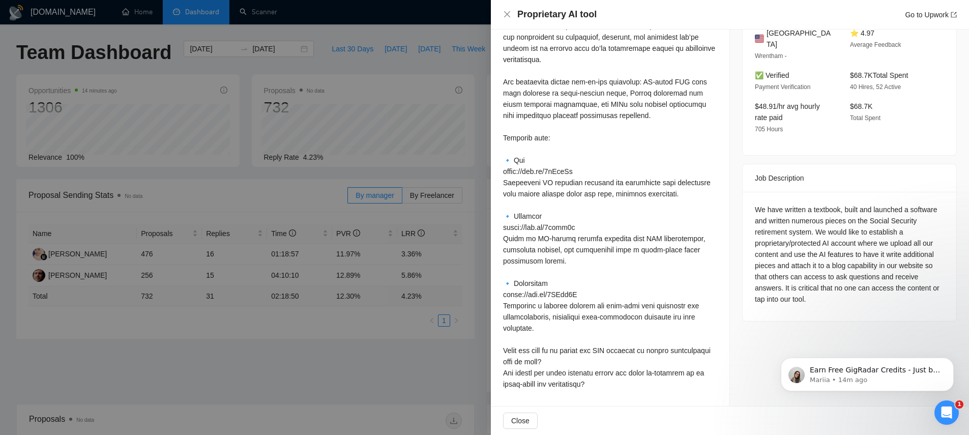
click at [578, 265] on div at bounding box center [610, 194] width 214 height 392
drag, startPoint x: 506, startPoint y: 316, endPoint x: 595, endPoint y: 327, distance: 89.7
click at [595, 327] on div at bounding box center [610, 194] width 214 height 392
click at [510, 16] on icon "close" at bounding box center [507, 14] width 8 height 8
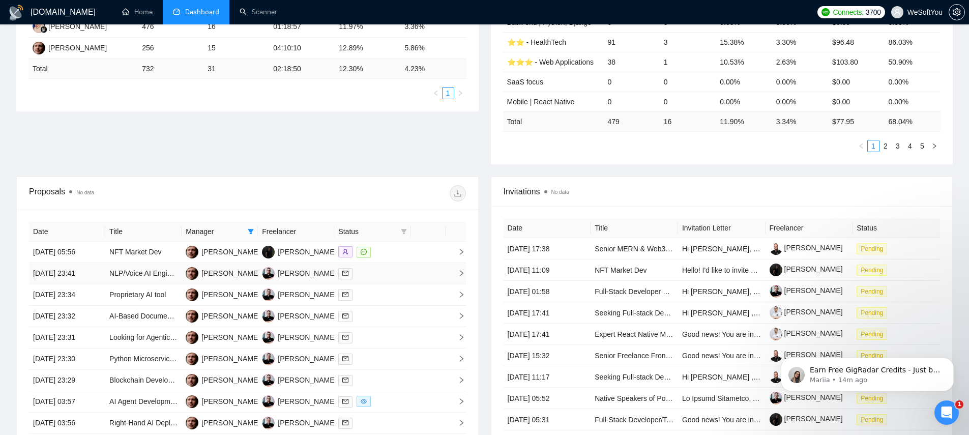
scroll to position [266, 0]
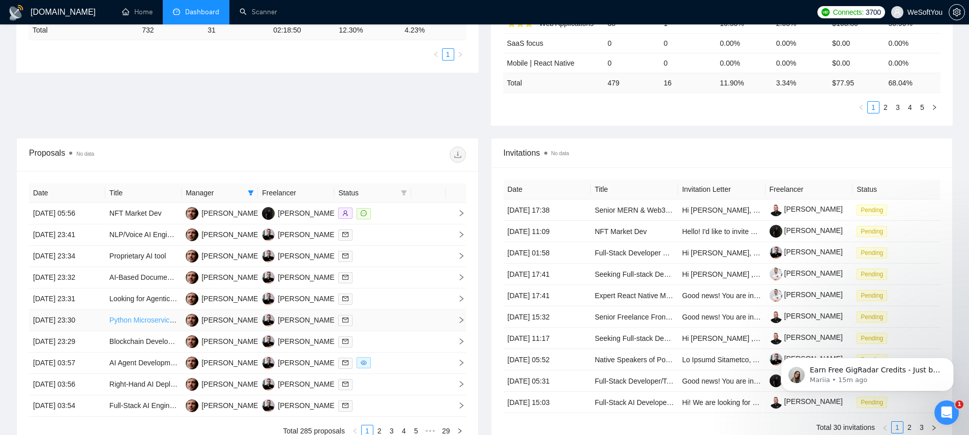
click at [139, 318] on link "Python Microservices Developer with OOP Expertise" at bounding box center [192, 320] width 166 height 8
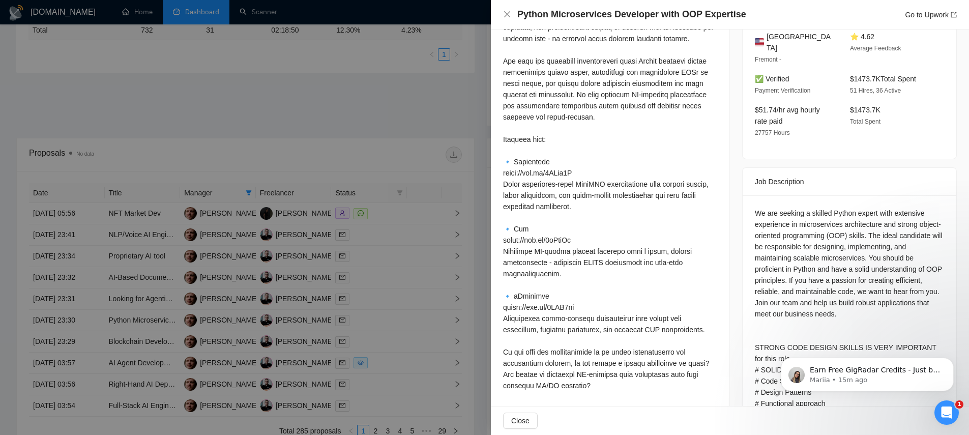
scroll to position [104, 0]
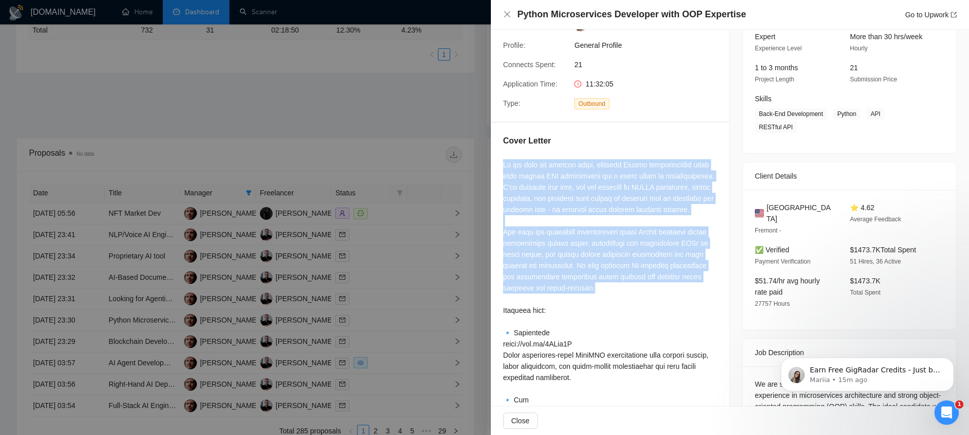
drag, startPoint x: 545, startPoint y: 184, endPoint x: 604, endPoint y: 248, distance: 87.4
click at [634, 300] on div at bounding box center [610, 360] width 214 height 403
click at [534, 174] on div at bounding box center [610, 360] width 214 height 403
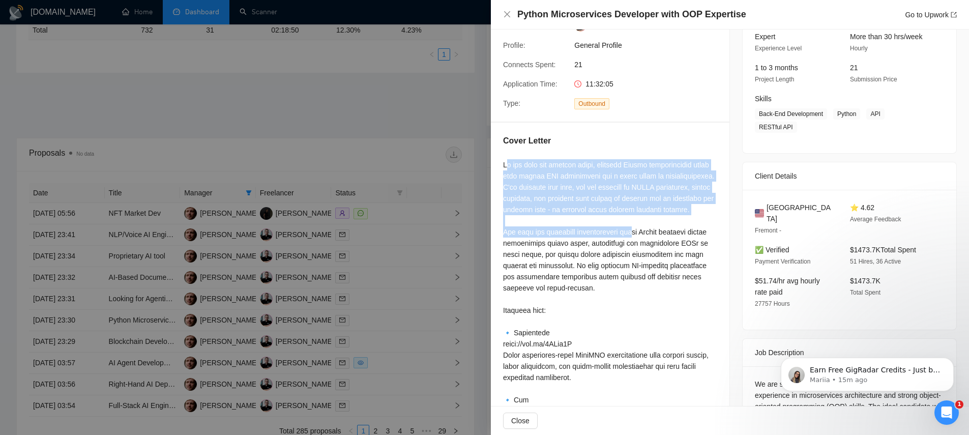
drag, startPoint x: 506, startPoint y: 164, endPoint x: 642, endPoint y: 237, distance: 153.8
click at [643, 239] on div at bounding box center [610, 360] width 214 height 403
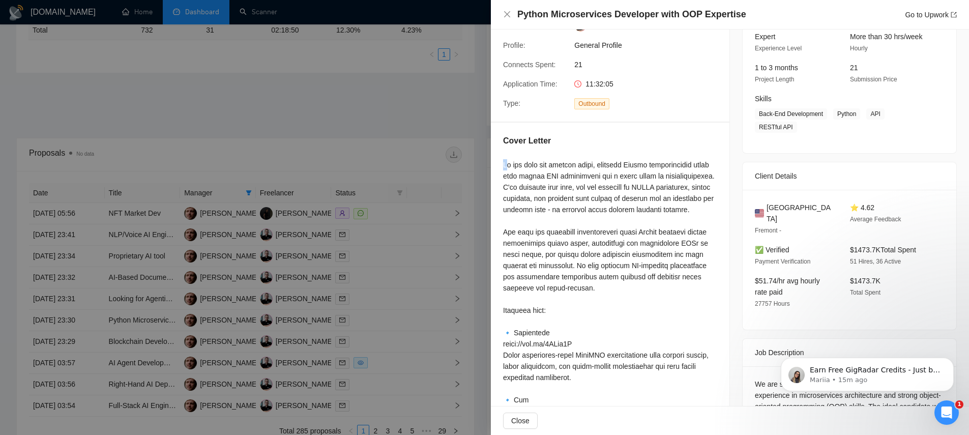
drag, startPoint x: 502, startPoint y: 165, endPoint x: 508, endPoint y: 167, distance: 6.4
click at [508, 167] on div "Cover Letter" at bounding box center [610, 351] width 238 height 456
click at [507, 167] on div at bounding box center [610, 360] width 214 height 403
click at [506, 164] on div at bounding box center [610, 360] width 214 height 403
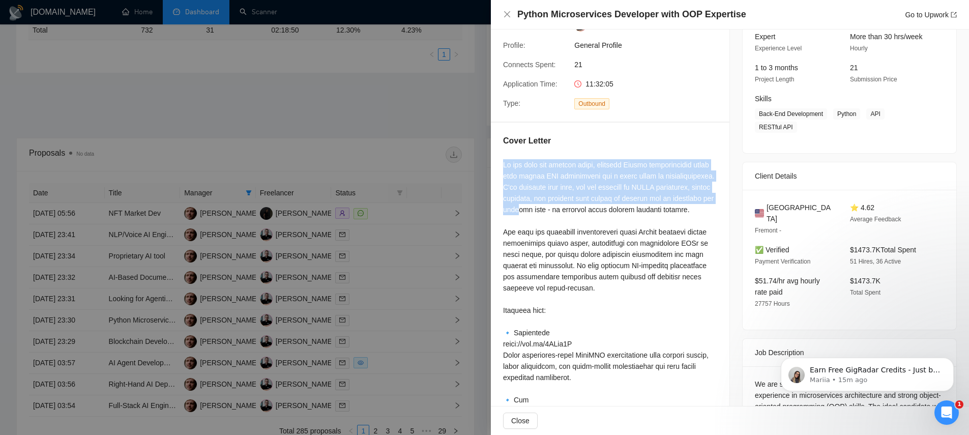
drag, startPoint x: 503, startPoint y: 163, endPoint x: 616, endPoint y: 211, distance: 122.9
click at [617, 211] on div at bounding box center [610, 360] width 214 height 403
click at [530, 178] on div at bounding box center [610, 360] width 214 height 403
drag, startPoint x: 503, startPoint y: 164, endPoint x: 622, endPoint y: 220, distance: 131.7
click at [622, 220] on div at bounding box center [610, 360] width 214 height 403
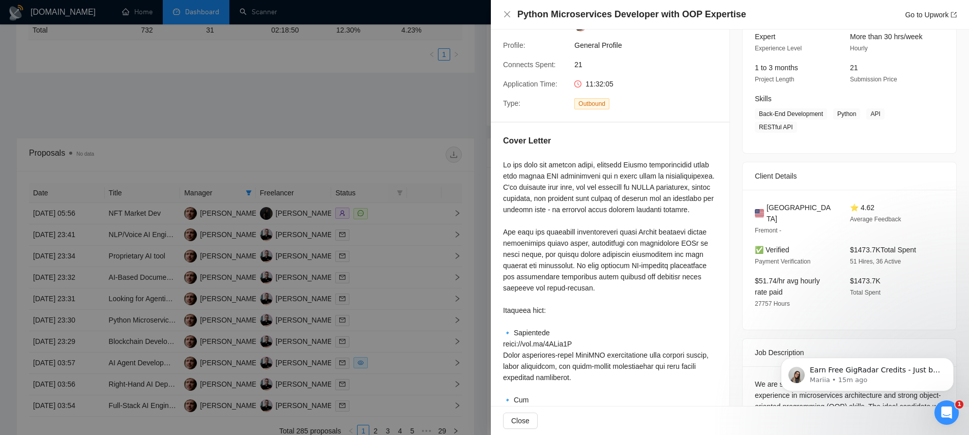
click at [575, 196] on div at bounding box center [610, 360] width 214 height 403
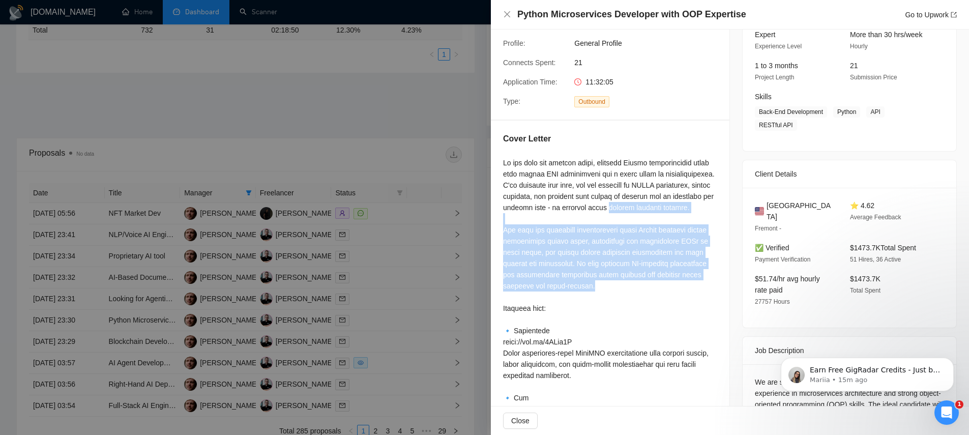
drag, startPoint x: 570, startPoint y: 277, endPoint x: 497, endPoint y: 220, distance: 92.4
click at [497, 221] on div "Cover Letter" at bounding box center [610, 349] width 238 height 456
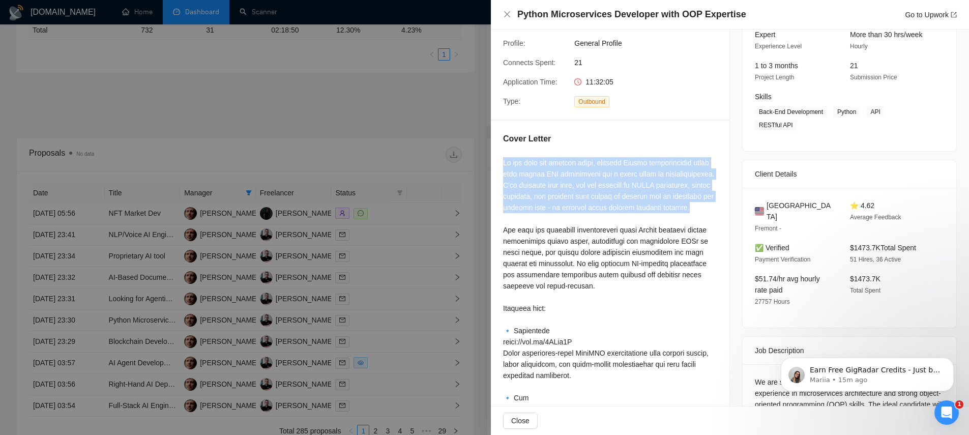
drag, startPoint x: 504, startPoint y: 164, endPoint x: 560, endPoint y: 171, distance: 56.4
click at [677, 214] on div at bounding box center [610, 358] width 214 height 403
click at [514, 164] on div at bounding box center [610, 358] width 214 height 403
drag, startPoint x: 503, startPoint y: 163, endPoint x: 603, endPoint y: 216, distance: 113.0
click at [603, 216] on div at bounding box center [610, 358] width 214 height 403
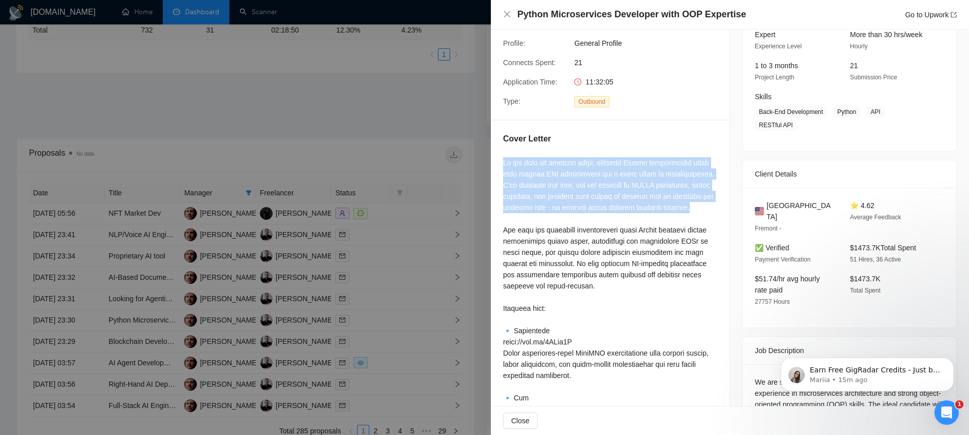
click at [530, 172] on div at bounding box center [610, 358] width 214 height 403
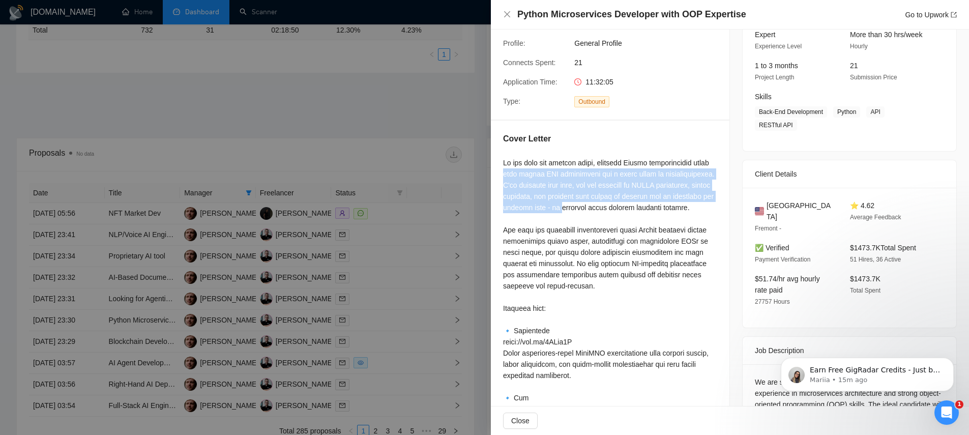
drag, startPoint x: 519, startPoint y: 175, endPoint x: 663, endPoint y: 211, distance: 147.7
click at [663, 212] on div at bounding box center [610, 358] width 214 height 403
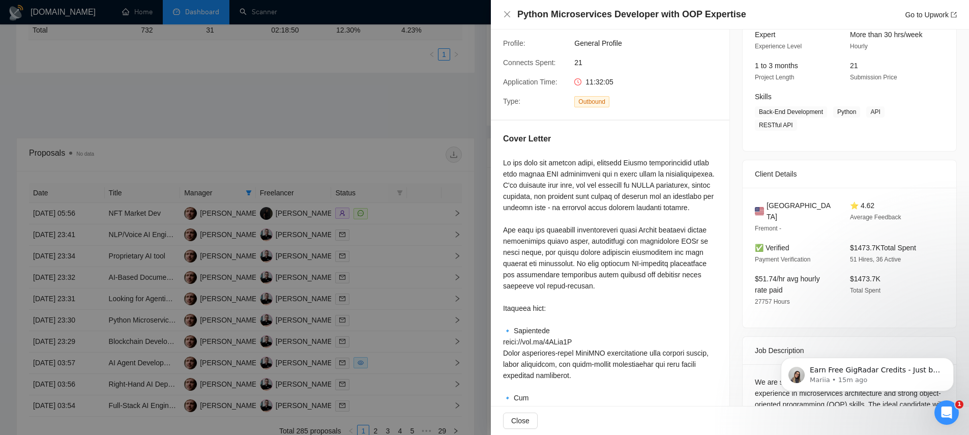
click at [683, 204] on div at bounding box center [610, 358] width 214 height 403
drag, startPoint x: 636, startPoint y: 195, endPoint x: 705, endPoint y: 200, distance: 68.8
click at [705, 200] on div at bounding box center [610, 358] width 214 height 403
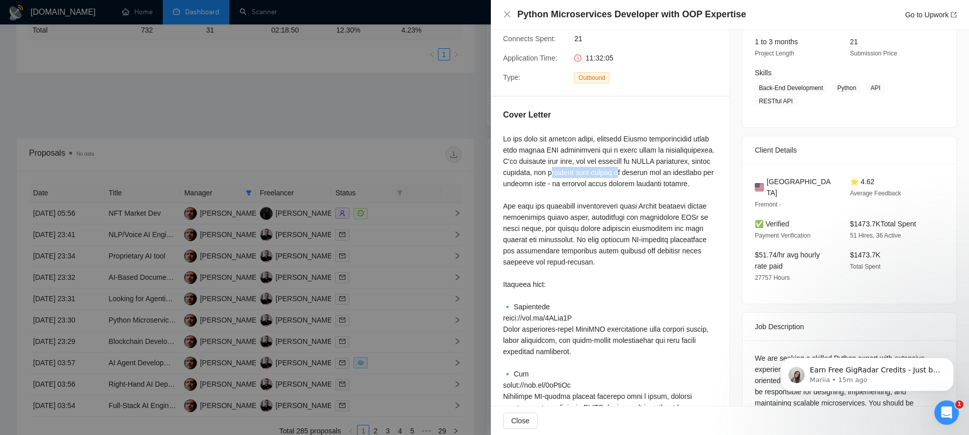
scroll to position [131, 0]
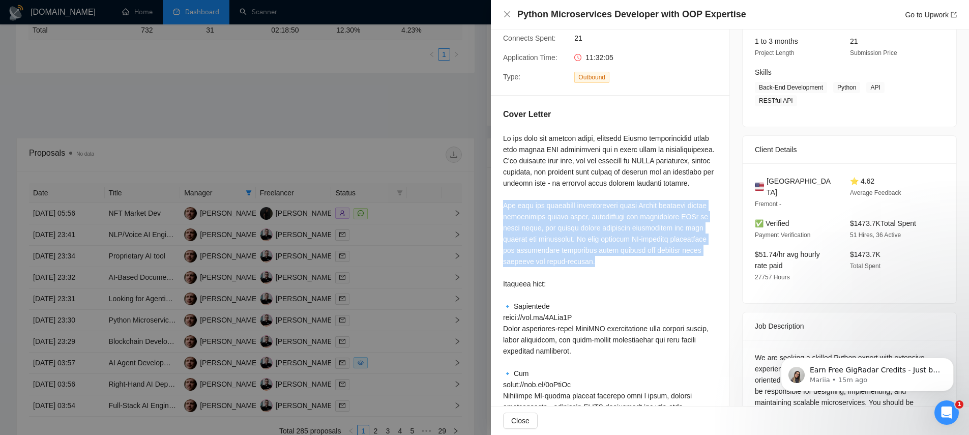
drag, startPoint x: 501, startPoint y: 214, endPoint x: 634, endPoint y: 273, distance: 145.2
click at [634, 273] on div "Cover Letter" at bounding box center [610, 324] width 238 height 456
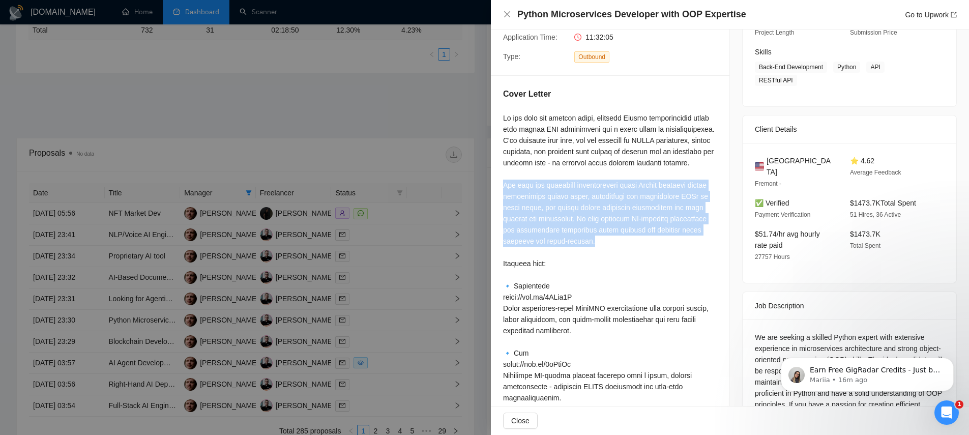
click at [667, 199] on div at bounding box center [610, 313] width 214 height 403
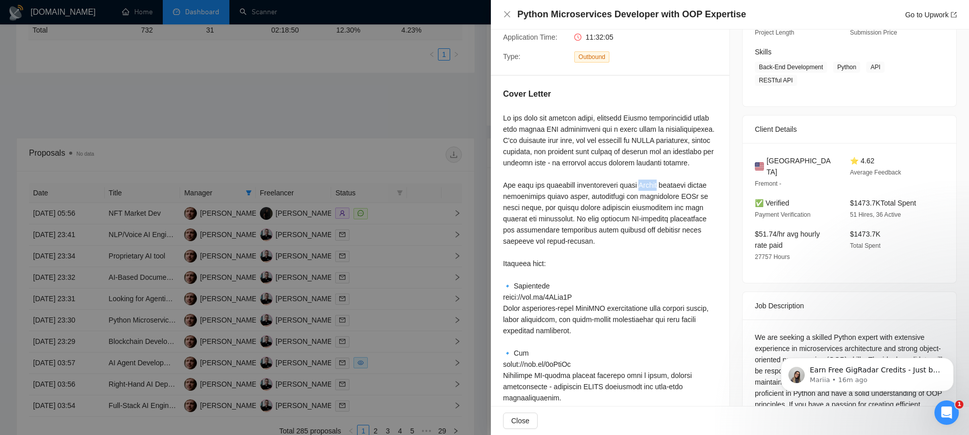
drag, startPoint x: 667, startPoint y: 199, endPoint x: 674, endPoint y: 203, distance: 8.0
click at [667, 199] on div at bounding box center [610, 313] width 214 height 403
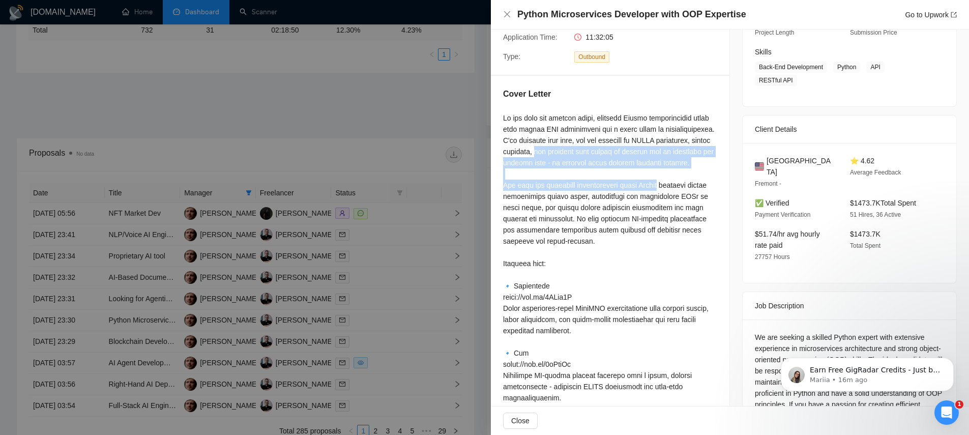
drag, startPoint x: 662, startPoint y: 191, endPoint x: 625, endPoint y: 159, distance: 49.0
click at [623, 153] on div at bounding box center [610, 313] width 214 height 403
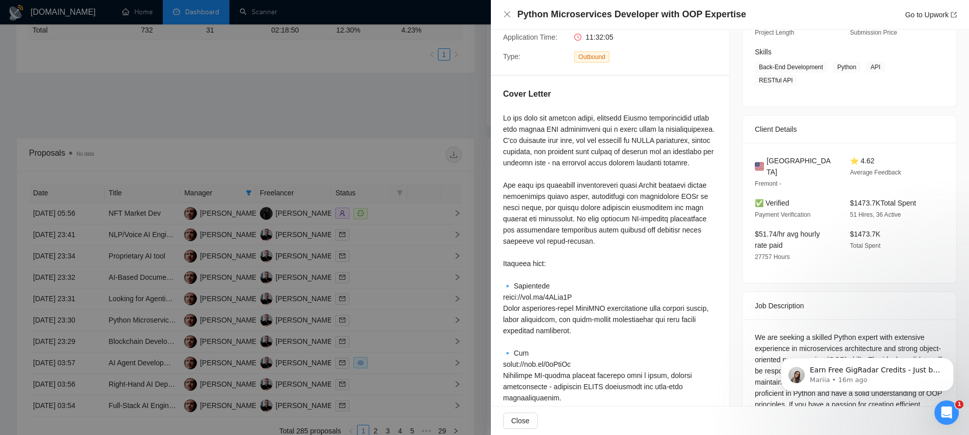
click at [603, 137] on div at bounding box center [610, 313] width 214 height 403
drag, startPoint x: 519, startPoint y: 16, endPoint x: 749, endPoint y: 16, distance: 230.3
click at [749, 16] on div "Python Microservices Developer with OOP Expertise Go to Upwork" at bounding box center [736, 14] width 439 height 13
click at [643, 116] on div at bounding box center [610, 313] width 214 height 403
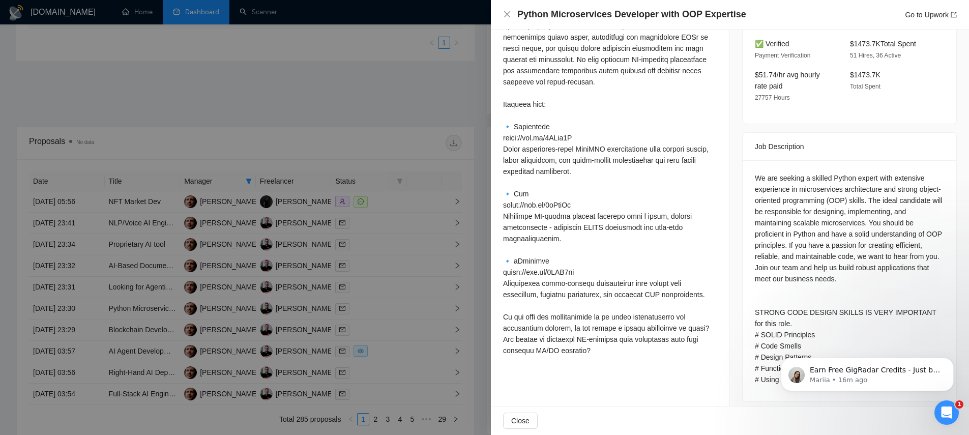
scroll to position [294, 0]
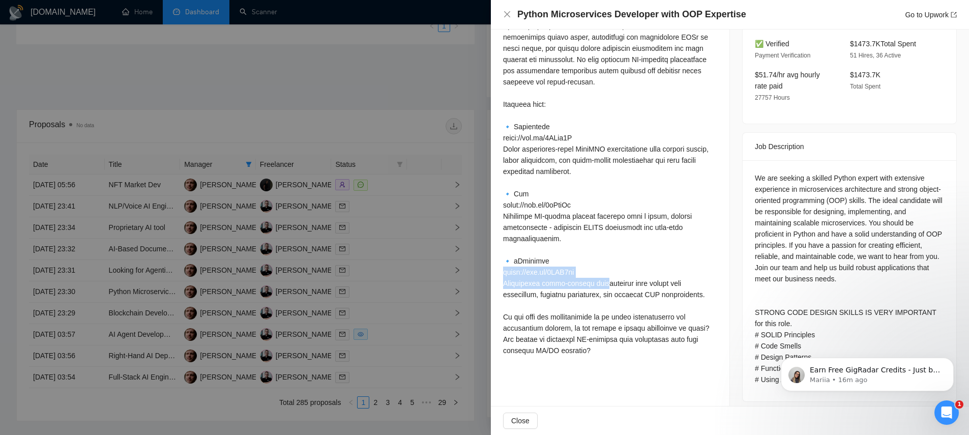
drag, startPoint x: 502, startPoint y: 283, endPoint x: 608, endPoint y: 289, distance: 105.4
click at [608, 290] on div at bounding box center [610, 154] width 214 height 403
click at [608, 289] on div at bounding box center [610, 154] width 214 height 403
drag, startPoint x: 579, startPoint y: 282, endPoint x: 504, endPoint y: 282, distance: 74.7
click at [504, 282] on div at bounding box center [610, 154] width 214 height 403
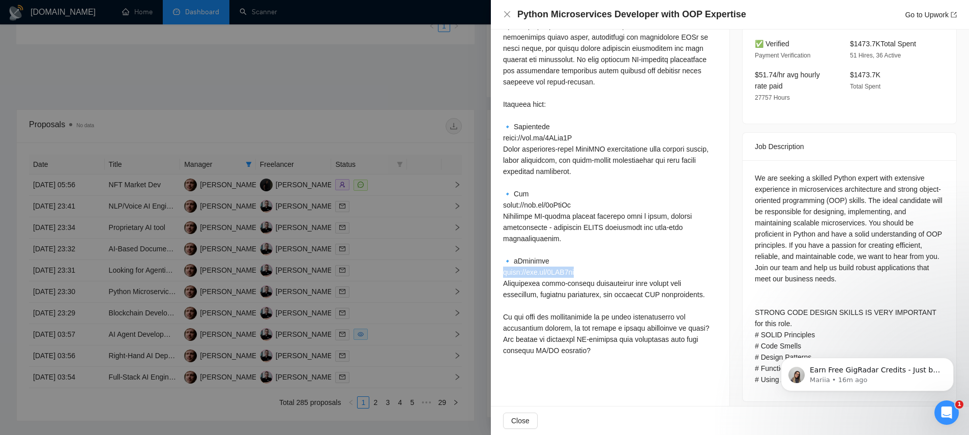
copy div "ps://bit.ly/3VXZ2rr Im"
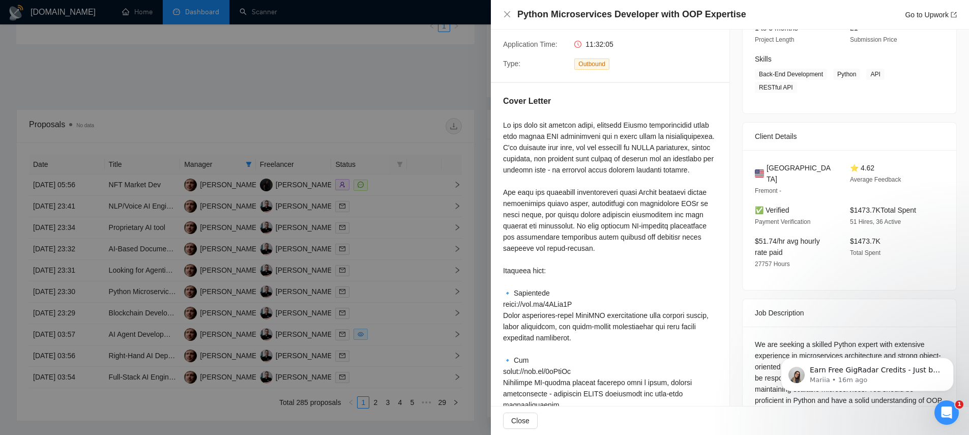
scroll to position [104, 0]
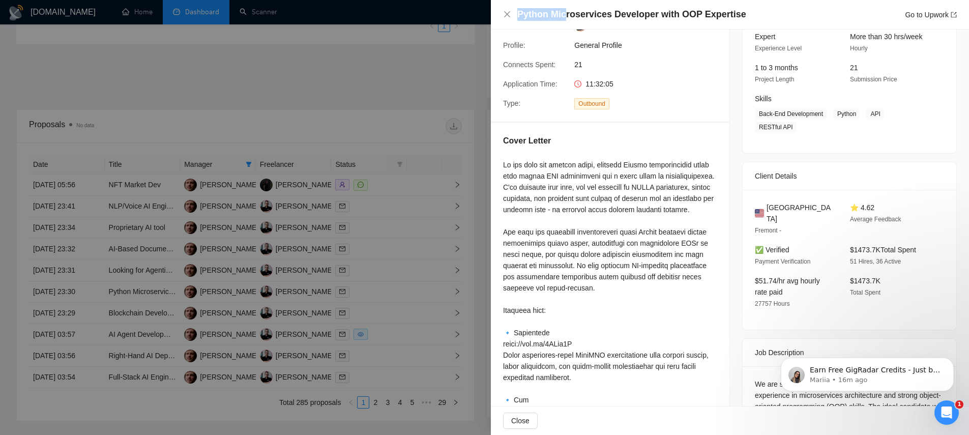
drag, startPoint x: 519, startPoint y: 16, endPoint x: 566, endPoint y: 11, distance: 47.5
click at [566, 11] on h4 "Python Microservices Developer with OOP Expertise" at bounding box center [631, 14] width 229 height 13
click at [565, 11] on h4 "Python Microservices Developer with OOP Expertise" at bounding box center [631, 14] width 229 height 13
click at [565, 12] on h4 "Python Microservices Developer with OOP Expertise" at bounding box center [631, 14] width 229 height 13
click at [558, 213] on div at bounding box center [610, 360] width 214 height 403
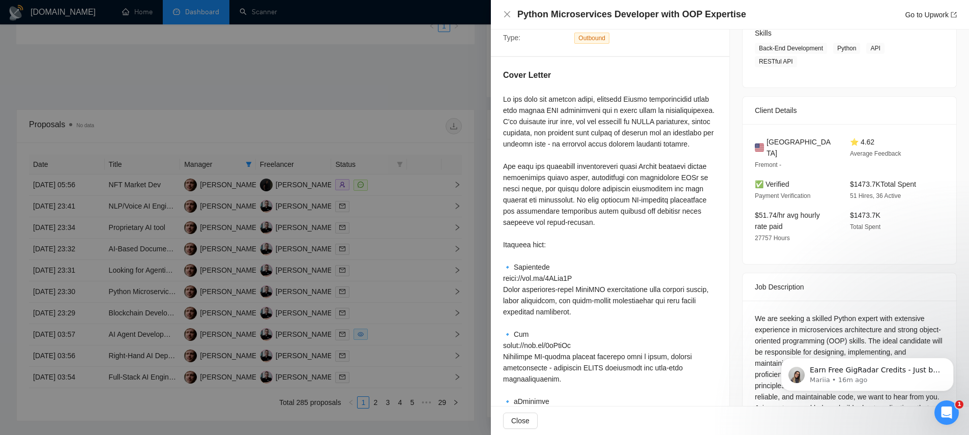
scroll to position [256, 0]
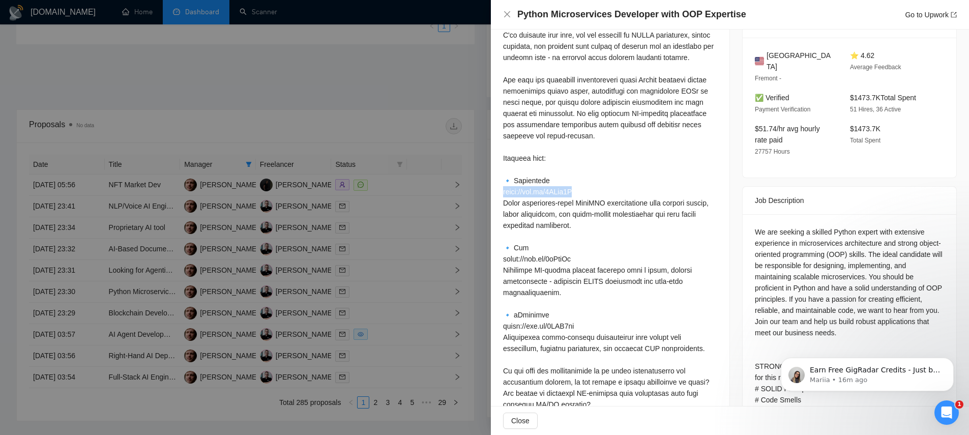
drag, startPoint x: 572, startPoint y: 203, endPoint x: 496, endPoint y: 203, distance: 75.3
click at [497, 204] on div "Cover Letter" at bounding box center [610, 199] width 238 height 456
copy div "ttps://bit.ly/3XEag5G"
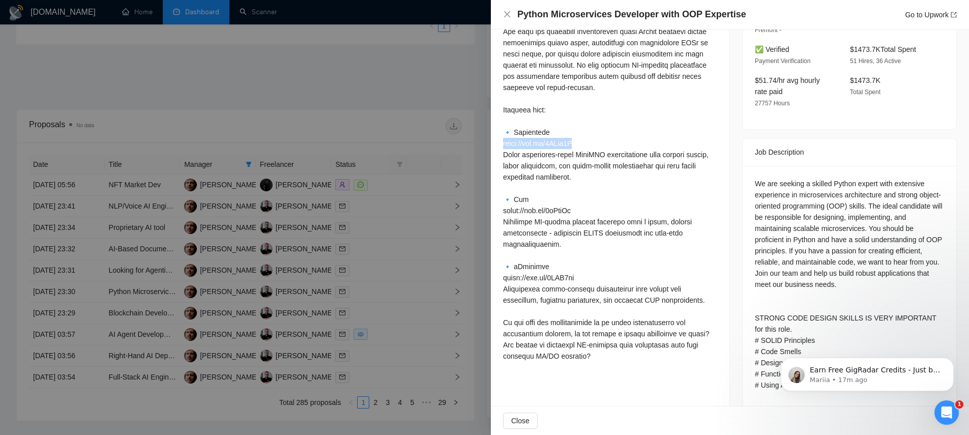
scroll to position [310, 0]
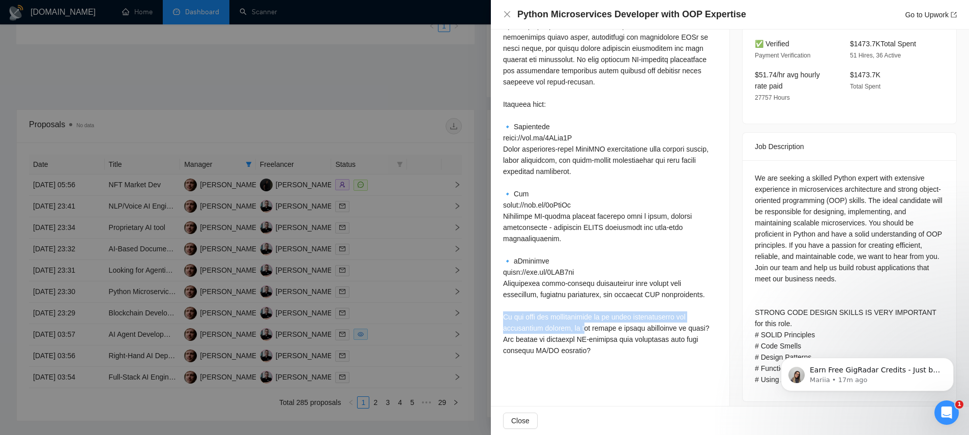
drag, startPoint x: 568, startPoint y: 347, endPoint x: 586, endPoint y: 348, distance: 17.8
click at [586, 348] on div at bounding box center [610, 154] width 214 height 403
click at [574, 347] on div at bounding box center [610, 154] width 214 height 403
drag, startPoint x: 507, startPoint y: 339, endPoint x: 557, endPoint y: 346, distance: 50.4
click at [557, 346] on div at bounding box center [610, 154] width 214 height 403
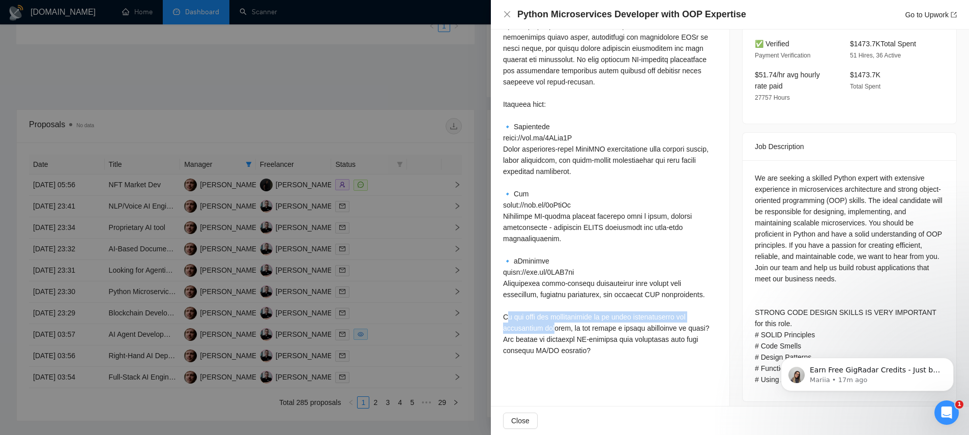
click at [548, 346] on div at bounding box center [610, 154] width 214 height 403
drag, startPoint x: 504, startPoint y: 339, endPoint x: 564, endPoint y: 364, distance: 65.6
click at [564, 356] on div at bounding box center [610, 154] width 214 height 403
click at [557, 356] on div at bounding box center [610, 154] width 214 height 403
drag, startPoint x: 503, startPoint y: 340, endPoint x: 551, endPoint y: 362, distance: 52.1
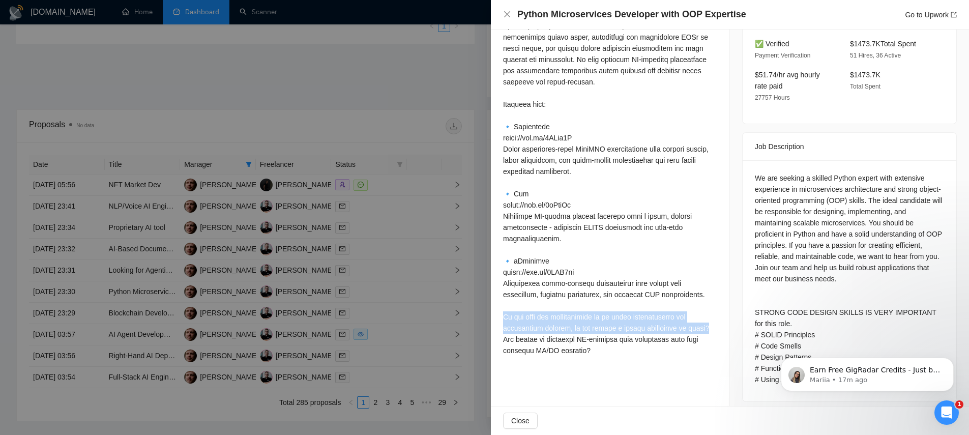
click at [551, 356] on div at bounding box center [610, 154] width 214 height 403
click at [550, 356] on div at bounding box center [610, 154] width 214 height 403
drag, startPoint x: 530, startPoint y: 360, endPoint x: 502, endPoint y: 342, distance: 33.7
click at [503, 342] on div at bounding box center [610, 154] width 214 height 403
drag, startPoint x: 503, startPoint y: 341, endPoint x: 528, endPoint y: 362, distance: 32.9
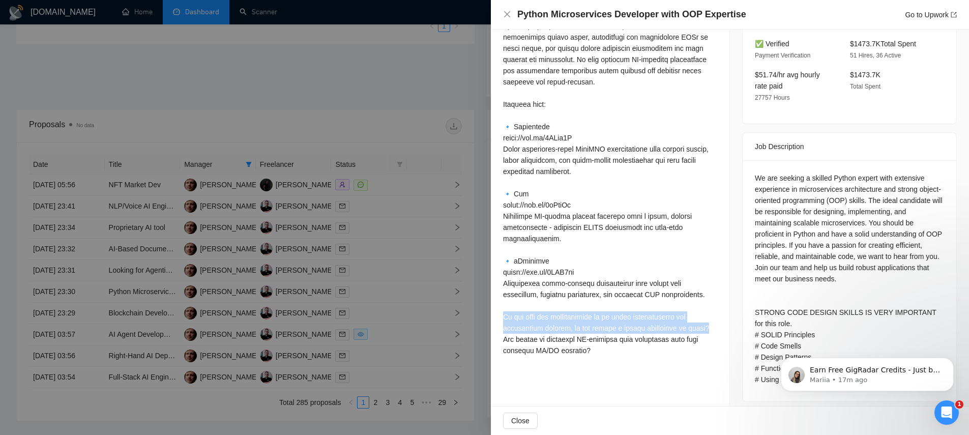
click at [528, 356] on div at bounding box center [610, 154] width 214 height 403
drag, startPoint x: 528, startPoint y: 360, endPoint x: 503, endPoint y: 342, distance: 30.9
click at [503, 342] on div at bounding box center [610, 154] width 214 height 403
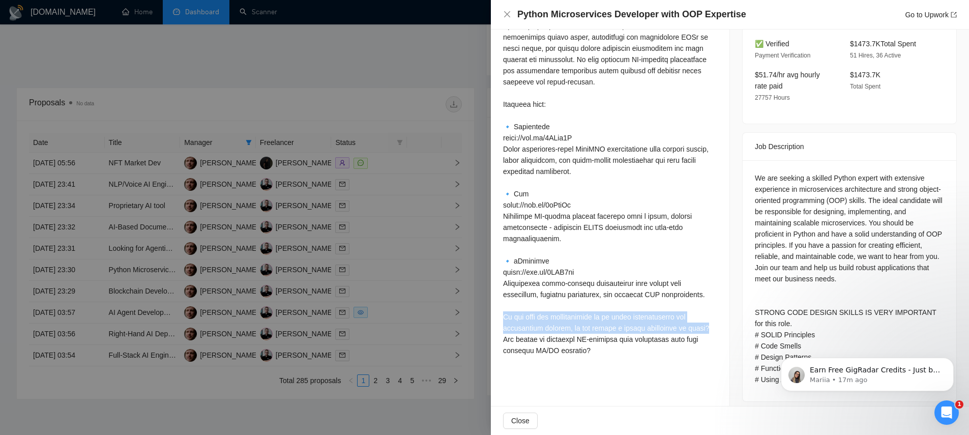
scroll to position [317, 0]
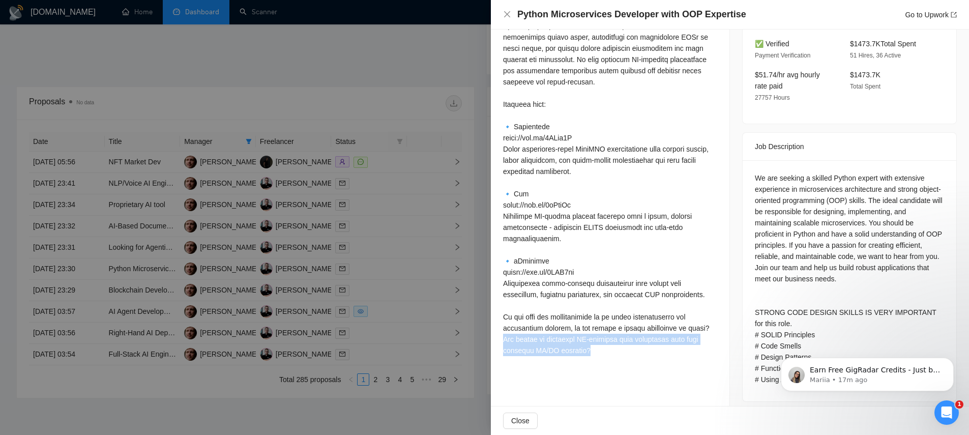
drag, startPoint x: 554, startPoint y: 378, endPoint x: 504, endPoint y: 372, distance: 50.2
click at [504, 356] on div at bounding box center [610, 154] width 214 height 403
click at [590, 356] on div at bounding box center [610, 154] width 214 height 403
drag, startPoint x: 568, startPoint y: 371, endPoint x: 514, endPoint y: 338, distance: 63.7
click at [514, 335] on div at bounding box center [610, 154] width 214 height 403
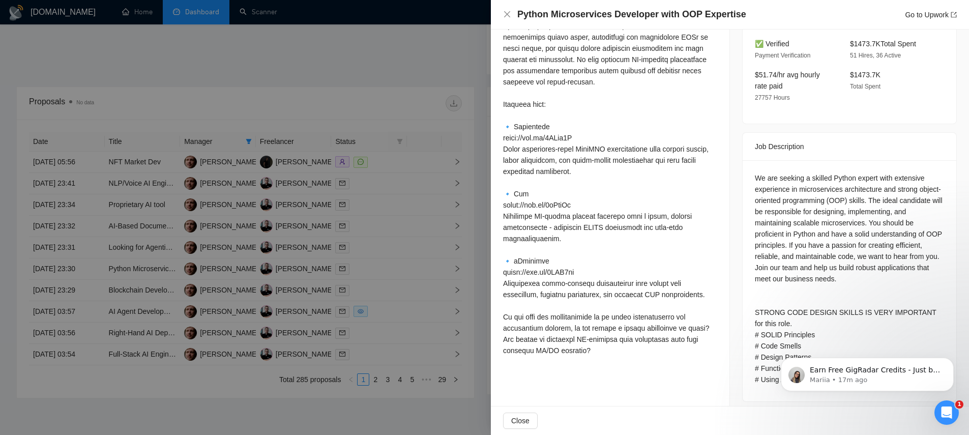
click at [530, 356] on div at bounding box center [610, 154] width 214 height 403
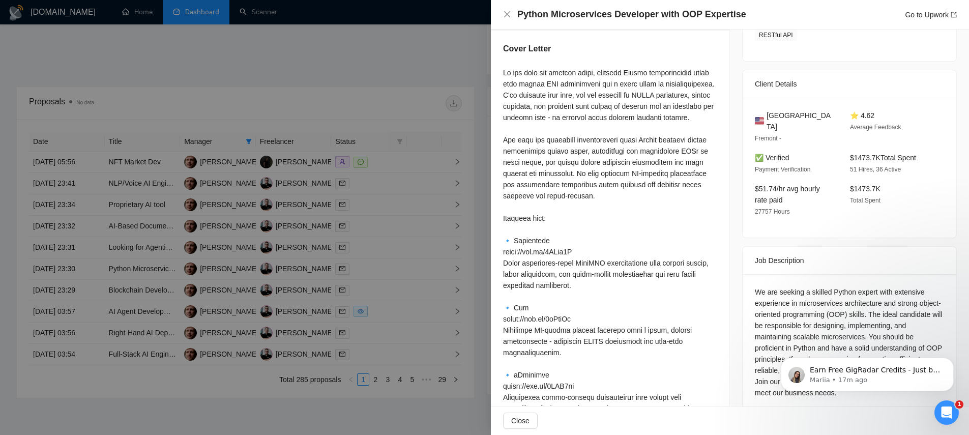
scroll to position [174, 0]
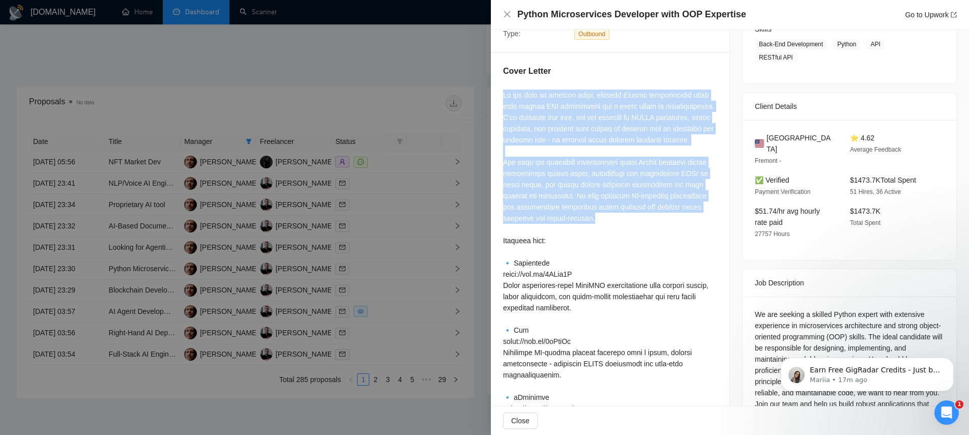
drag, startPoint x: 503, startPoint y: 96, endPoint x: 636, endPoint y: 236, distance: 192.8
click at [638, 234] on div at bounding box center [610, 290] width 214 height 403
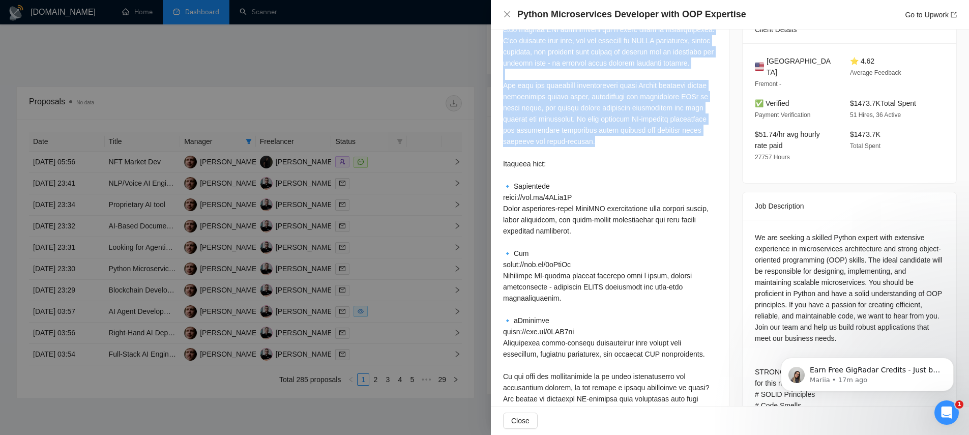
scroll to position [310, 0]
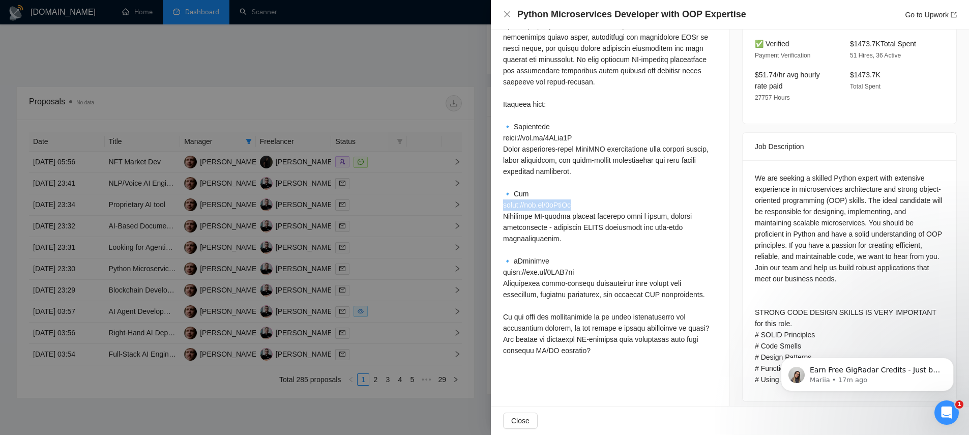
drag, startPoint x: 581, startPoint y: 215, endPoint x: 502, endPoint y: 217, distance: 79.3
click at [502, 217] on div "Cover Letter" at bounding box center [610, 145] width 238 height 456
click at [559, 216] on div at bounding box center [610, 154] width 214 height 403
drag, startPoint x: 575, startPoint y: 216, endPoint x: 501, endPoint y: 219, distance: 73.3
click at [501, 219] on div "Cover Letter" at bounding box center [610, 145] width 238 height 456
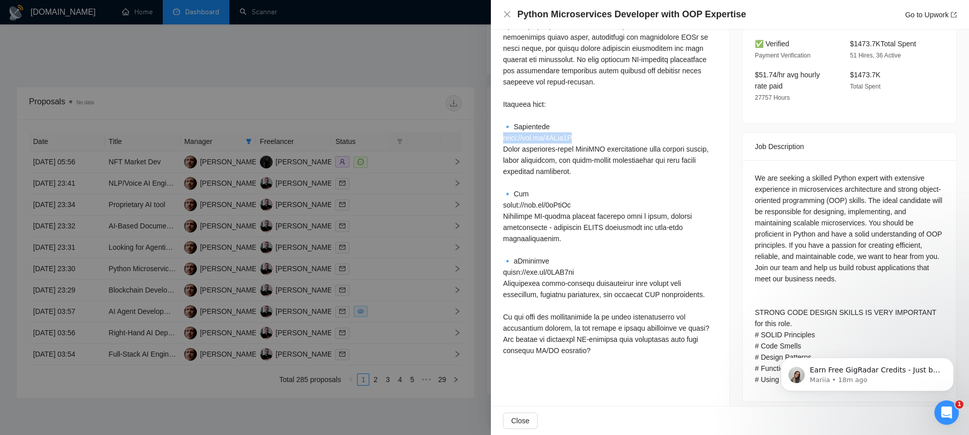
drag, startPoint x: 544, startPoint y: 153, endPoint x: 499, endPoint y: 149, distance: 45.4
click at [499, 149] on div "Cover Letter" at bounding box center [610, 145] width 238 height 456
click at [573, 194] on div at bounding box center [610, 154] width 214 height 403
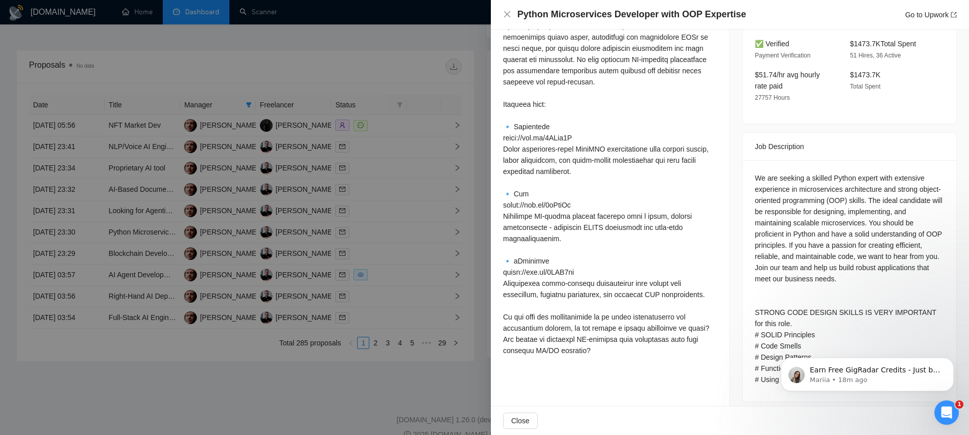
scroll to position [371, 0]
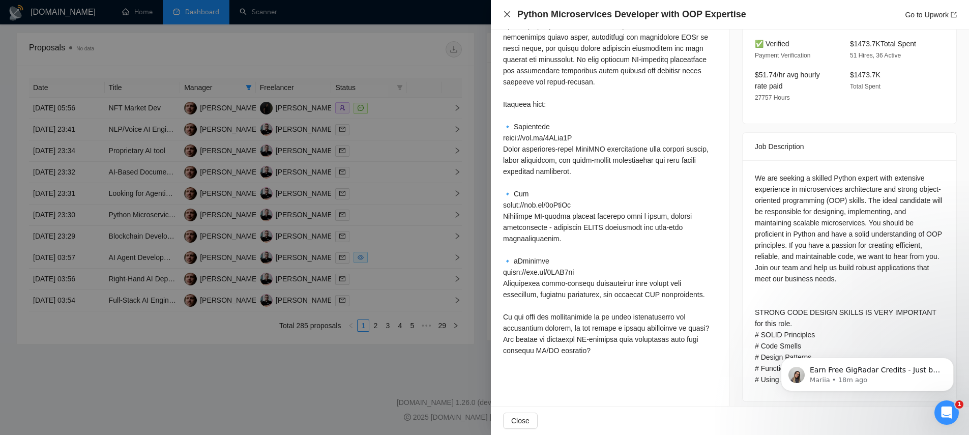
click at [508, 15] on icon "close" at bounding box center [507, 14] width 6 height 6
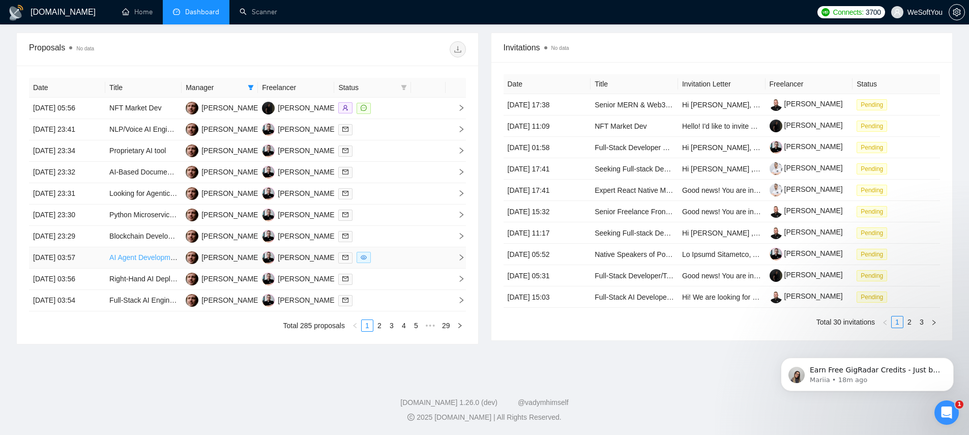
click at [129, 256] on link "AI Agent Development for Workflow Automation" at bounding box center [184, 257] width 150 height 8
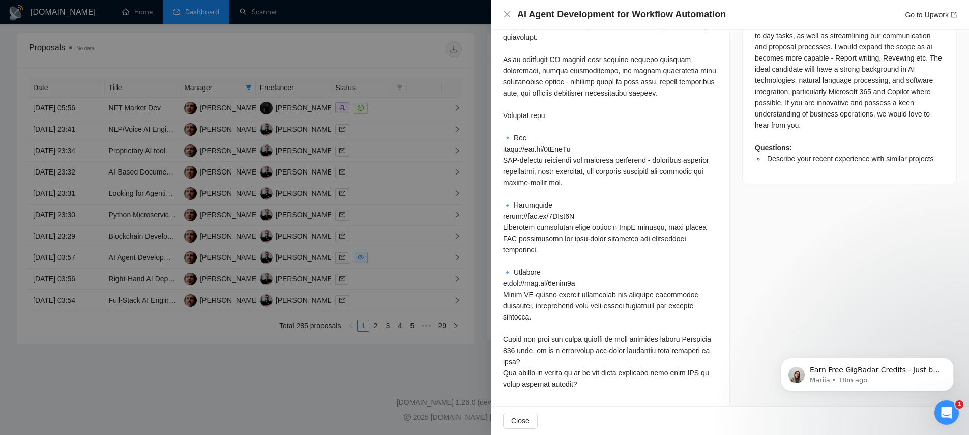
scroll to position [533, 0]
drag, startPoint x: 762, startPoint y: 140, endPoint x: 788, endPoint y: 152, distance: 28.2
click at [799, 153] on li "Describe your recent experience with similar projects" at bounding box center [854, 158] width 179 height 11
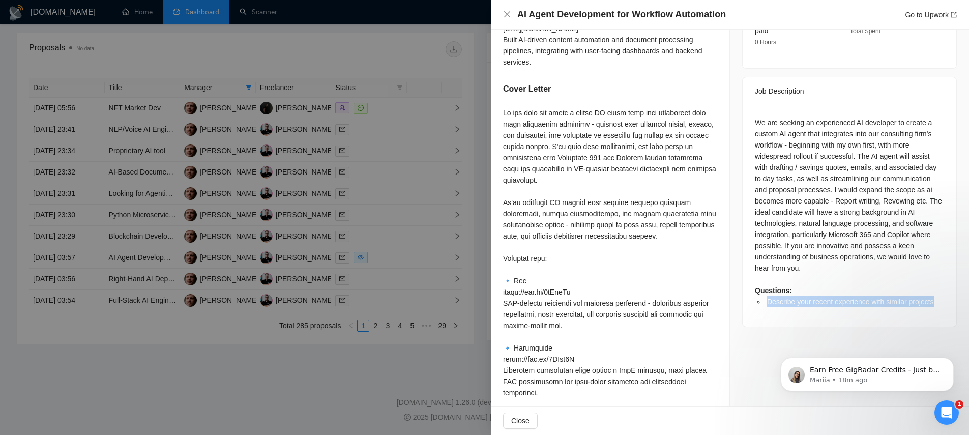
scroll to position [377, 0]
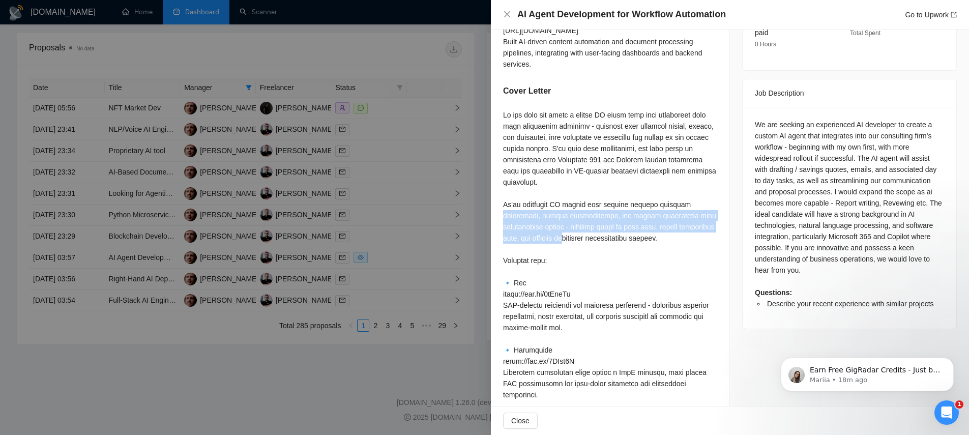
drag, startPoint x: 504, startPoint y: 228, endPoint x: 609, endPoint y: 244, distance: 106.0
click at [609, 245] on div at bounding box center [610, 321] width 214 height 425
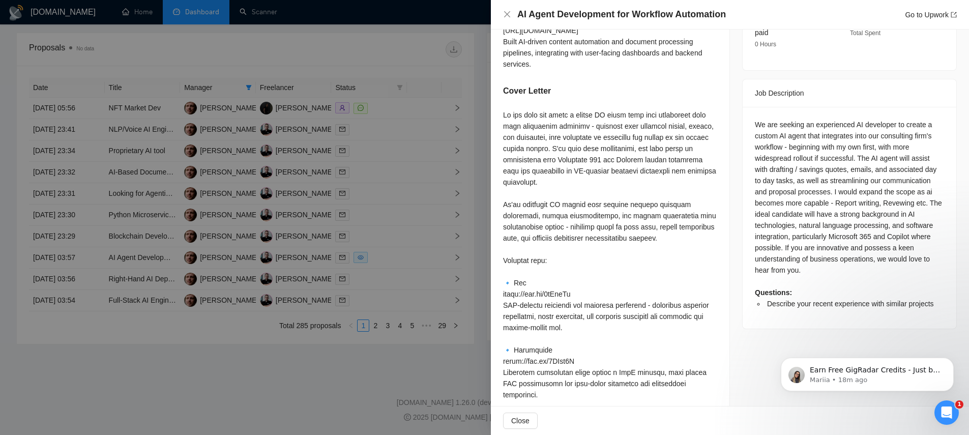
drag, startPoint x: 616, startPoint y: 137, endPoint x: 645, endPoint y: 140, distance: 29.1
click at [645, 140] on div at bounding box center [610, 321] width 214 height 425
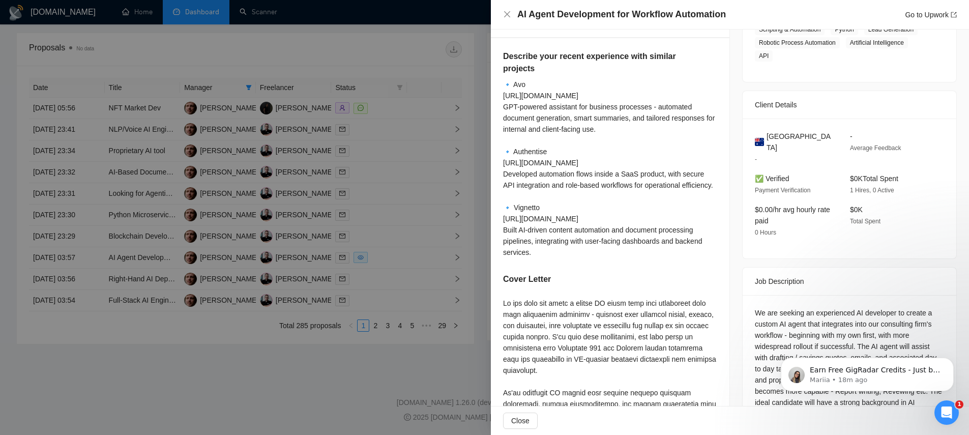
scroll to position [66, 0]
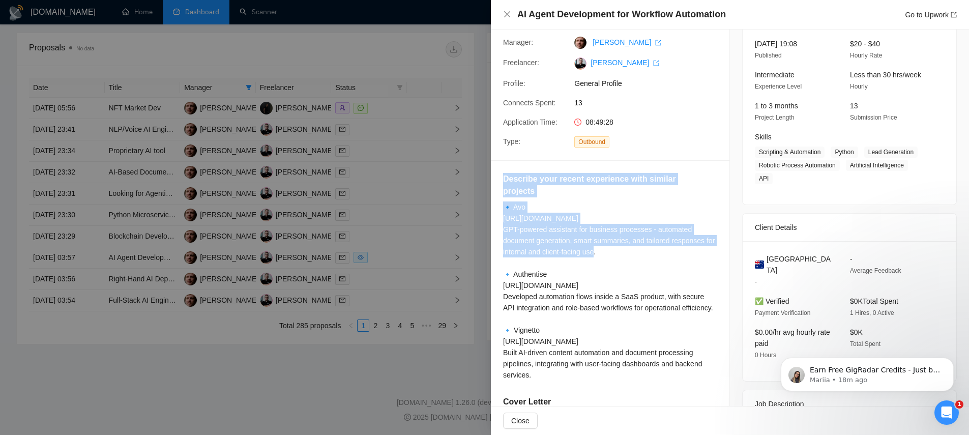
drag, startPoint x: 501, startPoint y: 176, endPoint x: 595, endPoint y: 255, distance: 123.0
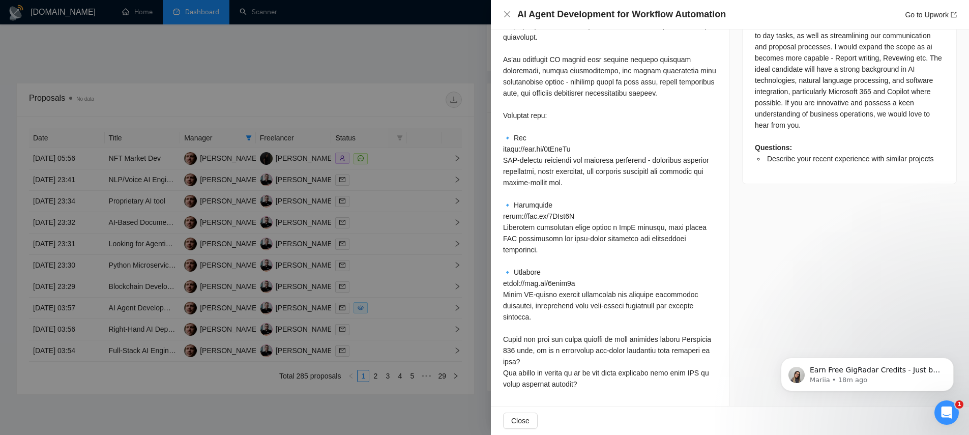
scroll to position [302, 0]
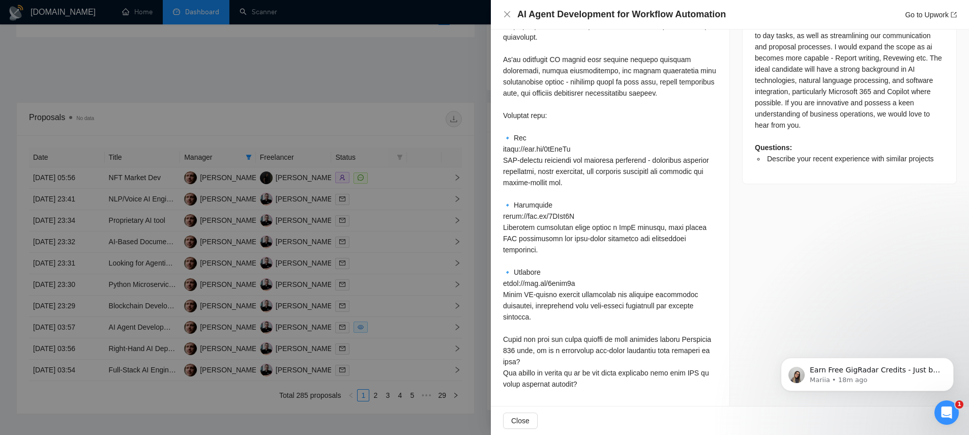
click at [588, 242] on div at bounding box center [610, 176] width 214 height 425
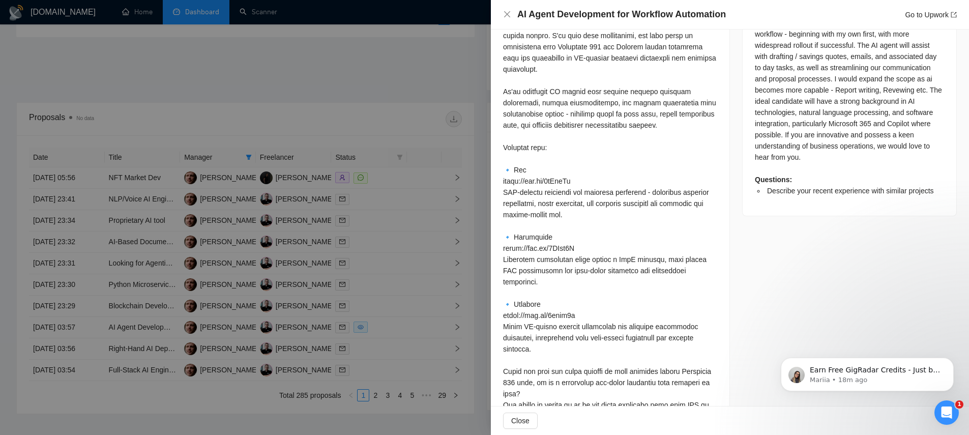
scroll to position [513, 0]
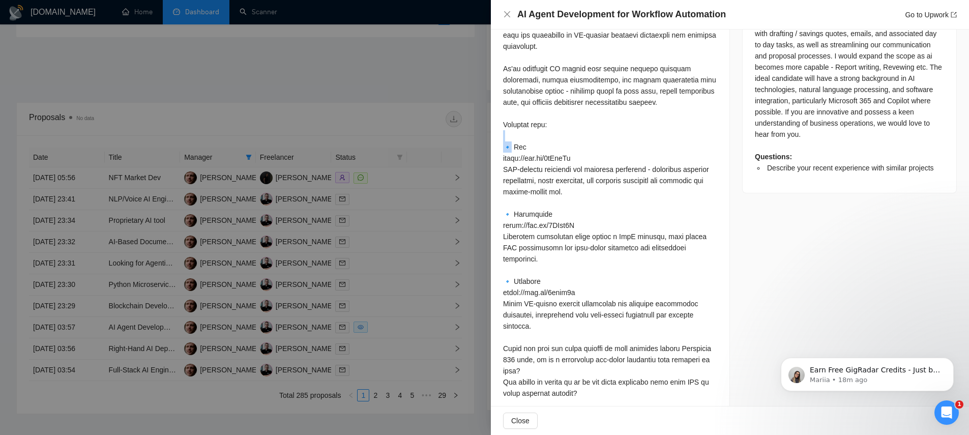
drag, startPoint x: 506, startPoint y: 152, endPoint x: 602, endPoint y: 249, distance: 136.6
click at [602, 250] on div at bounding box center [610, 186] width 214 height 425
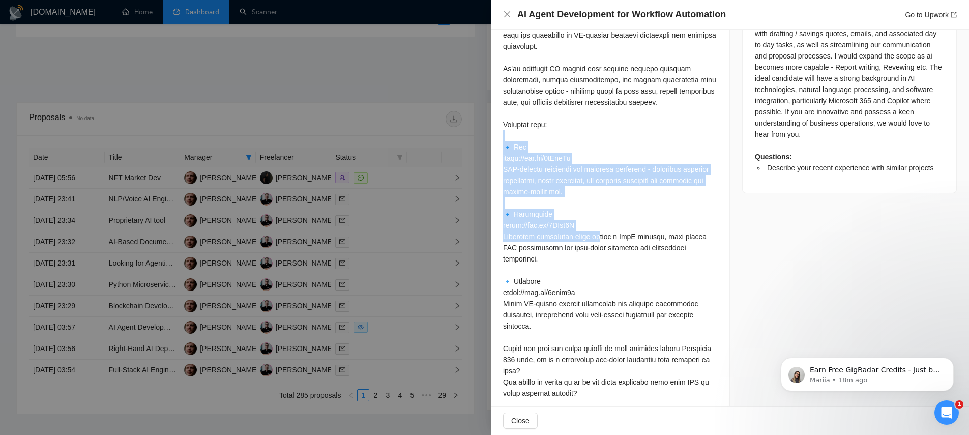
click at [600, 250] on div at bounding box center [610, 186] width 214 height 425
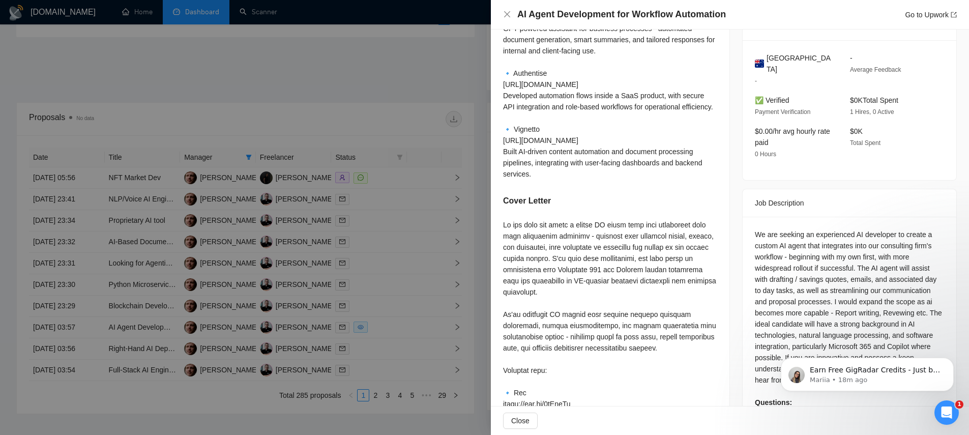
scroll to position [168, 0]
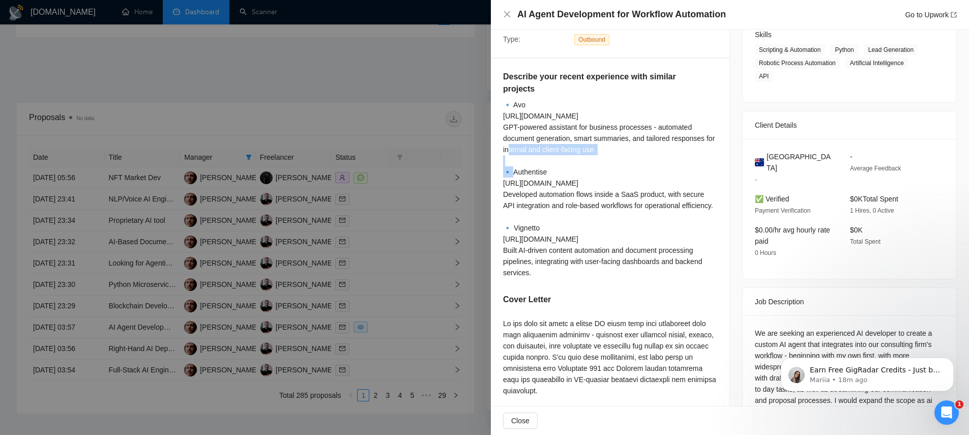
drag, startPoint x: 507, startPoint y: 153, endPoint x: 583, endPoint y: 191, distance: 85.0
click at [583, 191] on div "🔹 Avo https://bit.ly/4eDbhRy GPT-powered assistant for business processes - aut…" at bounding box center [610, 188] width 214 height 179
drag, startPoint x: 597, startPoint y: 183, endPoint x: 593, endPoint y: 185, distance: 5.2
click at [597, 183] on div "🔹 Avo https://bit.ly/4eDbhRy GPT-powered assistant for business processes - aut…" at bounding box center [610, 188] width 214 height 179
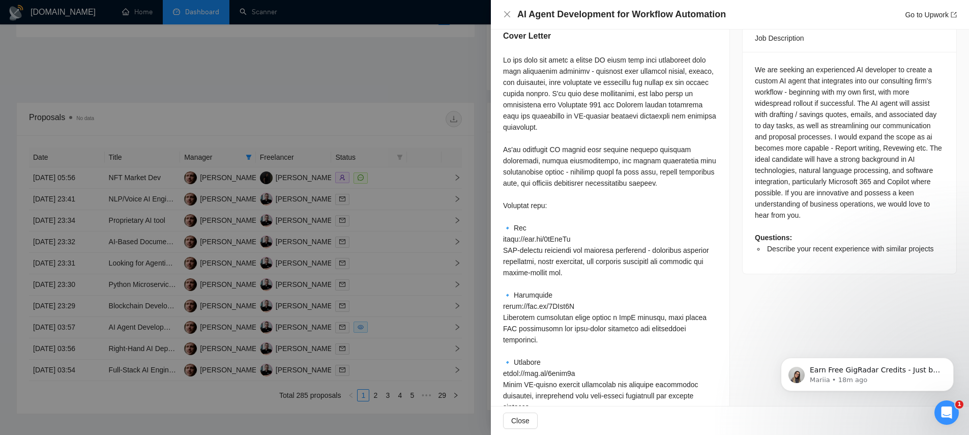
scroll to position [434, 0]
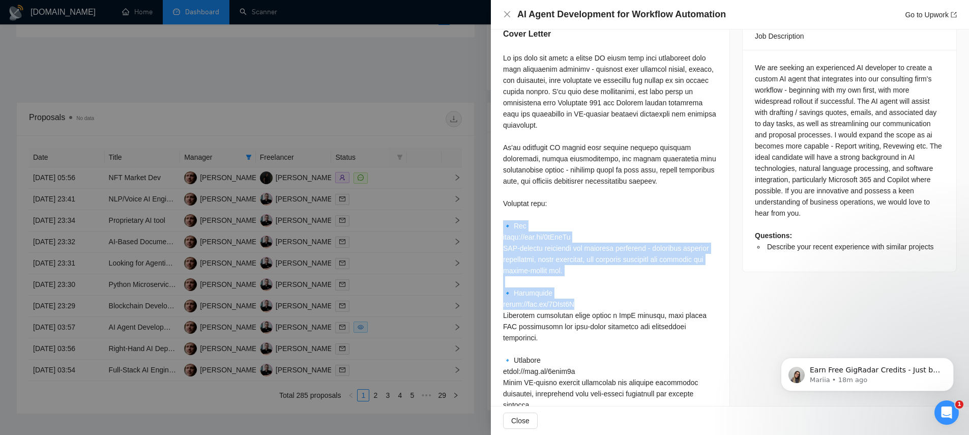
drag, startPoint x: 505, startPoint y: 235, endPoint x: 639, endPoint y: 315, distance: 155.7
click at [639, 315] on div at bounding box center [610, 264] width 214 height 425
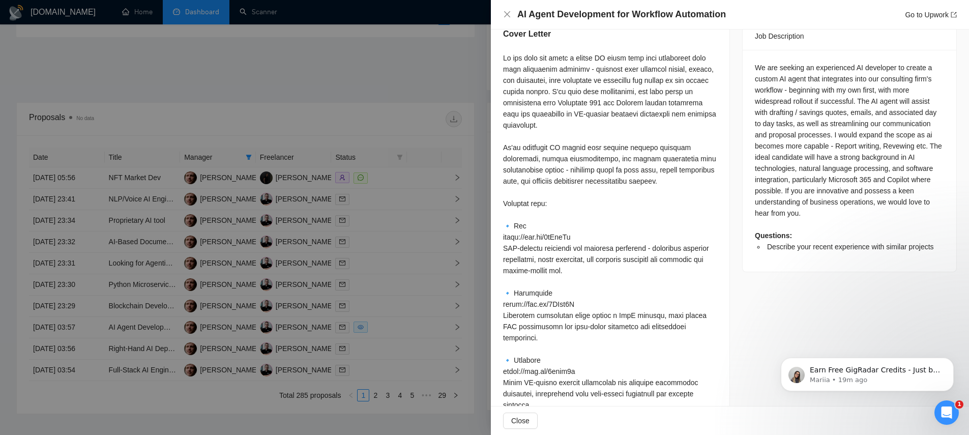
click at [561, 212] on div at bounding box center [610, 264] width 214 height 425
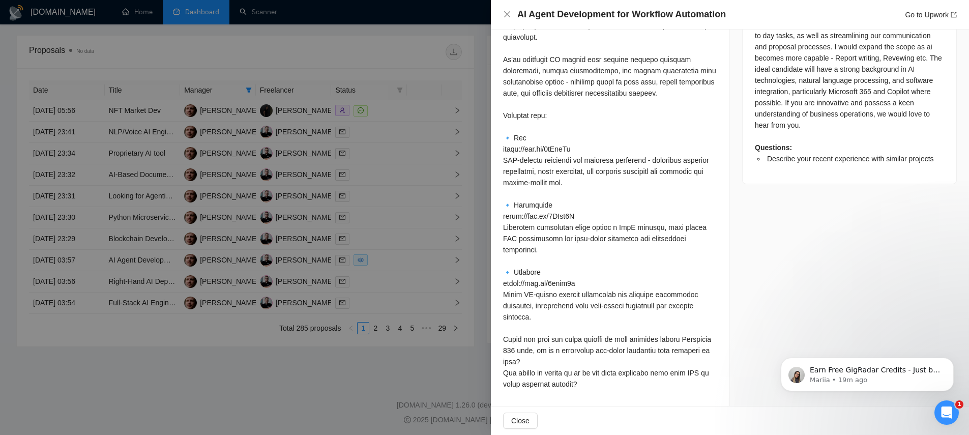
scroll to position [371, 0]
click at [509, 16] on icon "close" at bounding box center [507, 14] width 8 height 8
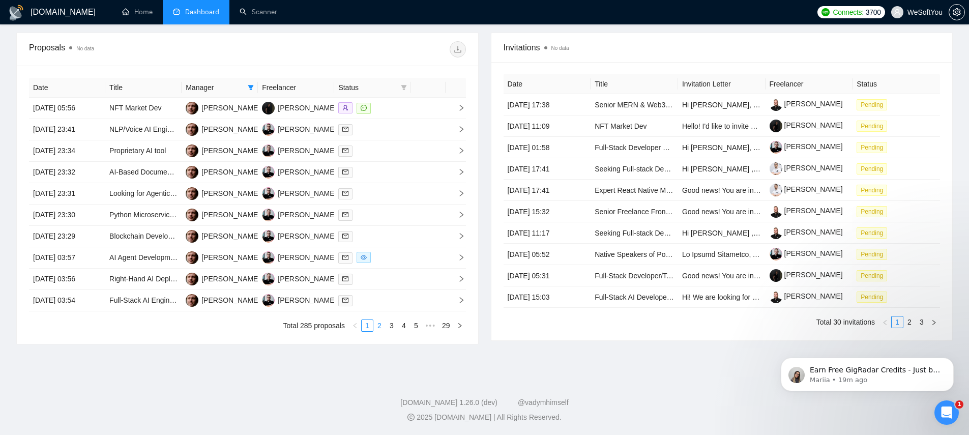
click at [378, 323] on link "2" at bounding box center [379, 325] width 11 height 11
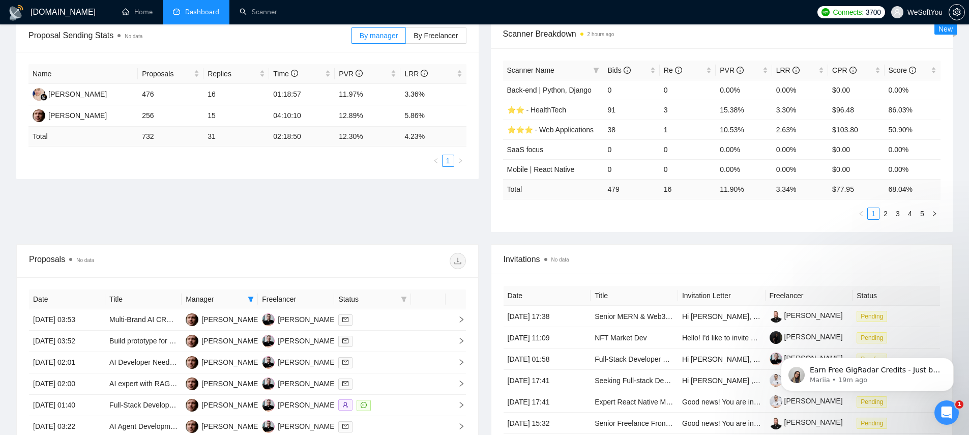
scroll to position [138, 0]
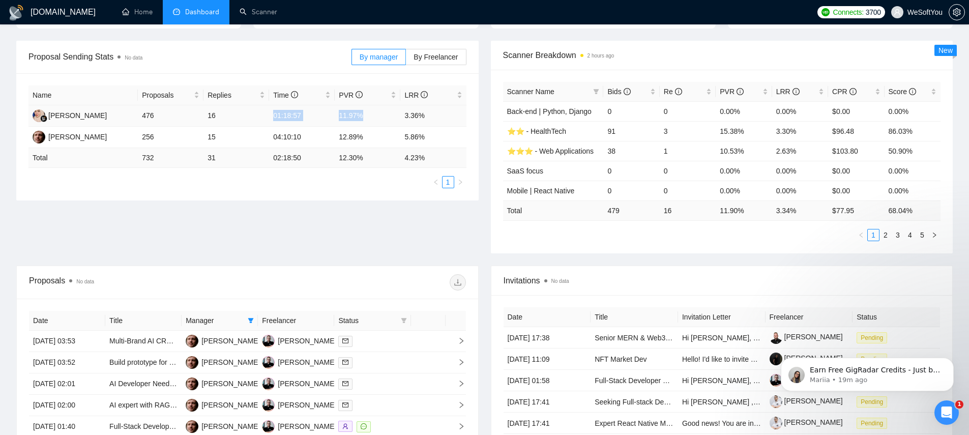
drag, startPoint x: 354, startPoint y: 117, endPoint x: 382, endPoint y: 117, distance: 28.0
click at [382, 117] on tr "Ainun Jariah 476 16 01:18:57 11.97% 3.36%" at bounding box center [247, 115] width 438 height 21
drag, startPoint x: 432, startPoint y: 115, endPoint x: 285, endPoint y: 115, distance: 146.9
click at [286, 115] on tr "Ainun Jariah 476 16 01:18:57 11.97% 3.36%" at bounding box center [247, 115] width 438 height 21
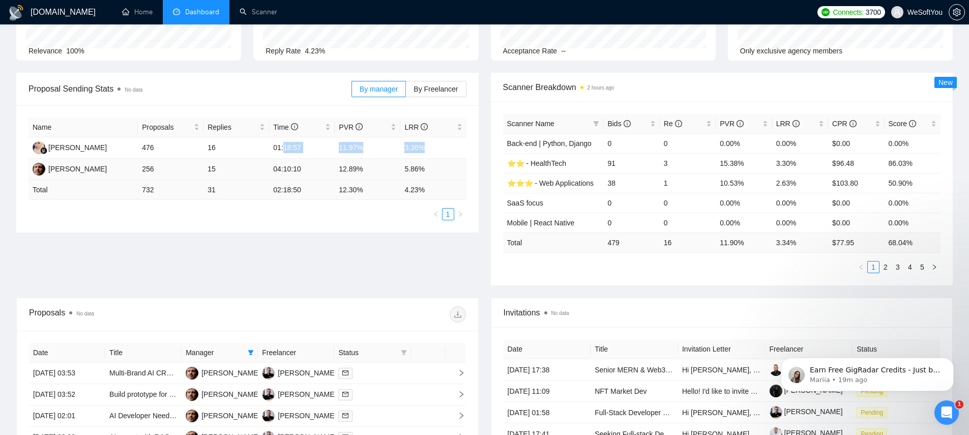
scroll to position [0, 0]
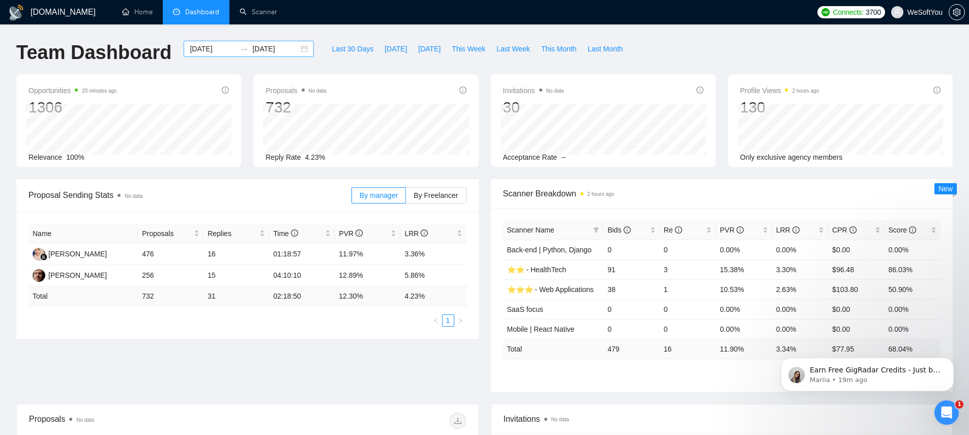
click at [203, 47] on input "2025-07-01" at bounding box center [213, 48] width 46 height 11
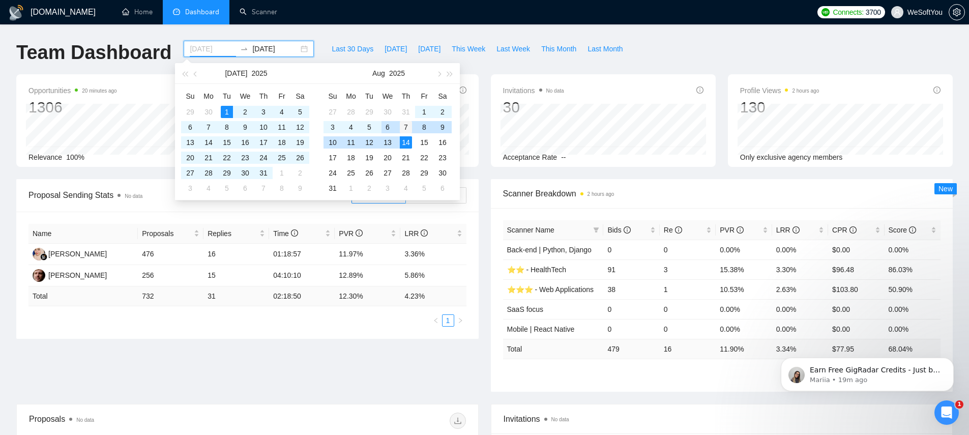
type input "2025-08-07"
drag, startPoint x: 409, startPoint y: 126, endPoint x: 407, endPoint y: 134, distance: 8.3
click at [409, 126] on div "7" at bounding box center [406, 127] width 12 height 12
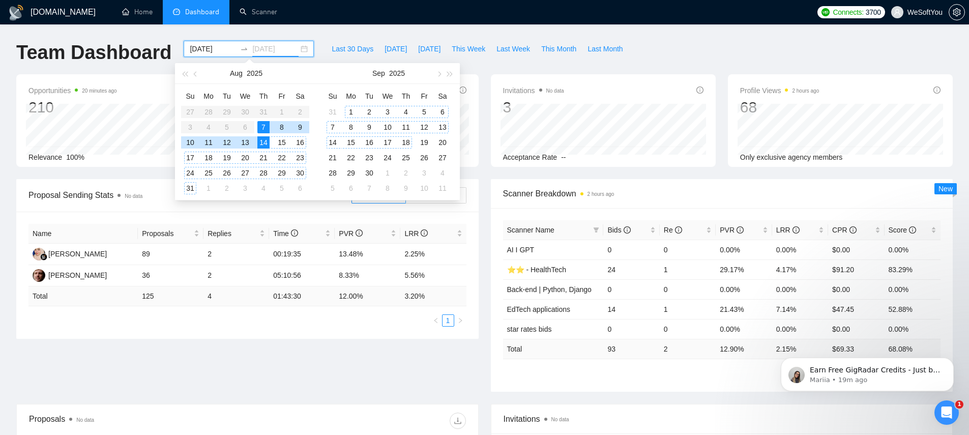
type input "2025-08-14"
click at [439, 33] on div "GigRadar.io Home Dashboard Scanner Connects: 3700 WeSoftYou Team Dashboard 2025…" at bounding box center [484, 403] width 969 height 806
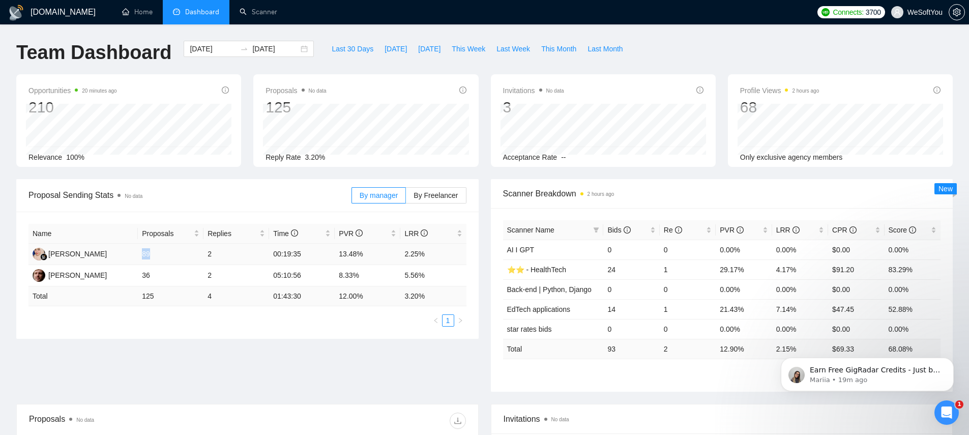
drag, startPoint x: 153, startPoint y: 253, endPoint x: 147, endPoint y: 265, distance: 13.0
click at [139, 252] on td "89" at bounding box center [171, 254] width 66 height 21
drag, startPoint x: 154, startPoint y: 272, endPoint x: 138, endPoint y: 269, distance: 16.1
click at [138, 269] on td "36" at bounding box center [171, 275] width 66 height 21
drag, startPoint x: 140, startPoint y: 254, endPoint x: 154, endPoint y: 264, distance: 17.1
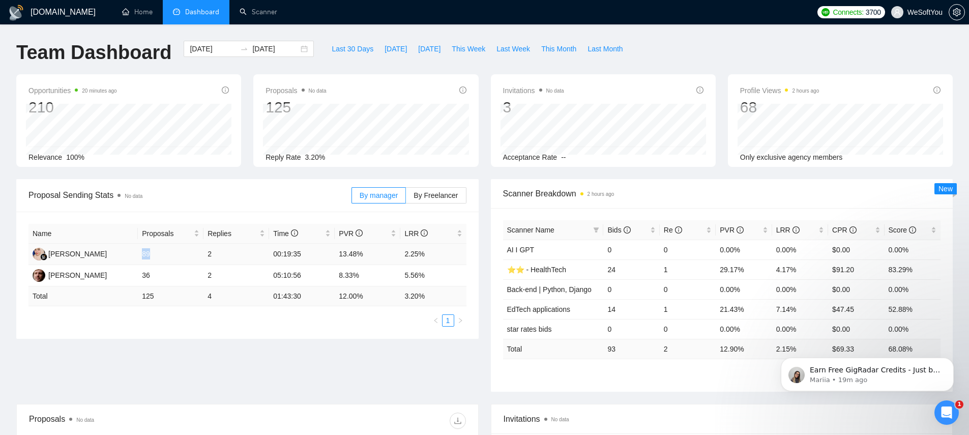
click at [156, 255] on td "89" at bounding box center [171, 254] width 66 height 21
click at [153, 274] on td "36" at bounding box center [171, 275] width 66 height 21
click at [201, 254] on tr "Ainun Jariah 89 2 00:19:35 13.48% 2.25%" at bounding box center [247, 254] width 438 height 21
drag, startPoint x: 215, startPoint y: 271, endPoint x: 203, endPoint y: 251, distance: 22.8
click at [203, 251] on tbody "Ainun Jariah 89 2 00:19:35 13.48% 2.25% Dan BIank 36 2 05:10:56 8.33% 5.56%" at bounding box center [247, 265] width 438 height 43
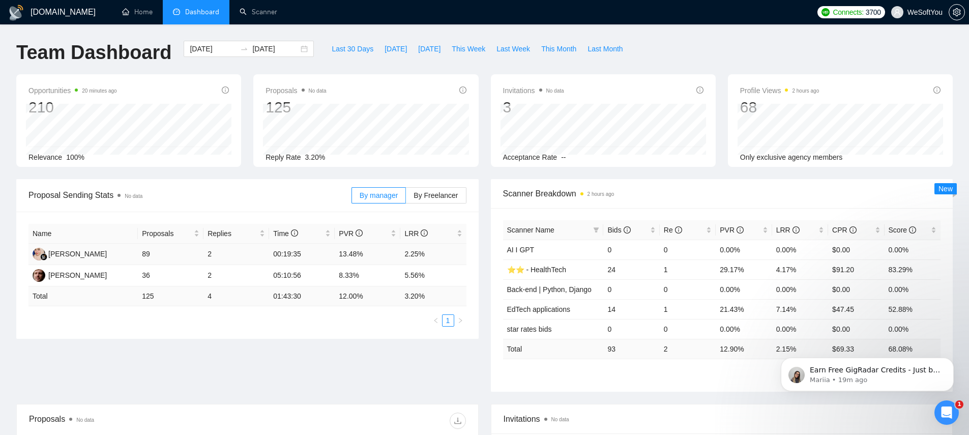
click at [210, 254] on td "2" at bounding box center [236, 254] width 66 height 21
drag, startPoint x: 273, startPoint y: 273, endPoint x: 318, endPoint y: 277, distance: 45.4
click at [318, 277] on td "05:10:56" at bounding box center [302, 275] width 66 height 21
click at [303, 273] on td "05:10:56" at bounding box center [302, 275] width 66 height 21
drag, startPoint x: 309, startPoint y: 275, endPoint x: 266, endPoint y: 273, distance: 42.8
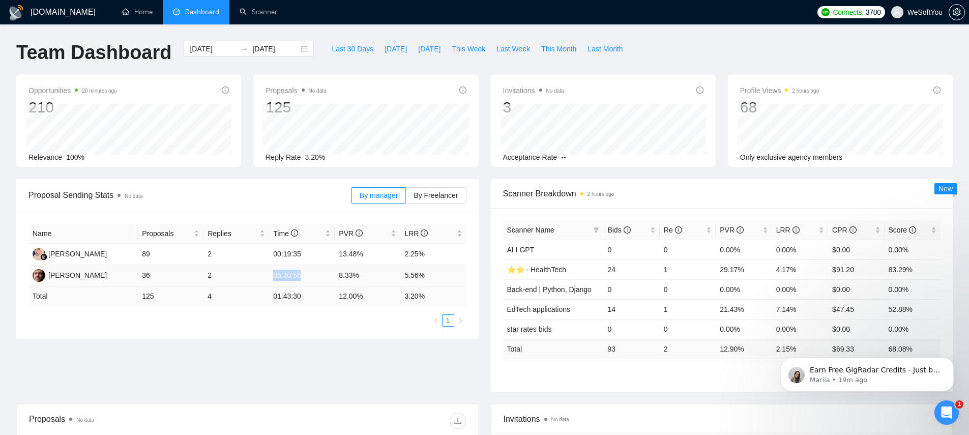
click at [266, 273] on tr "Dan BIank 36 2 05:10:56 8.33% 5.56%" at bounding box center [247, 275] width 438 height 21
drag, startPoint x: 270, startPoint y: 255, endPoint x: 308, endPoint y: 256, distance: 37.6
click at [308, 256] on td "00:19:35" at bounding box center [302, 254] width 66 height 21
click at [256, 200] on span "Proposal Sending Stats No data" at bounding box center [189, 195] width 323 height 13
drag, startPoint x: 350, startPoint y: 255, endPoint x: 371, endPoint y: 257, distance: 21.0
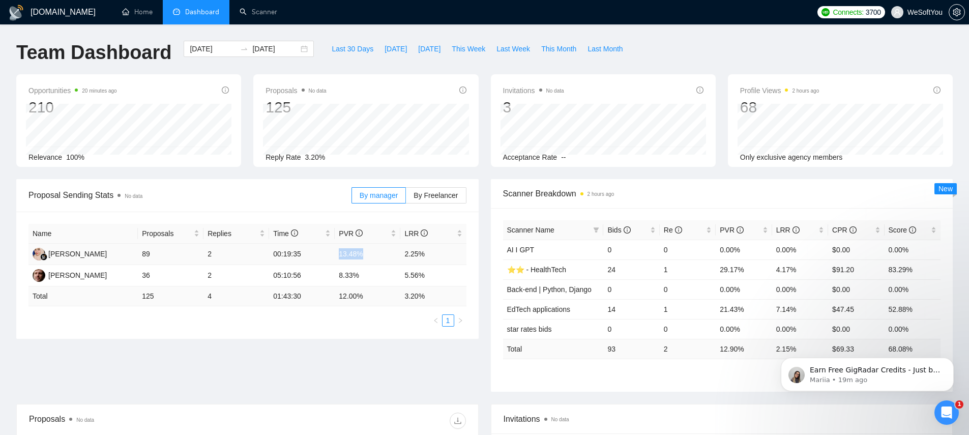
click at [373, 257] on td "13.48%" at bounding box center [368, 254] width 66 height 21
drag, startPoint x: 363, startPoint y: 277, endPoint x: 340, endPoint y: 270, distance: 23.8
click at [338, 274] on td "8.33%" at bounding box center [368, 275] width 66 height 21
drag, startPoint x: 340, startPoint y: 253, endPoint x: 368, endPoint y: 257, distance: 28.8
click at [368, 257] on td "13.48%" at bounding box center [368, 254] width 66 height 21
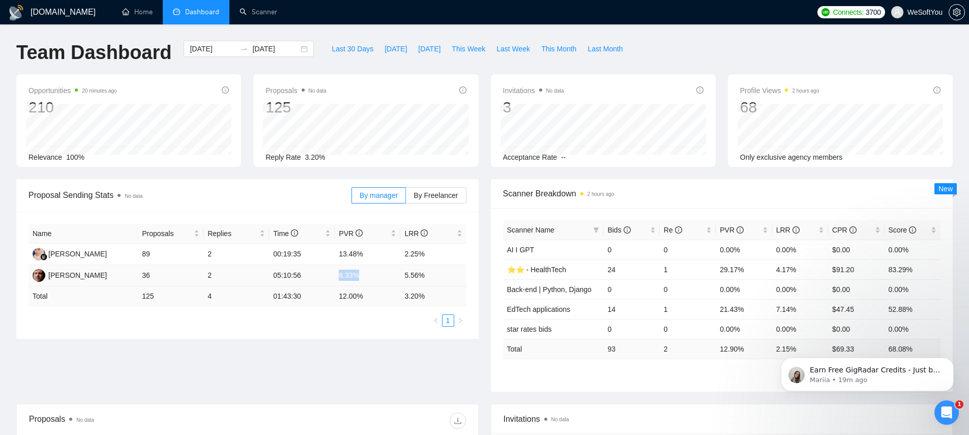
drag, startPoint x: 363, startPoint y: 275, endPoint x: 338, endPoint y: 264, distance: 26.4
click at [337, 271] on td "8.33%" at bounding box center [368, 275] width 66 height 21
drag, startPoint x: 369, startPoint y: 256, endPoint x: 394, endPoint y: 258, distance: 25.5
click at [394, 258] on td "13.48%" at bounding box center [368, 254] width 66 height 21
drag, startPoint x: 372, startPoint y: 251, endPoint x: 335, endPoint y: 247, distance: 37.3
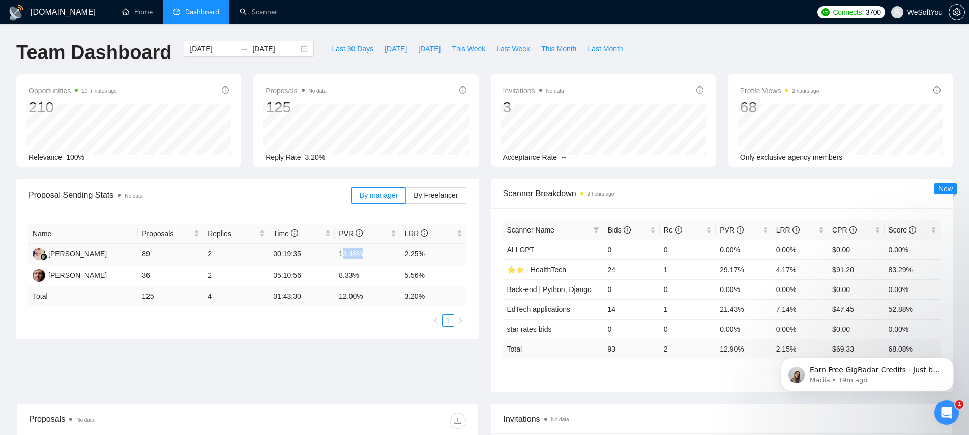
click at [343, 250] on td "13.48%" at bounding box center [368, 254] width 66 height 21
drag, startPoint x: 272, startPoint y: 251, endPoint x: 320, endPoint y: 258, distance: 48.3
click at [320, 258] on td "00:19:35" at bounding box center [302, 254] width 66 height 21
drag, startPoint x: 402, startPoint y: 276, endPoint x: 429, endPoint y: 278, distance: 27.0
click at [429, 278] on td "5.56%" at bounding box center [433, 275] width 66 height 21
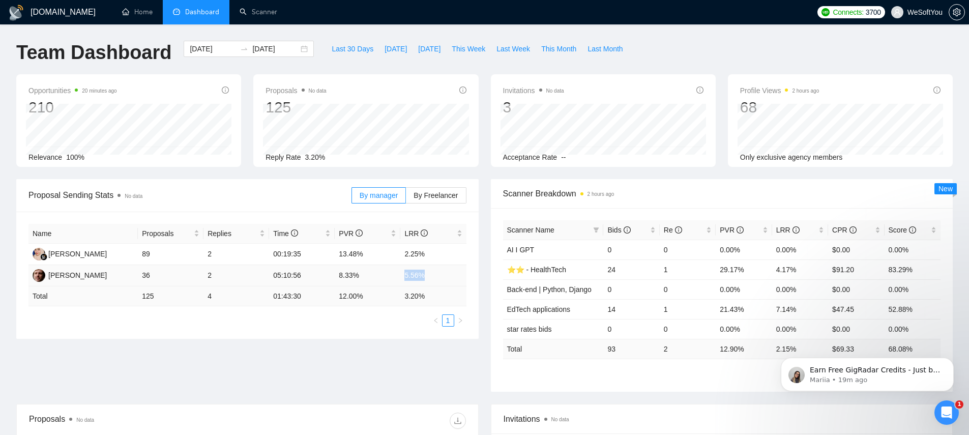
click at [424, 275] on td "5.56%" at bounding box center [433, 275] width 66 height 21
drag, startPoint x: 405, startPoint y: 274, endPoint x: 388, endPoint y: 273, distance: 16.8
click at [388, 273] on tr "Dan BIank 36 2 05:10:56 8.33% 5.56%" at bounding box center [247, 275] width 438 height 21
click at [310, 196] on span "Proposal Sending Stats No data" at bounding box center [189, 195] width 323 height 13
drag, startPoint x: 555, startPoint y: 90, endPoint x: 593, endPoint y: 89, distance: 38.7
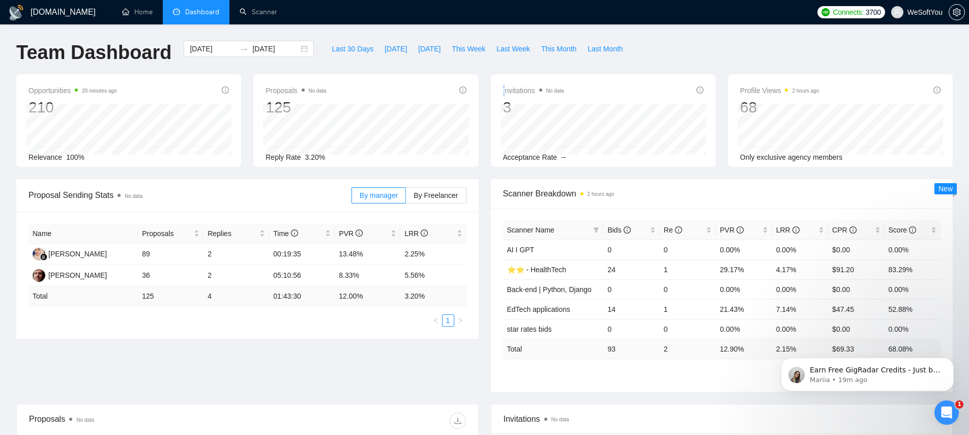
click at [593, 89] on div "Invitations No data 3" at bounding box center [603, 100] width 200 height 33
drag, startPoint x: 574, startPoint y: 89, endPoint x: 540, endPoint y: 91, distance: 33.6
click at [573, 89] on div "Invitations No data 3" at bounding box center [603, 100] width 200 height 33
drag, startPoint x: 540, startPoint y: 91, endPoint x: 498, endPoint y: 93, distance: 41.8
click at [498, 93] on div "Invitations No data 3 2025-08-11 2025-08-11 0 Acceptance Rate --" at bounding box center [603, 120] width 225 height 93
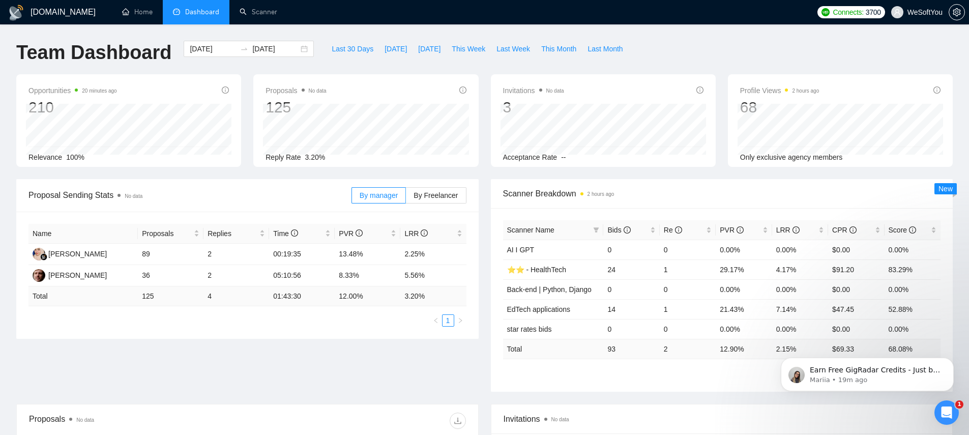
drag, startPoint x: 580, startPoint y: 89, endPoint x: 491, endPoint y: 89, distance: 89.0
click at [491, 89] on div "Invitations No data 3 2025-08-11 2025-08-11 0 Acceptance Rate --" at bounding box center [603, 120] width 225 height 93
click at [363, 32] on div "GigRadar.io Home Dashboard Scanner Connects: 3700 WeSoftYou Team Dashboard 2025…" at bounding box center [484, 403] width 969 height 806
click at [356, 31] on div "GigRadar.io Home Dashboard Scanner Connects: 3700 WeSoftYou Team Dashboard 2025…" at bounding box center [484, 403] width 969 height 806
